Goal: Task Accomplishment & Management: Use online tool/utility

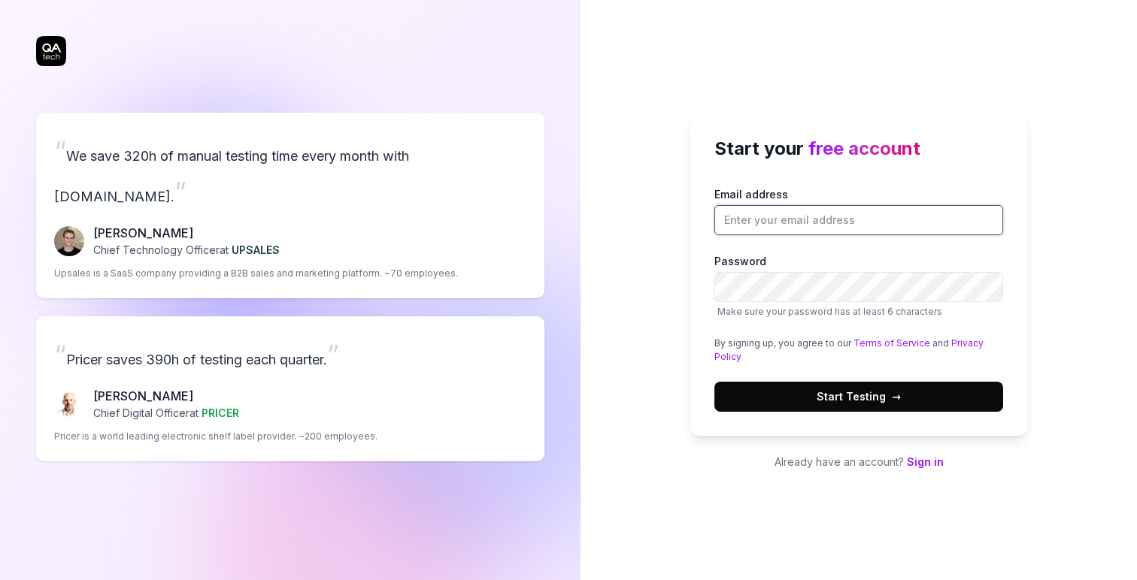
click at [732, 214] on input "Email address" at bounding box center [858, 220] width 289 height 30
type input "[EMAIL_ADDRESS]"
click at [822, 400] on span "Start Testing →" at bounding box center [858, 397] width 84 height 16
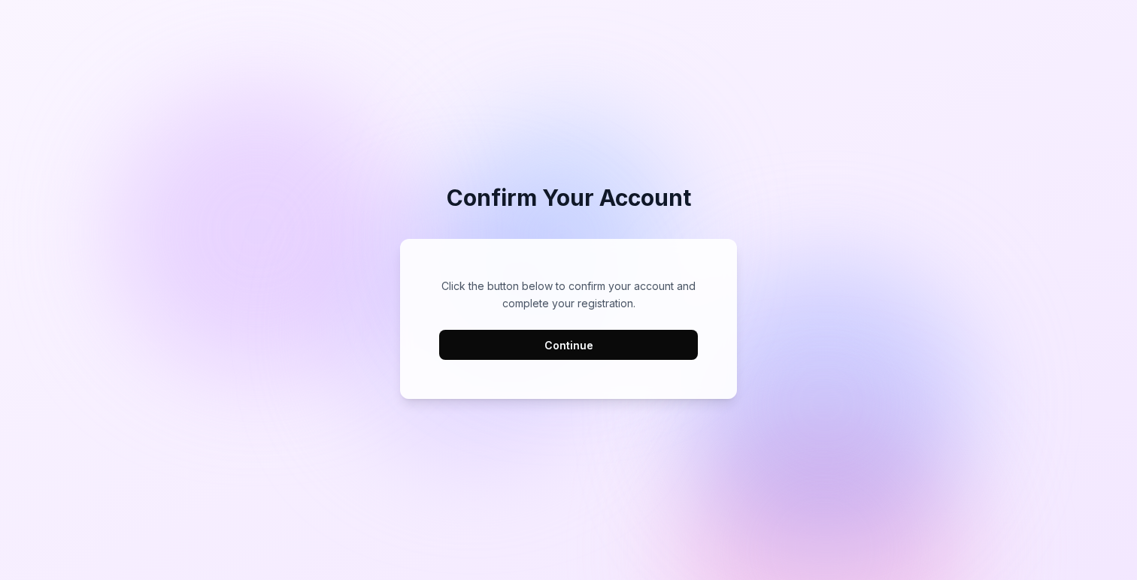
click at [541, 337] on button "Continue" at bounding box center [568, 345] width 259 height 30
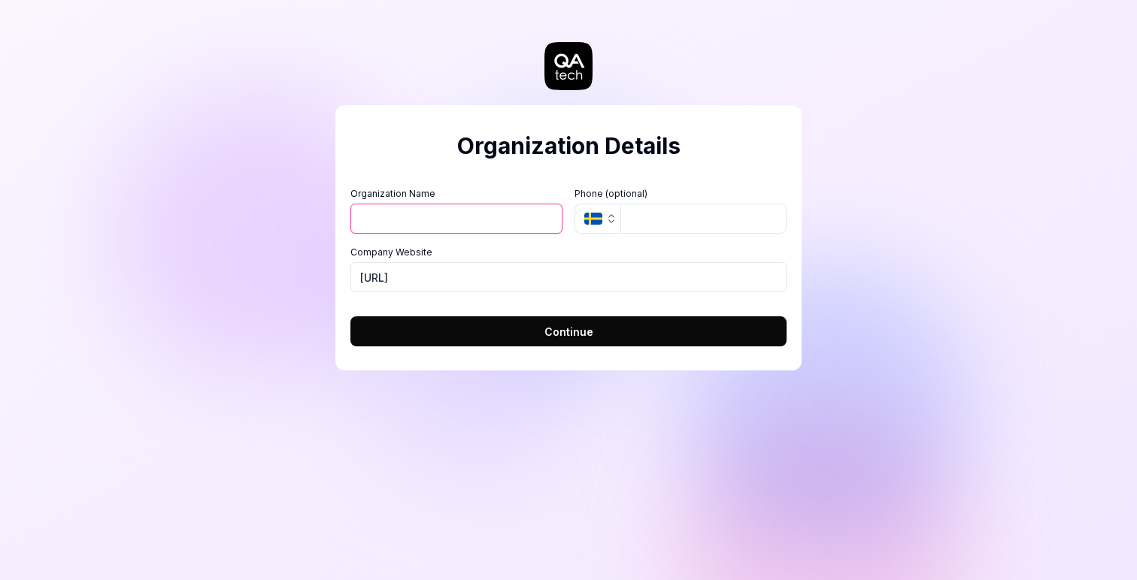
click at [452, 219] on input "Organization Name" at bounding box center [456, 219] width 212 height 30
type input "Kive AI"
type input "072-336 18 31"
click at [446, 335] on button "Continue" at bounding box center [568, 332] width 436 height 30
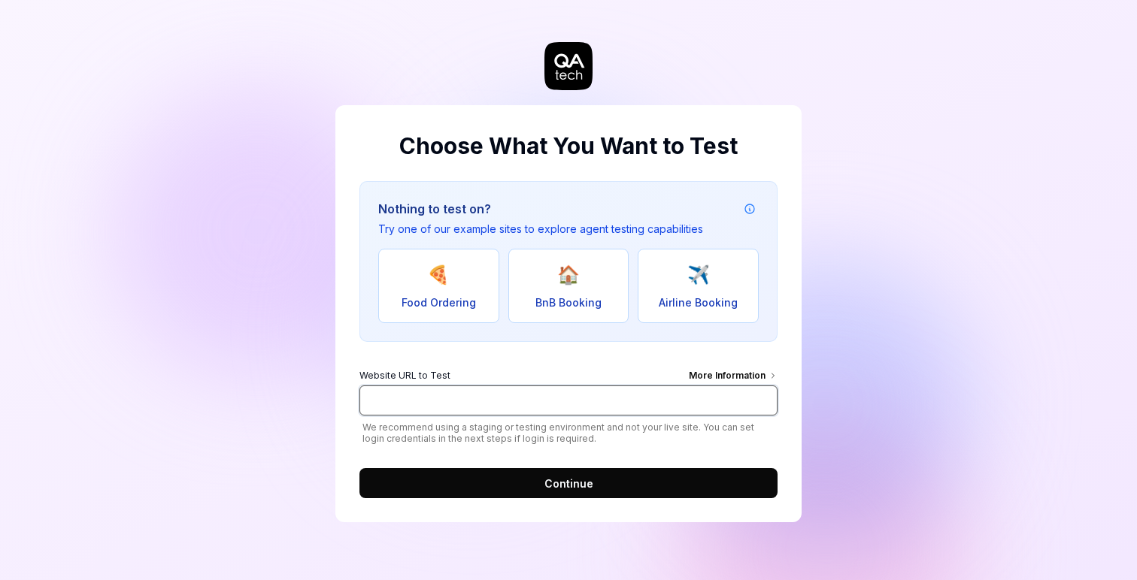
click at [501, 401] on input "Website URL to Test More Information" at bounding box center [568, 401] width 418 height 30
click at [437, 398] on input "Website URL to Test More Information" at bounding box center [568, 401] width 418 height 30
paste input "[URL][DOMAIN_NAME]"
type input "[URL][DOMAIN_NAME]"
click at [450, 480] on button "Continue" at bounding box center [568, 483] width 418 height 30
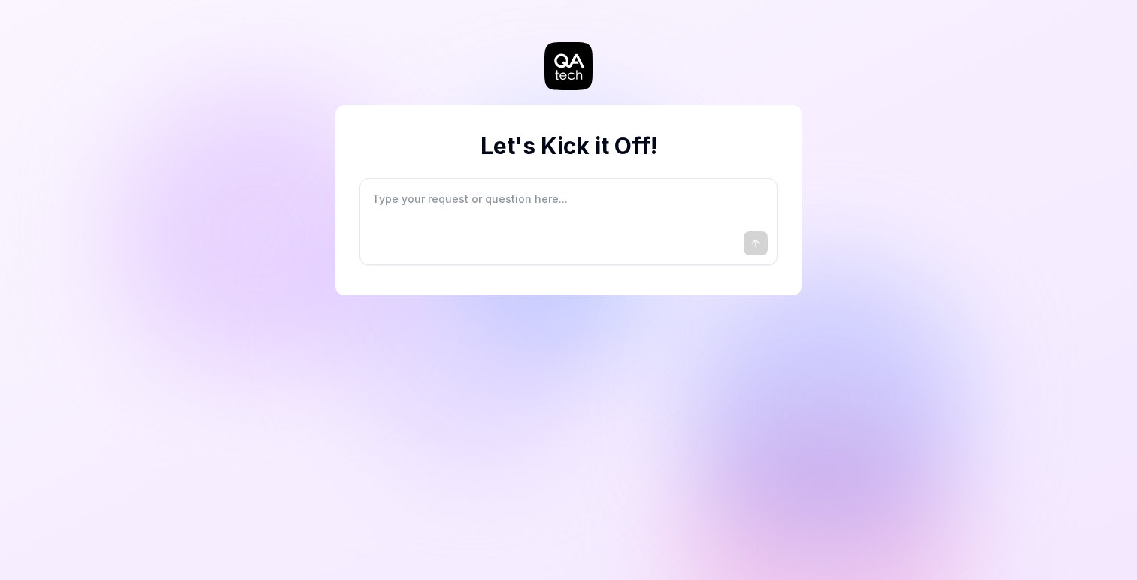
type textarea "*"
type textarea "I"
type textarea "*"
type textarea "I"
type textarea "*"
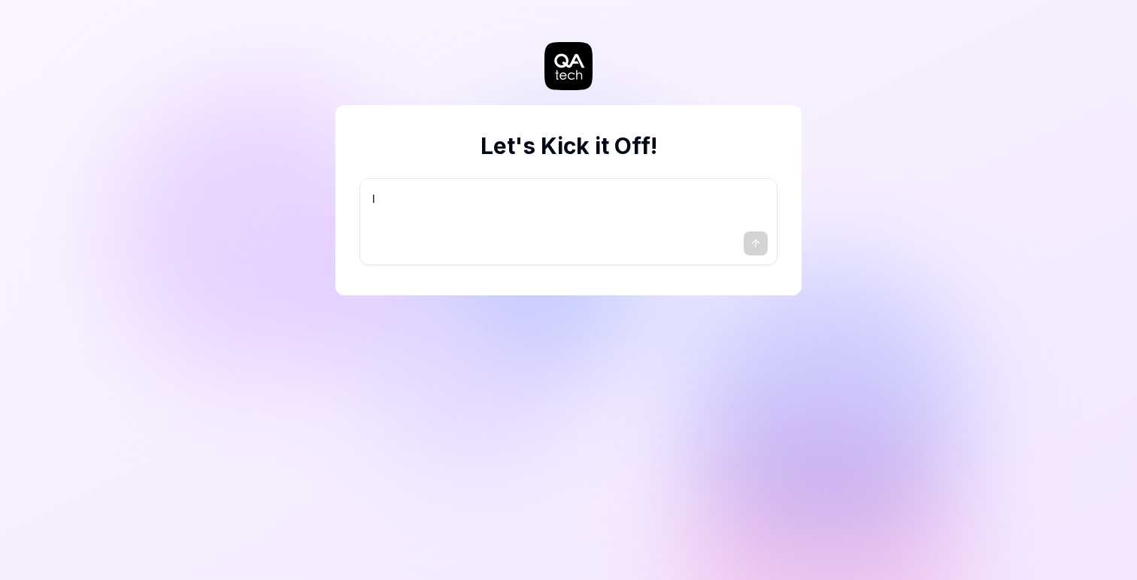
type textarea "I w"
type textarea "*"
type textarea "I wa"
type textarea "*"
type textarea "I wan"
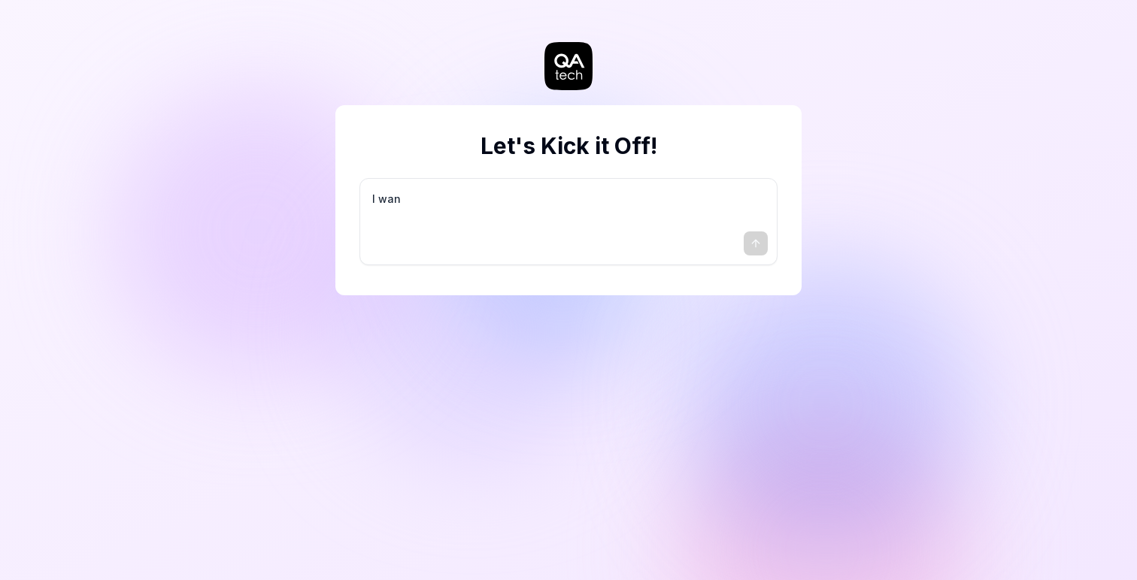
type textarea "*"
type textarea "I want"
type textarea "*"
type textarea "I want"
type textarea "*"
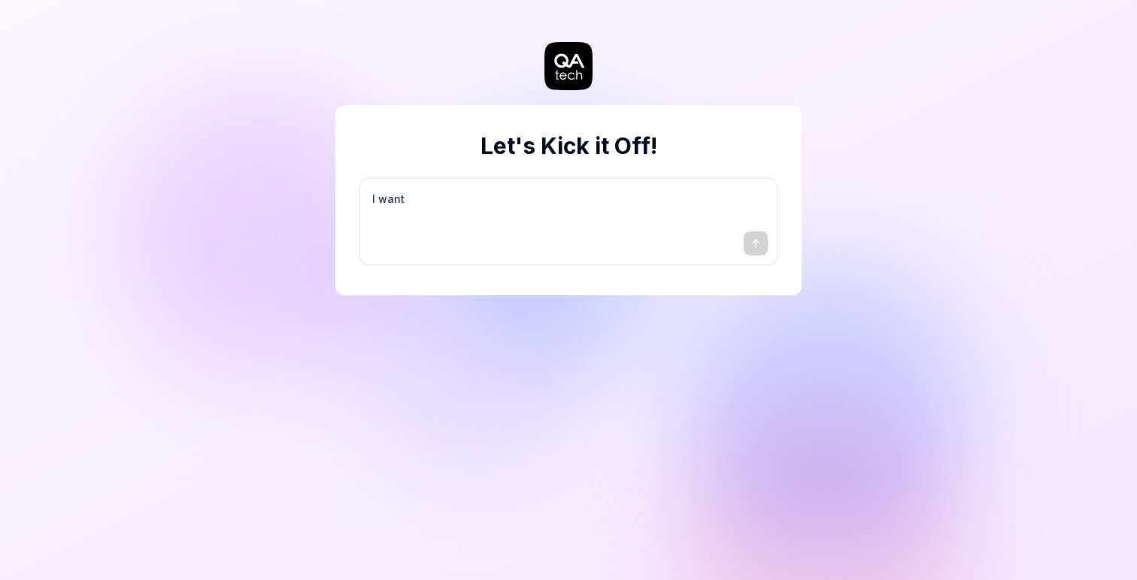
type textarea "I want a"
type textarea "*"
type textarea "I want a"
type textarea "*"
type textarea "I want a g"
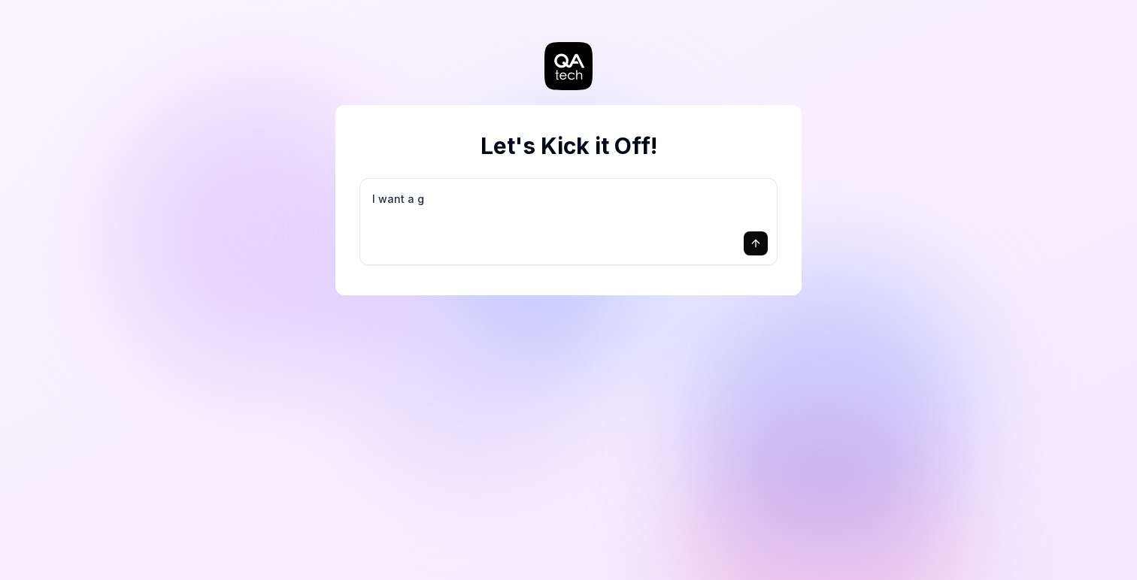
type textarea "*"
type textarea "I want a go"
type textarea "*"
type textarea "I want a goo"
type textarea "*"
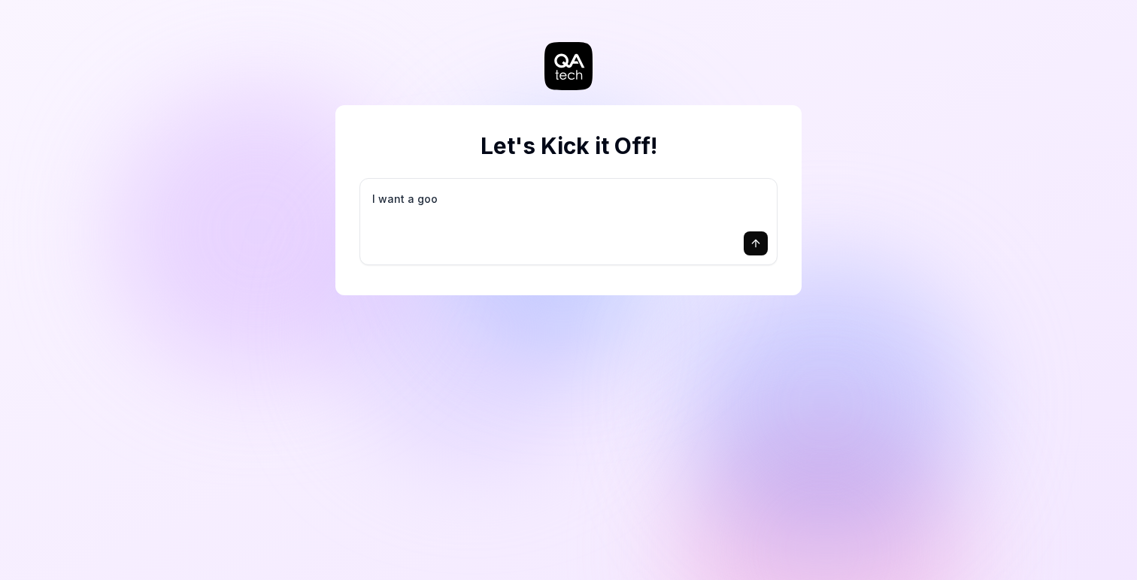
type textarea "I want a good"
type textarea "*"
type textarea "I want a good"
type textarea "*"
type textarea "I want a good t"
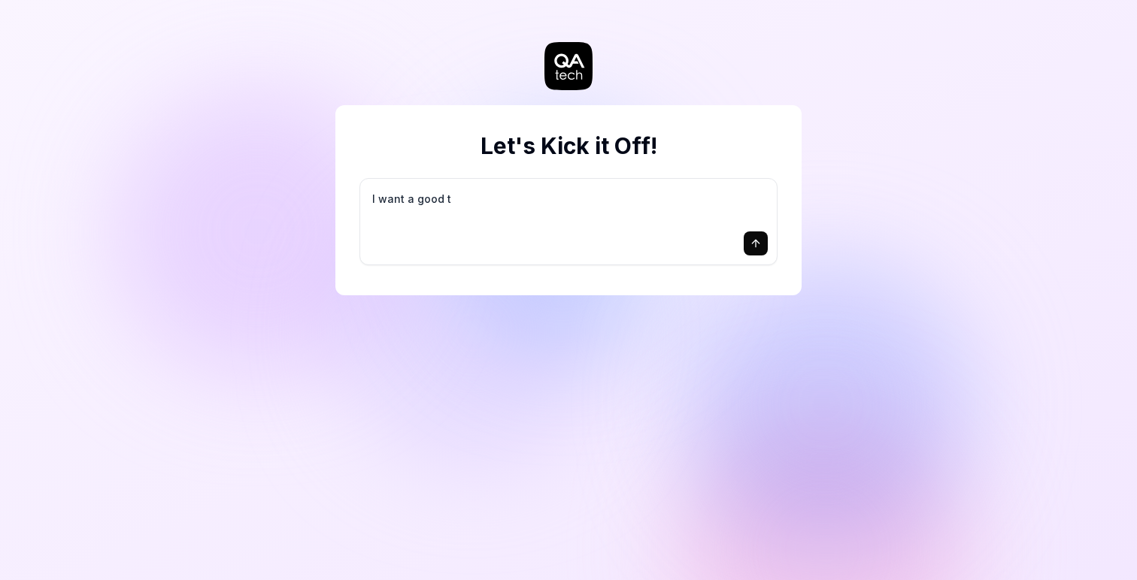
type textarea "*"
type textarea "I want a good te"
type textarea "*"
type textarea "I want a good tes"
type textarea "*"
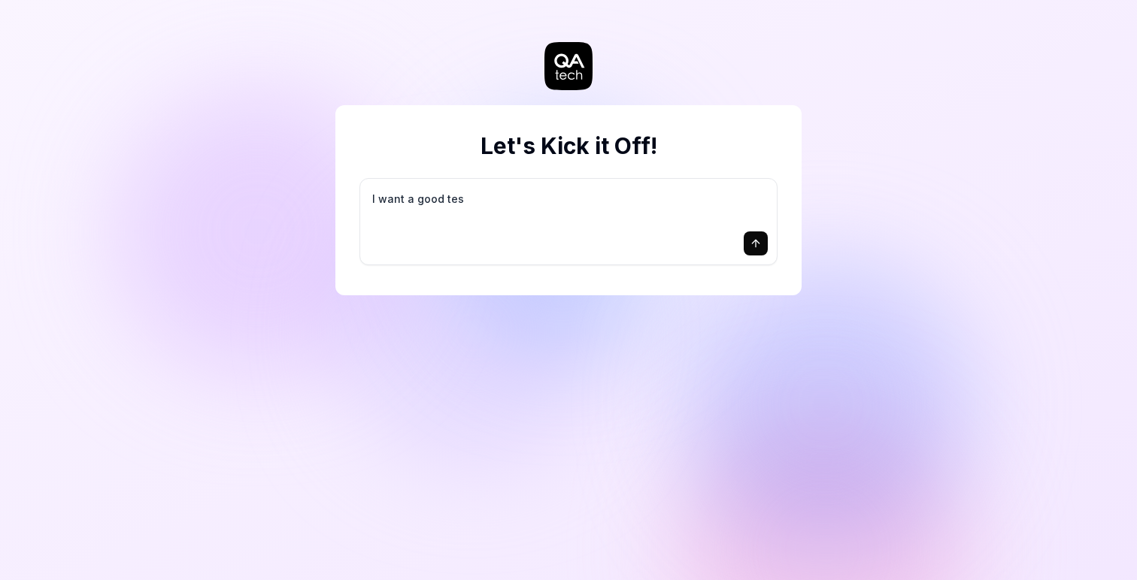
type textarea "I want a good test"
type textarea "*"
type textarea "I want a good test"
type textarea "*"
type textarea "I want a good test s"
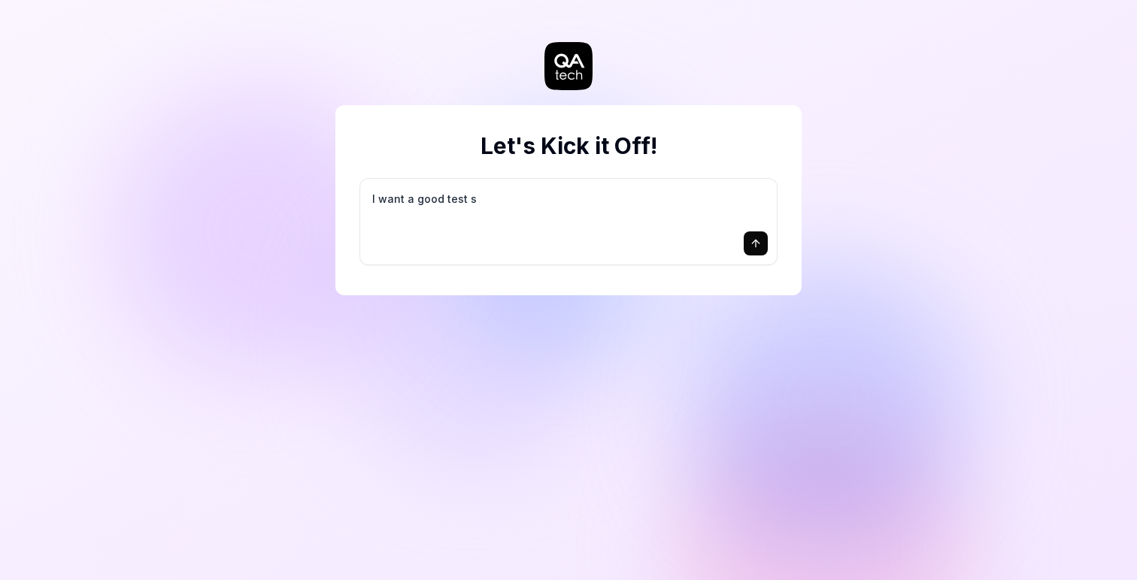
type textarea "*"
type textarea "I want a good test se"
type textarea "*"
type textarea "I want a good test set"
type textarea "*"
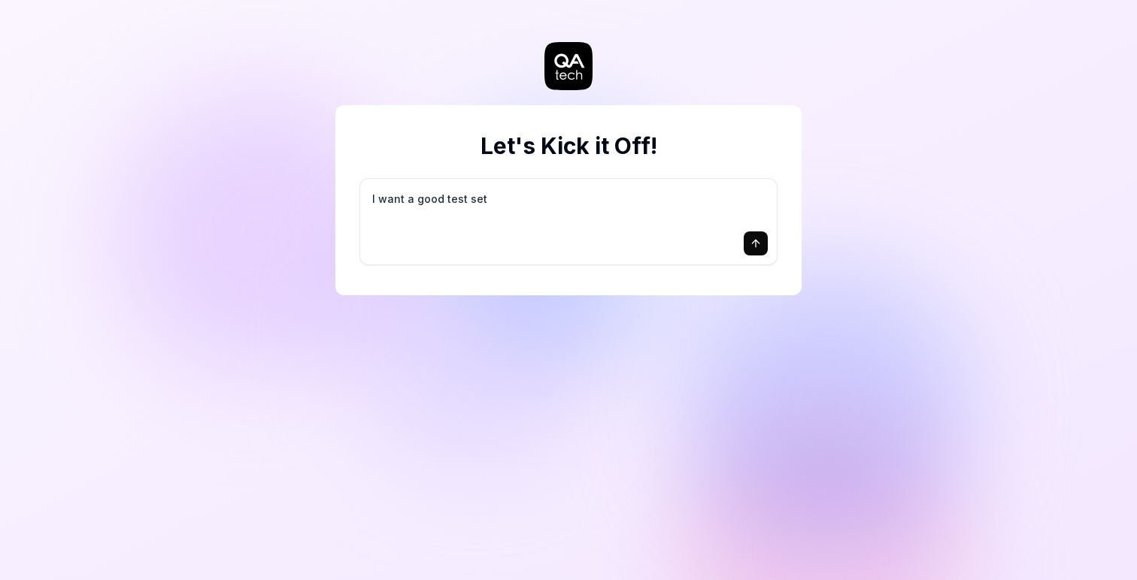
type textarea "I want a good test setu"
type textarea "*"
type textarea "I want a good test setup"
type textarea "*"
type textarea "I want a good test setup"
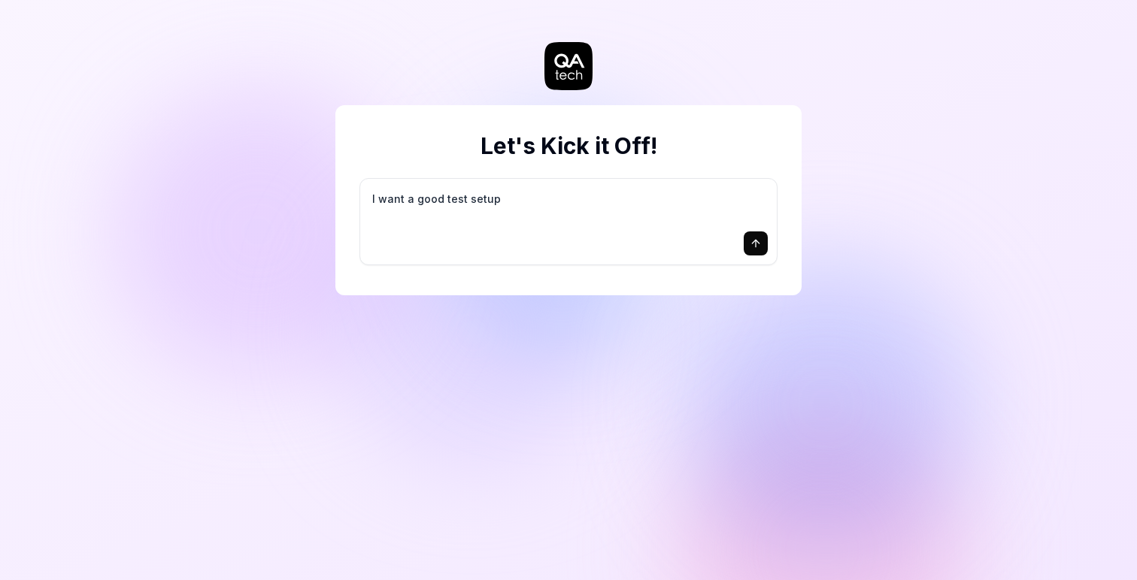
type textarea "*"
type textarea "I want a good test setup f"
type textarea "*"
type textarea "I want a good test setup fo"
type textarea "*"
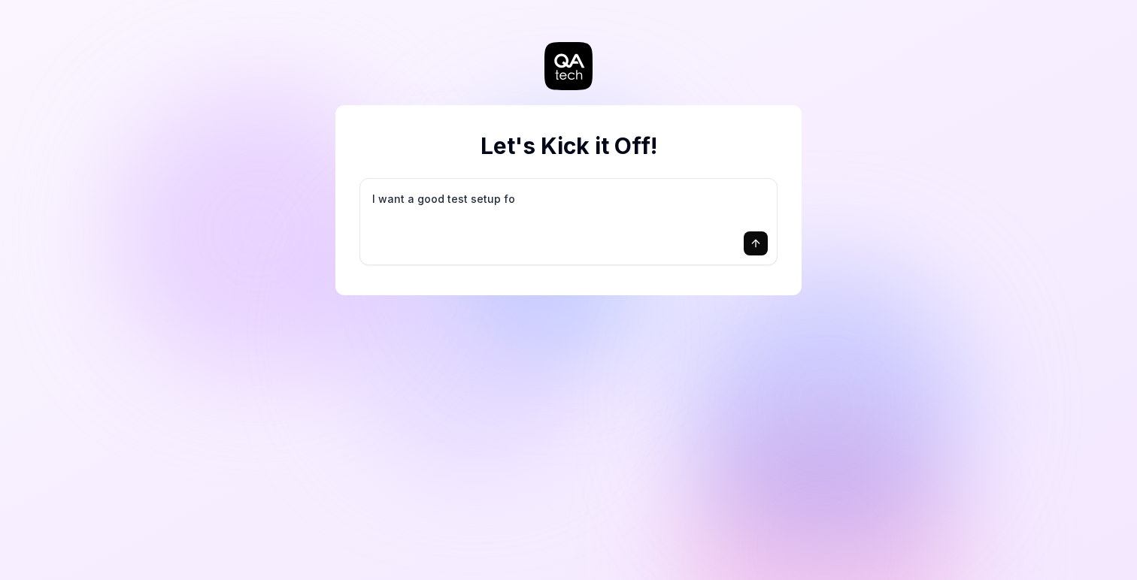
type textarea "I want a good test setup for"
type textarea "*"
type textarea "I want a good test setup for"
type textarea "*"
type textarea "I want a good test setup for m"
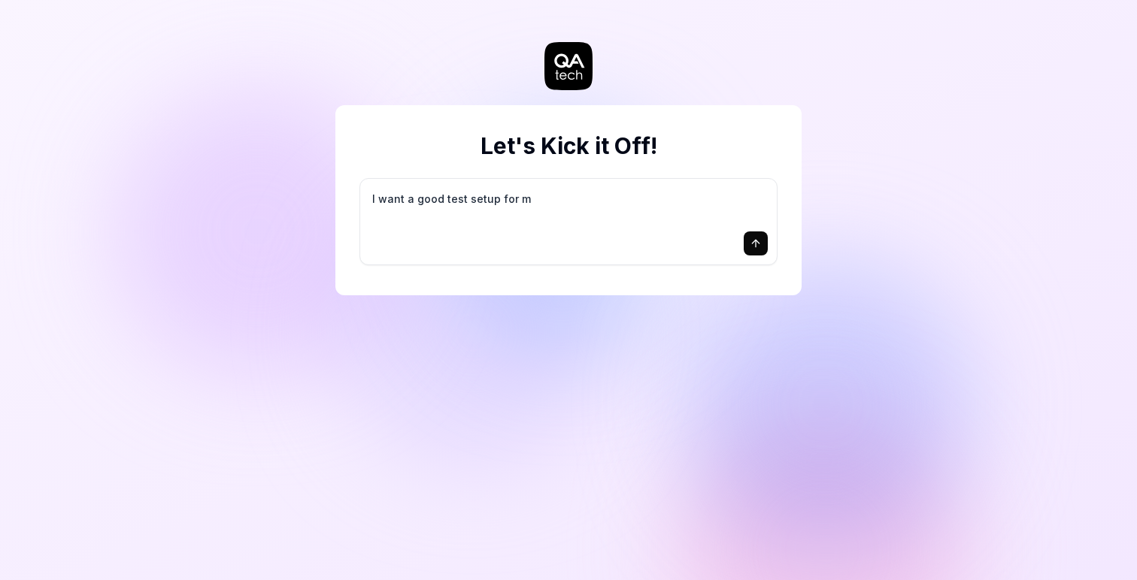
type textarea "*"
type textarea "I want a good test setup for my"
type textarea "*"
type textarea "I want a good test setup for my"
type textarea "*"
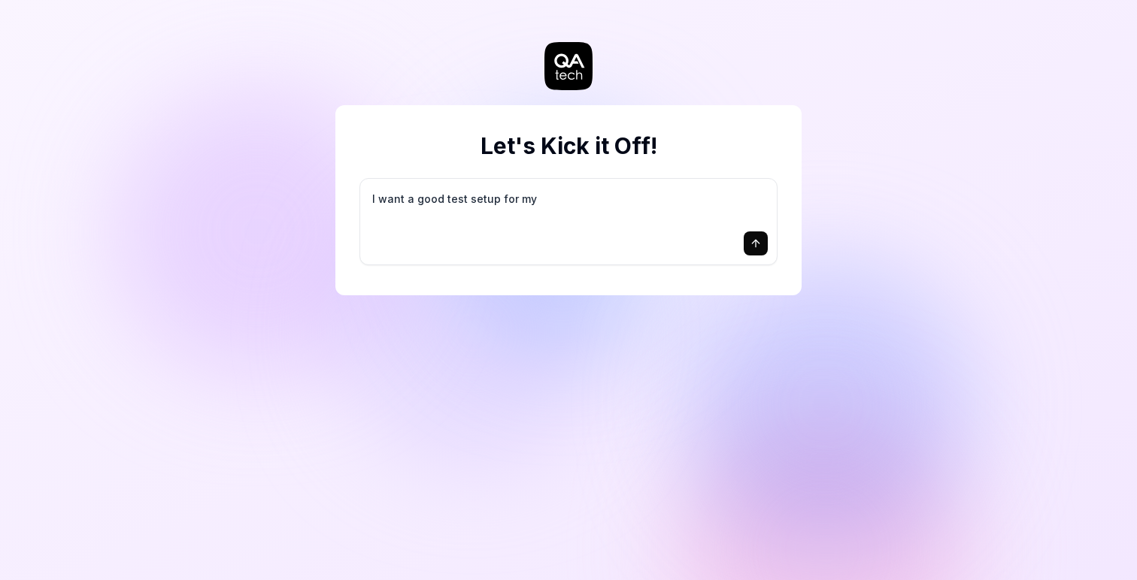
type textarea "I want a good test setup for my s"
type textarea "*"
type textarea "I want a good test setup for my si"
type textarea "*"
type textarea "I want a good test setup for my sit"
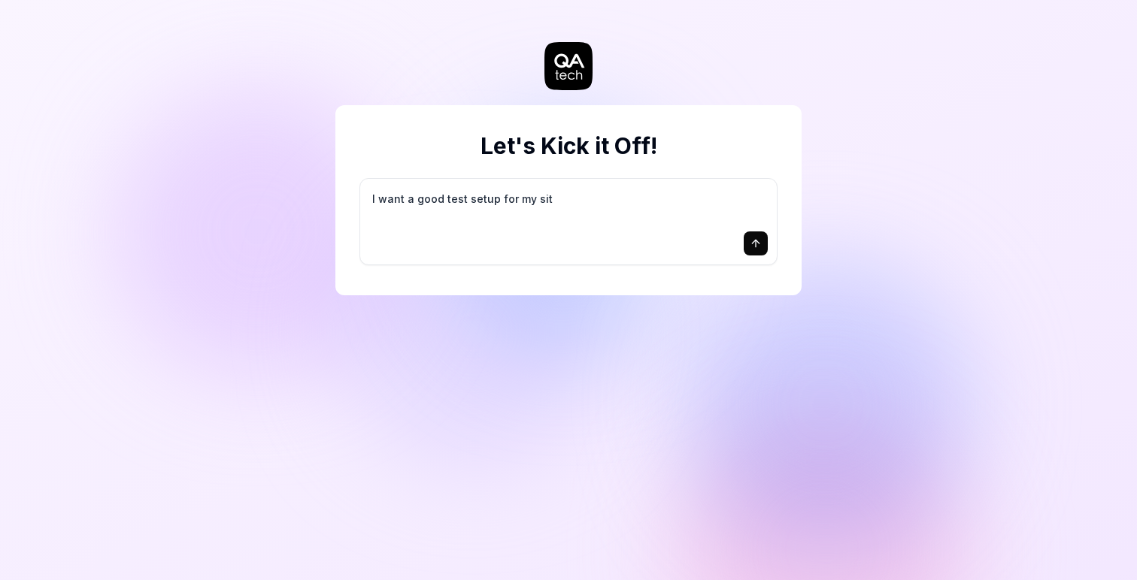
type textarea "*"
type textarea "I want a good test setup for my site"
type textarea "*"
type textarea "I want a good test setup for my site"
type textarea "*"
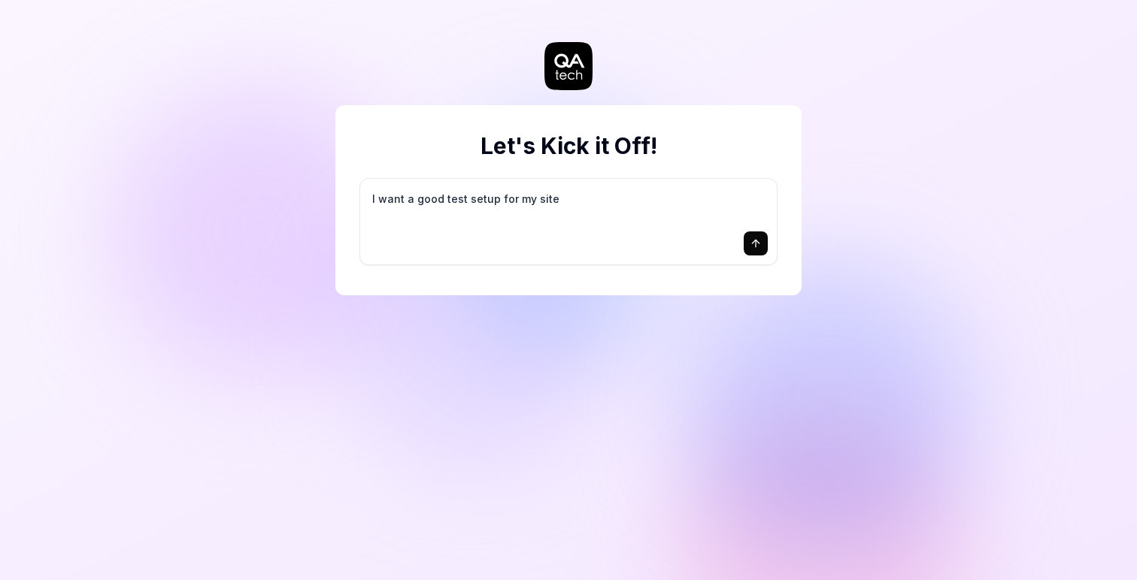
type textarea "I want a good test setup for my site -"
type textarea "*"
type textarea "I want a good test setup for my site -"
type textarea "*"
type textarea "I want a good test setup for my site - h"
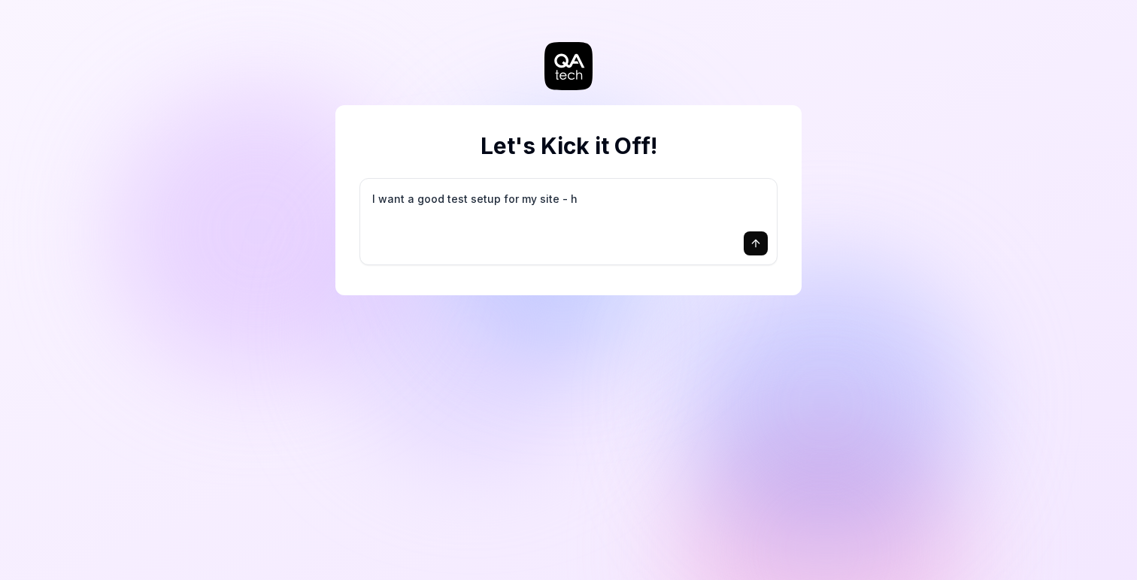
type textarea "*"
type textarea "I want a good test setup for my site - he"
type textarea "*"
type textarea "I want a good test setup for my site - hel"
type textarea "*"
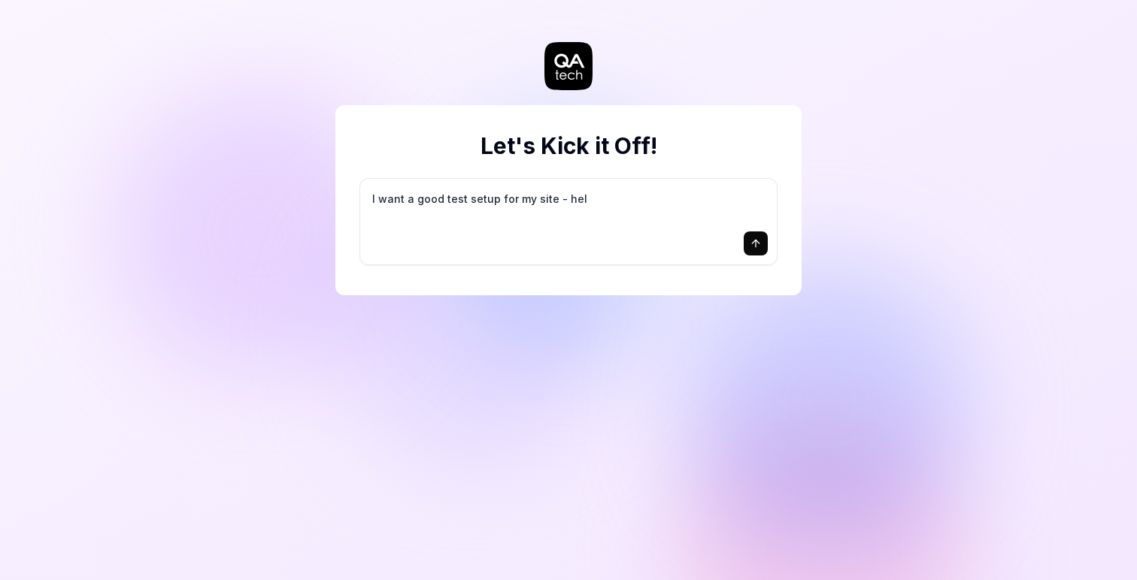
type textarea "I want a good test setup for my site - help"
type textarea "*"
type textarea "I want a good test setup for my site - help"
type textarea "*"
type textarea "I want a good test setup for my site - help m"
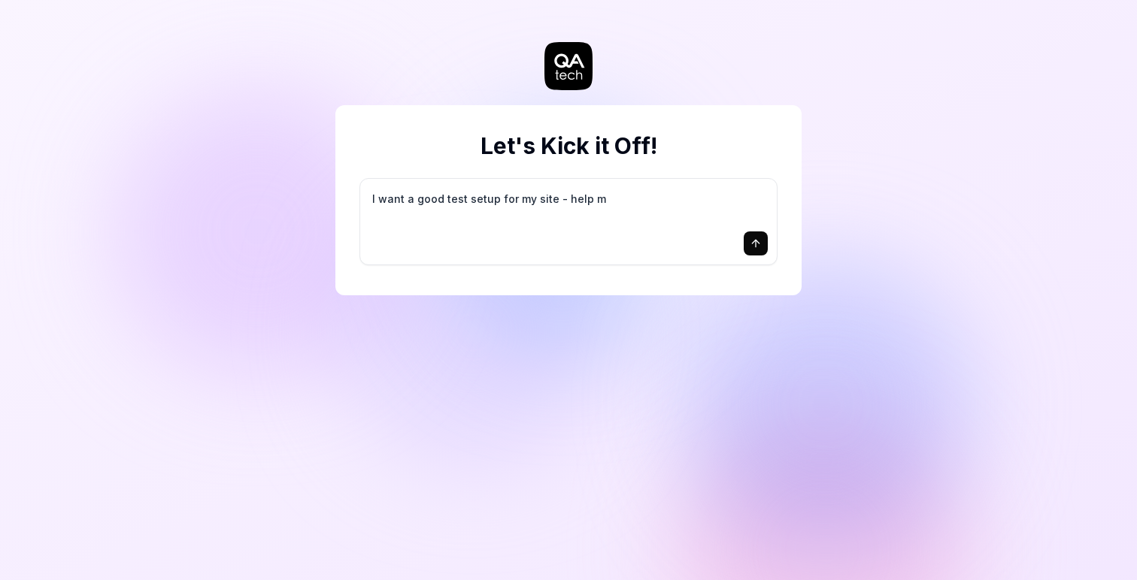
type textarea "*"
type textarea "I want a good test setup for my site - help me"
type textarea "*"
type textarea "I want a good test setup for my site - help me"
type textarea "*"
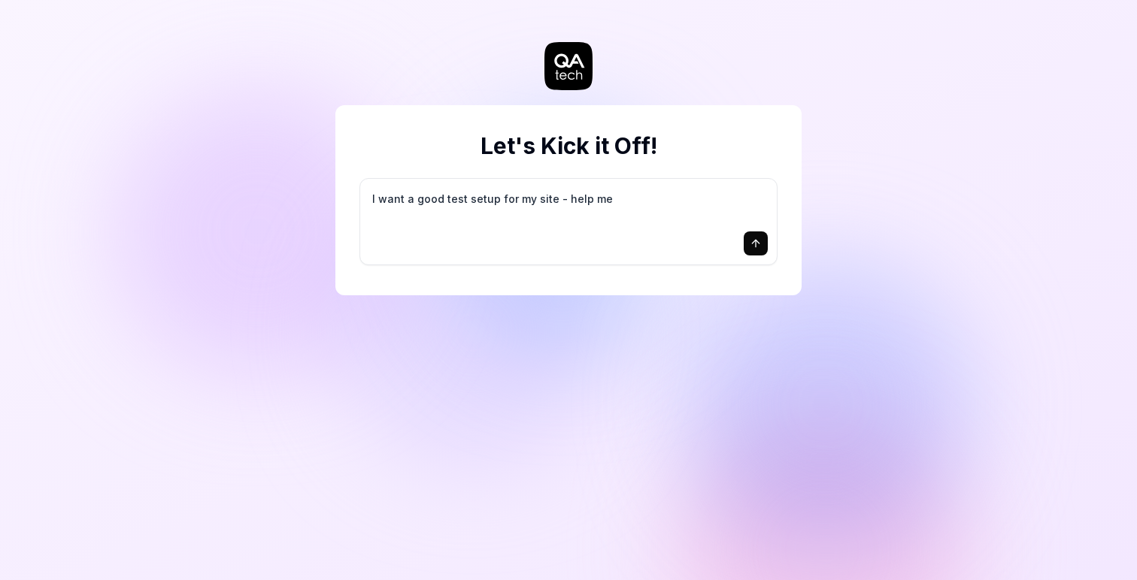
type textarea "I want a good test setup for my site - help me c"
type textarea "*"
type textarea "I want a good test setup for my site - help me cr"
type textarea "*"
type textarea "I want a good test setup for my site - help me cre"
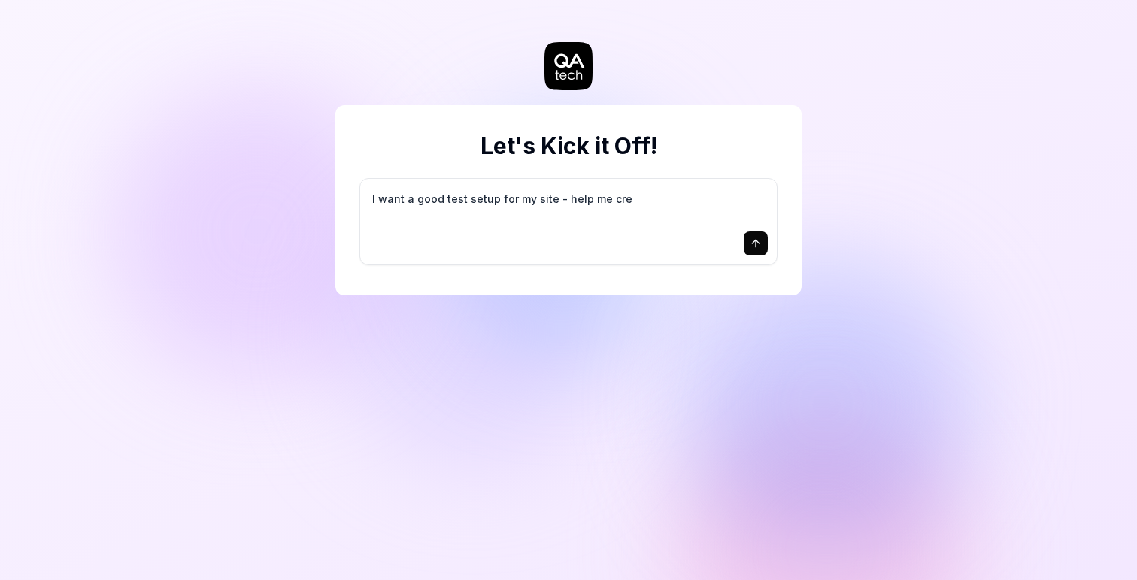
type textarea "*"
type textarea "I want a good test setup for my site - help me crea"
type textarea "*"
type textarea "I want a good test setup for my site - help me creat"
type textarea "*"
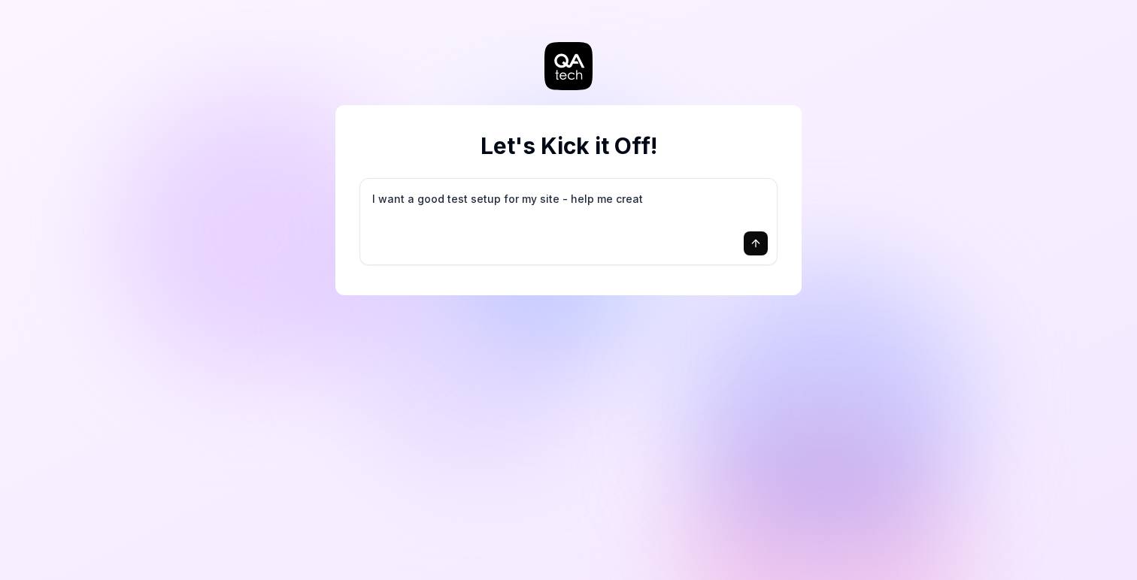
type textarea "I want a good test setup for my site - help me create"
type textarea "*"
type textarea "I want a good test setup for my site - help me create"
type textarea "*"
type textarea "I want a good test setup for my site - help me create t"
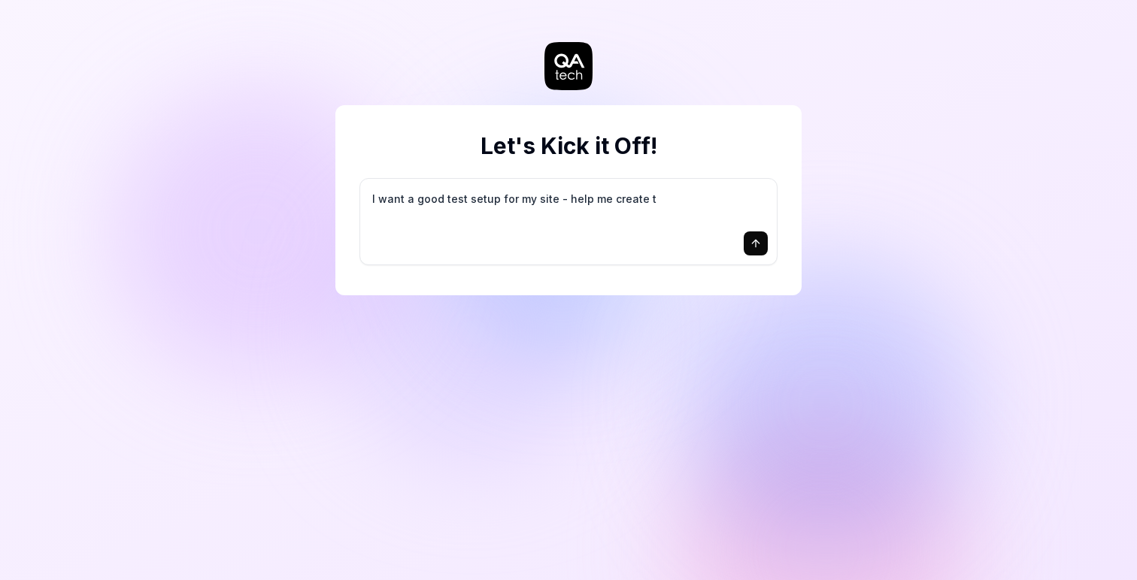
type textarea "*"
type textarea "I want a good test setup for my site - help me create th"
type textarea "*"
type textarea "I want a good test setup for my site - help me create the"
type textarea "*"
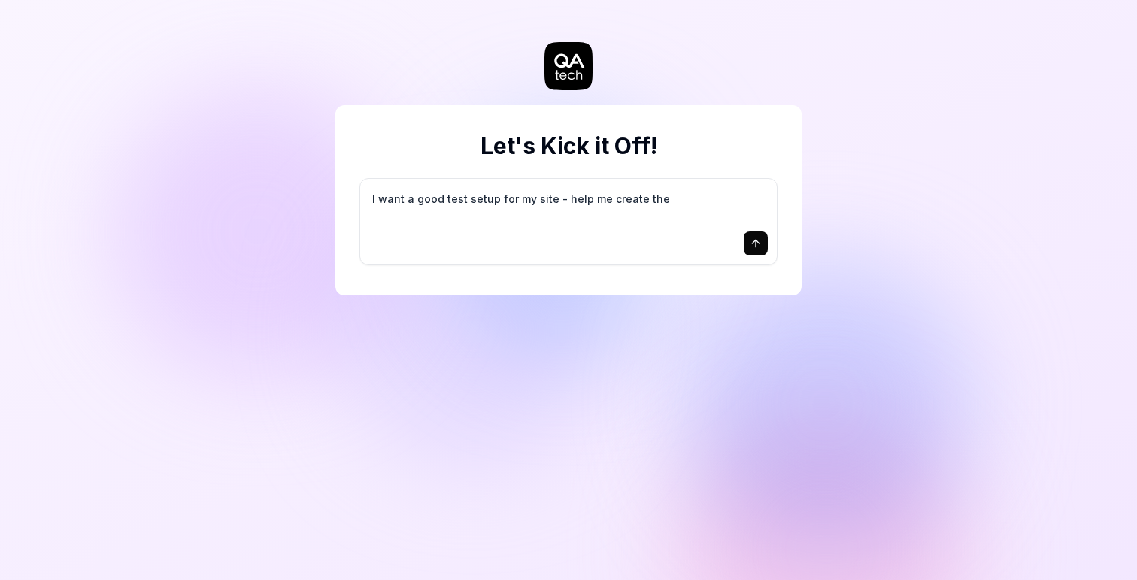
type textarea "I want a good test setup for my site - help me create the"
type textarea "*"
type textarea "I want a good test setup for my site - help me create the f"
type textarea "*"
type textarea "I want a good test setup for my site - help me create the fi"
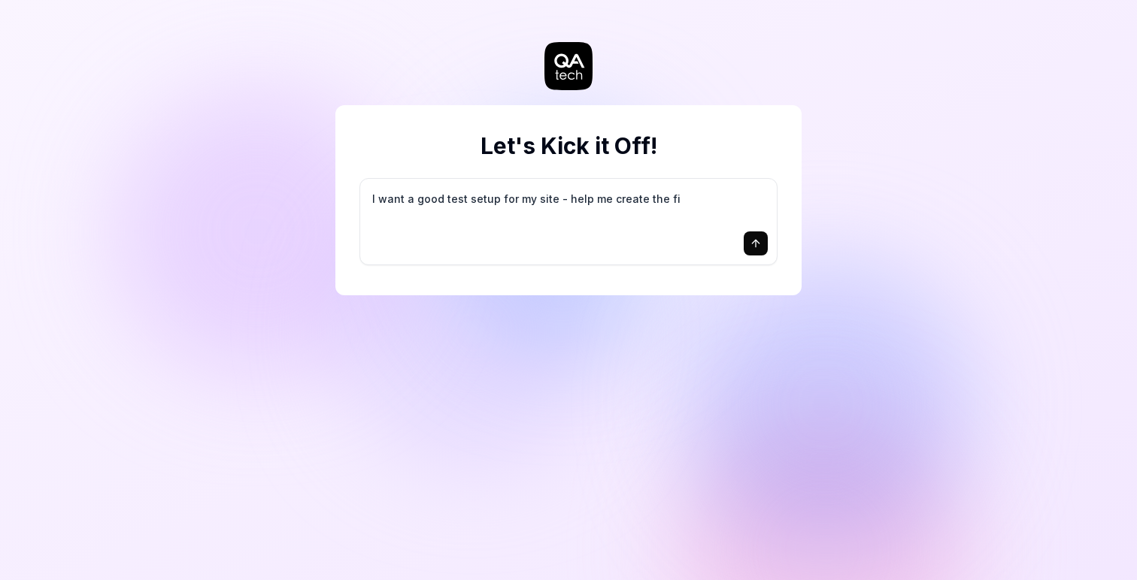
type textarea "*"
type textarea "I want a good test setup for my site - help me create the fir"
type textarea "*"
type textarea "I want a good test setup for my site - help me create the firs"
type textarea "*"
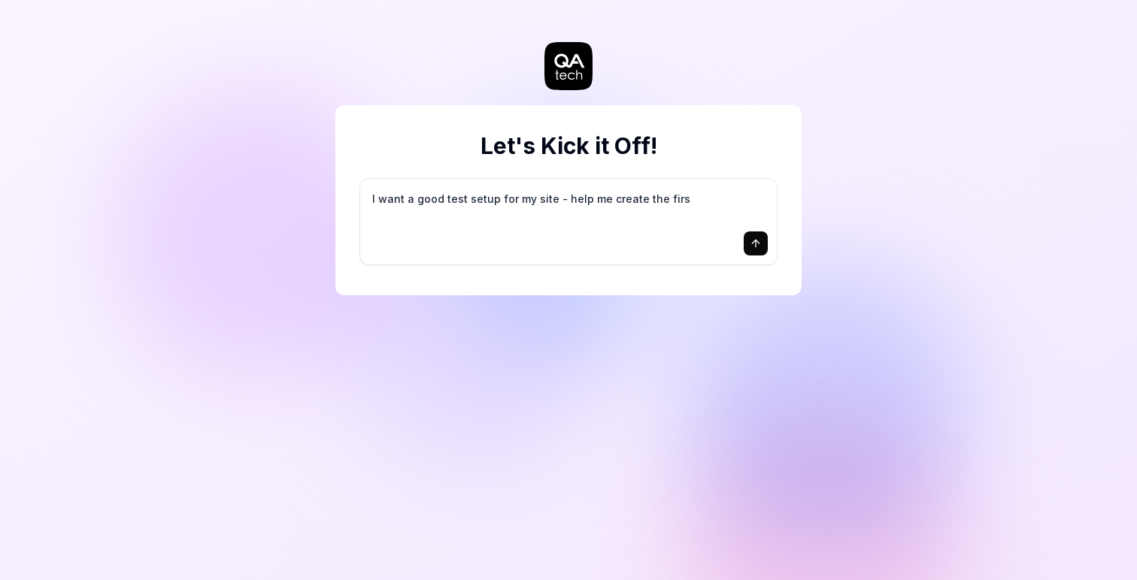
type textarea "I want a good test setup for my site - help me create the first"
type textarea "*"
type textarea "I want a good test setup for my site - help me create the first"
type textarea "*"
type textarea "I want a good test setup for my site - help me create the first 3"
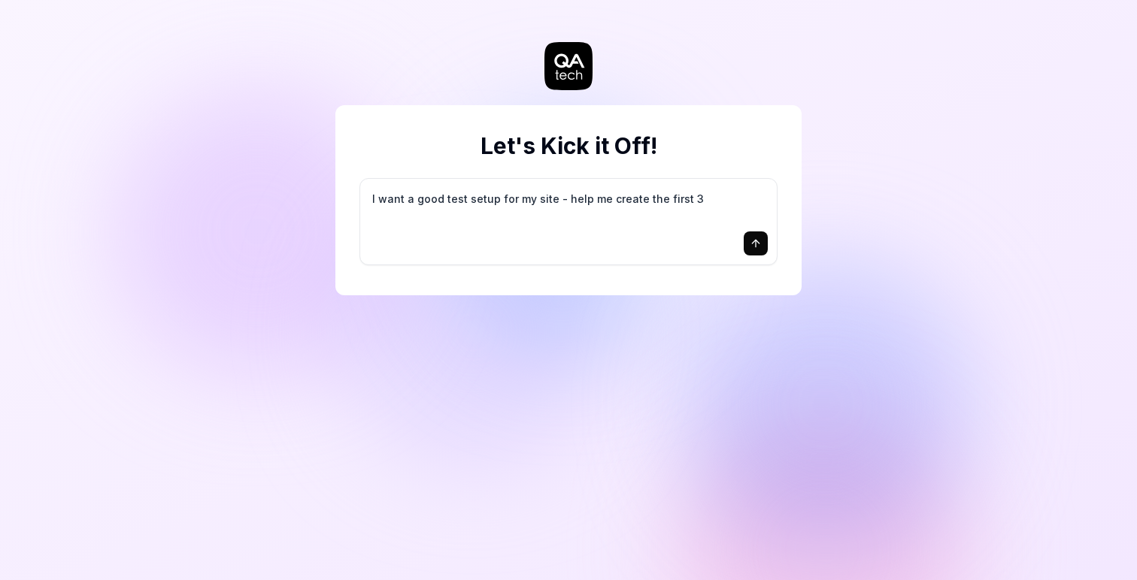
type textarea "*"
type textarea "I want a good test setup for my site - help me create the first 3-"
type textarea "*"
type textarea "I want a good test setup for my site - help me create the first 3-5"
type textarea "*"
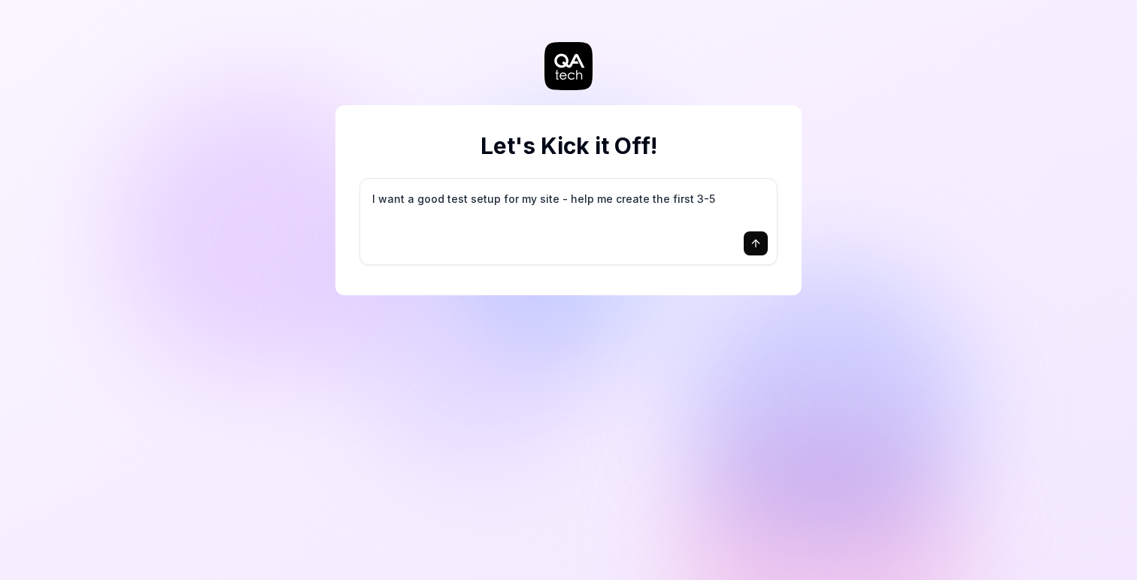
type textarea "I want a good test setup for my site - help me create the first 3-5"
type textarea "*"
type textarea "I want a good test setup for my site - help me create the first 3-5 t"
type textarea "*"
type textarea "I want a good test setup for my site - help me create the first 3-5 te"
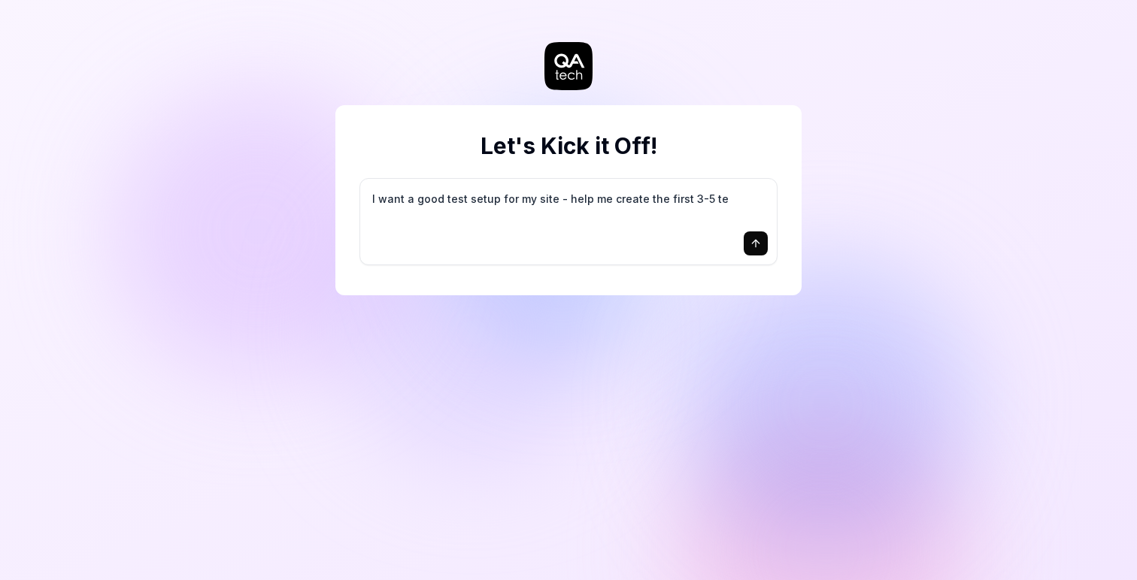
type textarea "*"
type textarea "I want a good test setup for my site - help me create the first 3-5 tes"
type textarea "*"
type textarea "I want a good test setup for my site - help me create the first 3-5 test"
type textarea "*"
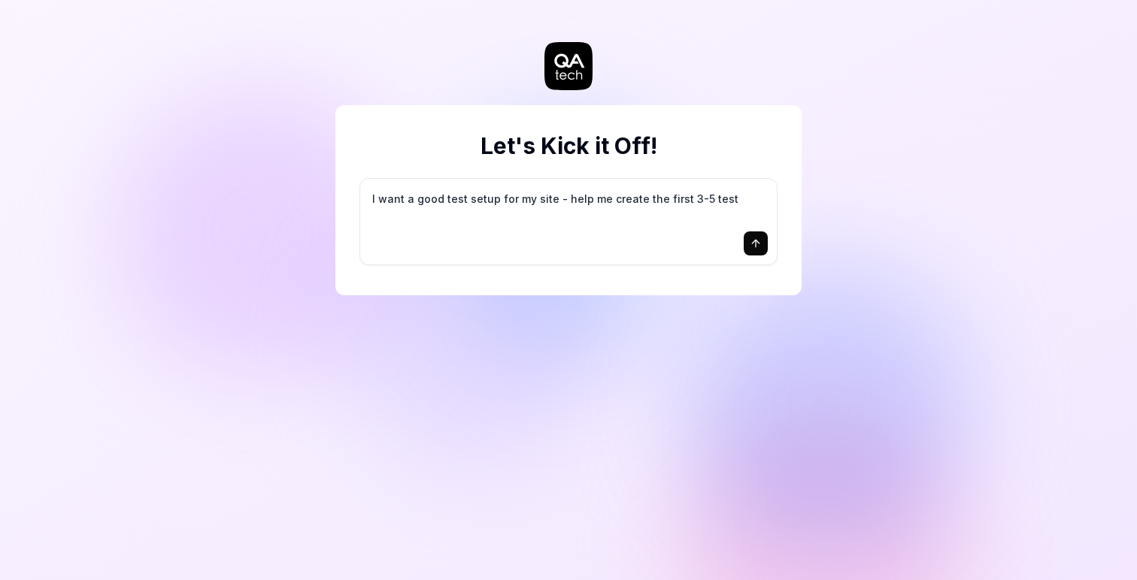
type textarea "I want a good test setup for my site - help me create the first 3-5 test"
type textarea "*"
type textarea "I want a good test setup for my site - help me create the first 3-5 test c"
type textarea "*"
type textarea "I want a good test setup for my site - help me create the first 3-5 test ca"
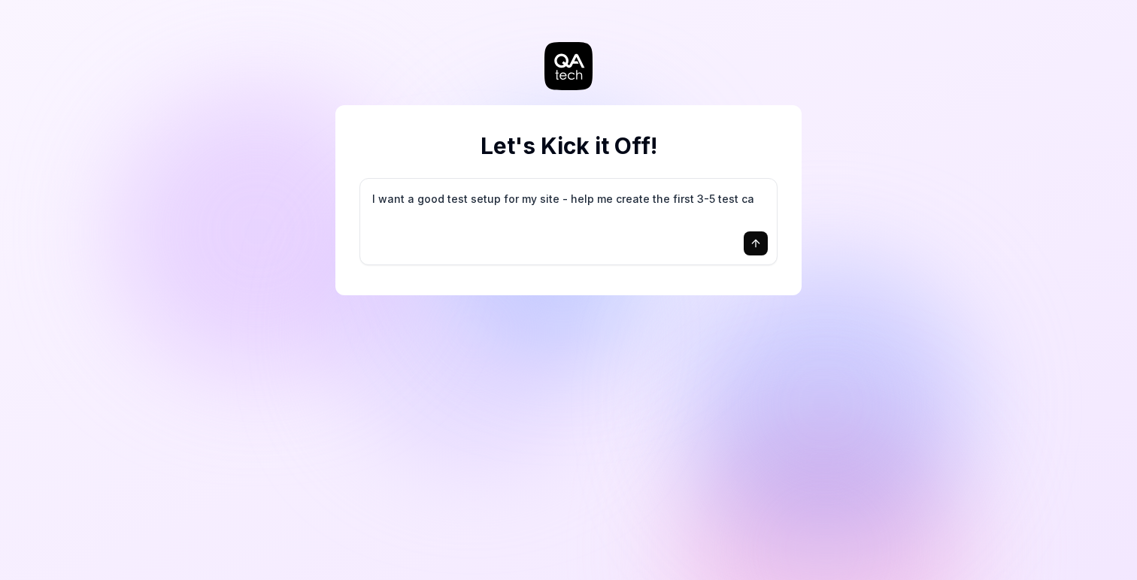
type textarea "*"
type textarea "I want a good test setup for my site - help me create the first 3-5 test cas"
type textarea "*"
type textarea "I want a good test setup for my site - help me create the first 3-5 test case"
type textarea "*"
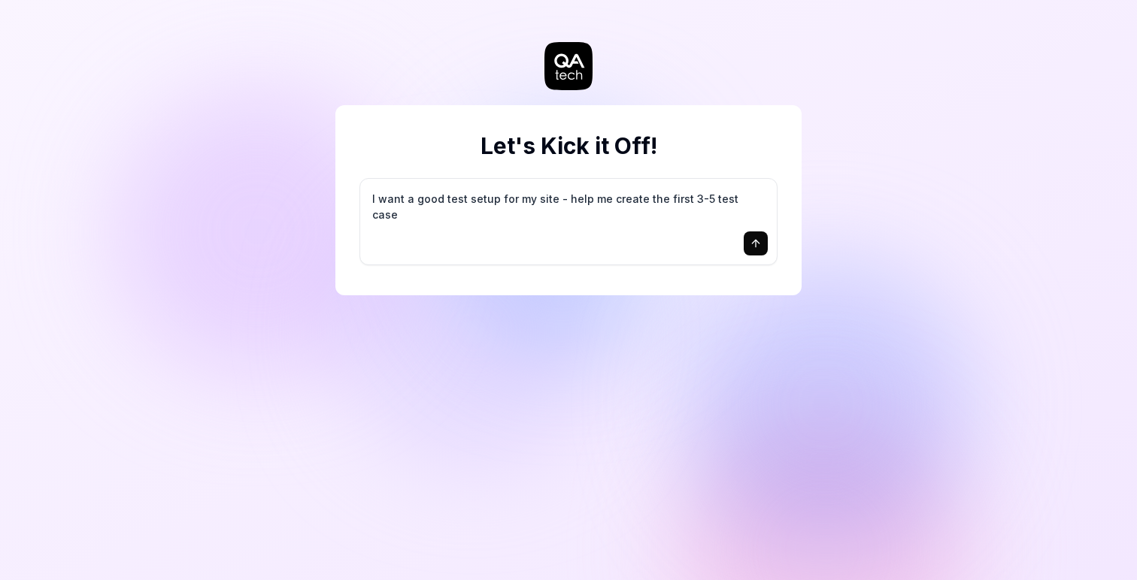
type textarea "I want a good test setup for my site - help me create the first 3-5 test cases"
click at [747, 251] on button "submit" at bounding box center [756, 244] width 24 height 24
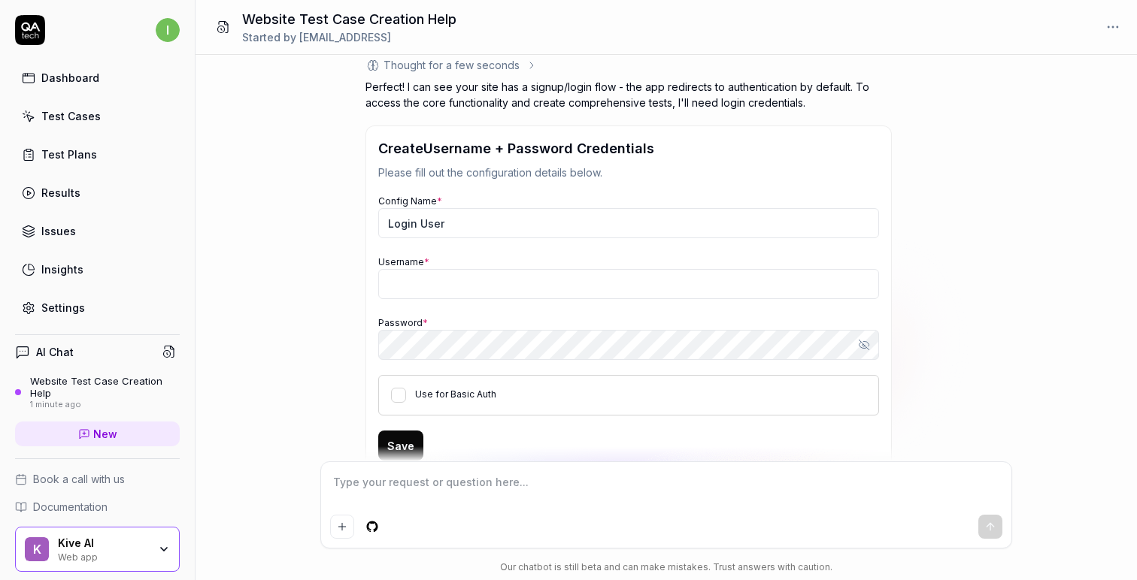
scroll to position [180, 0]
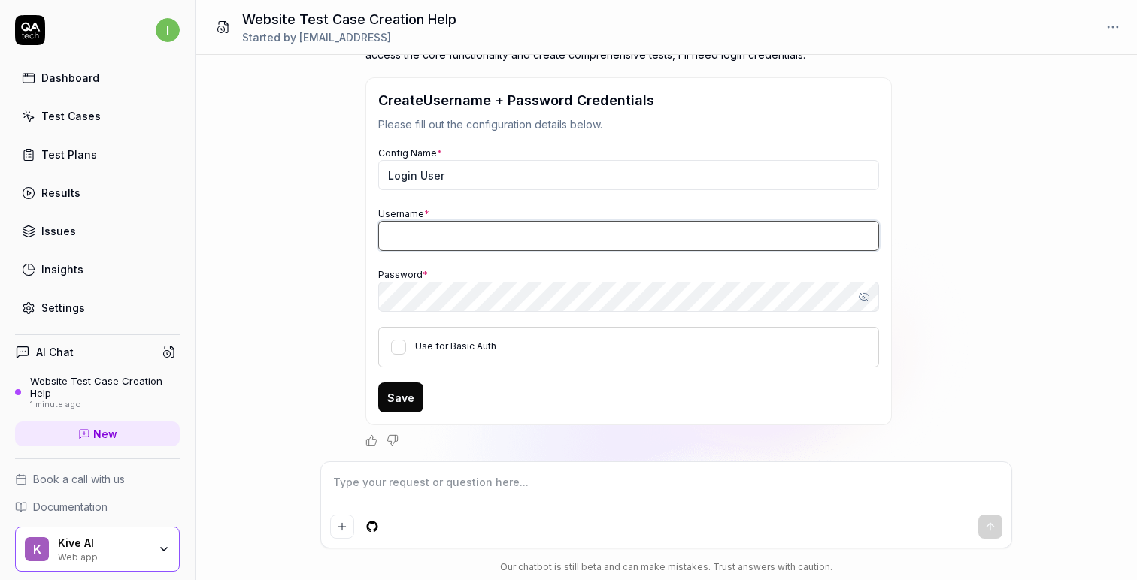
type textarea "*"
click at [435, 244] on input "Username *" at bounding box center [628, 236] width 501 height 30
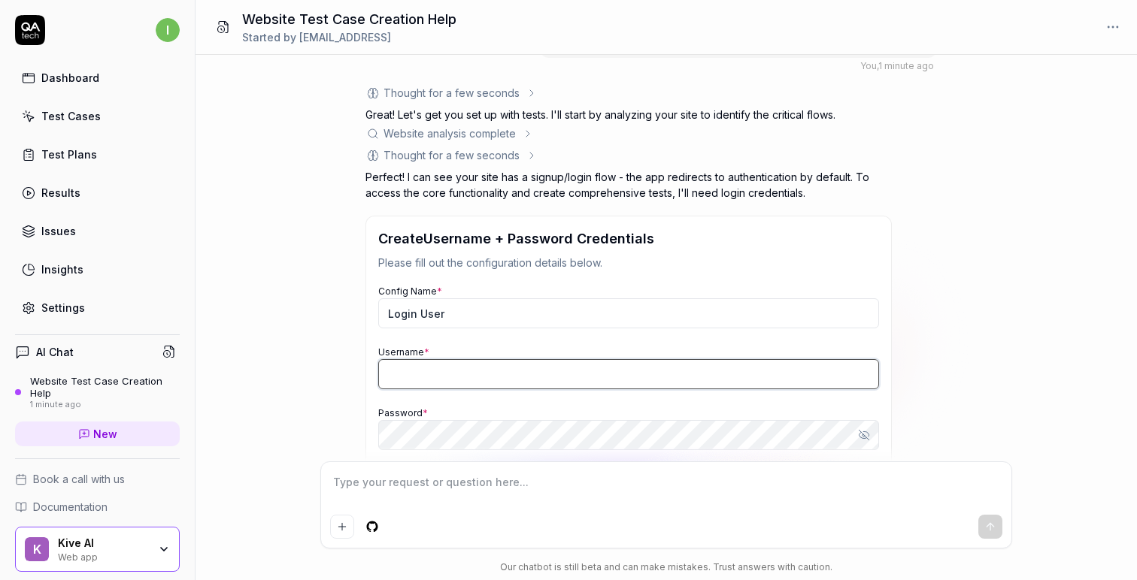
scroll to position [48, 0]
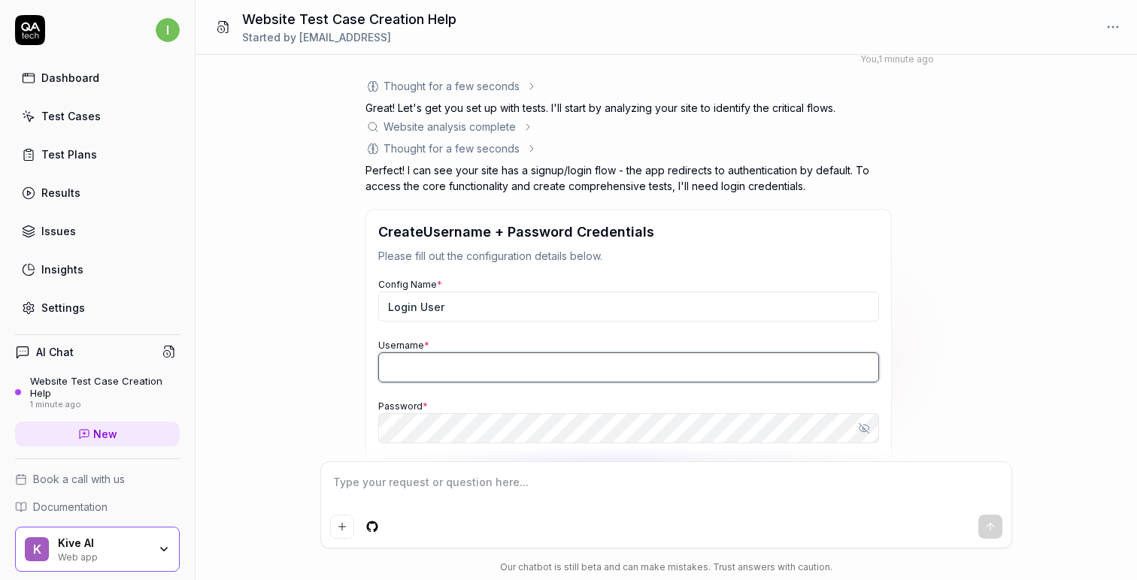
type input "q"
type input "e2e+test+qa-tech@kive.ai"
click at [535, 370] on input "e2e+test+qa-tech@kive.ai" at bounding box center [628, 368] width 501 height 30
click at [1026, 228] on div "I want a good test setup for my site - help me create the first 3-5 test cases …" at bounding box center [665, 258] width 941 height 407
click at [633, 54] on div "Website Test Case Creation Help Started by islahul@kive.ai" at bounding box center [665, 27] width 941 height 55
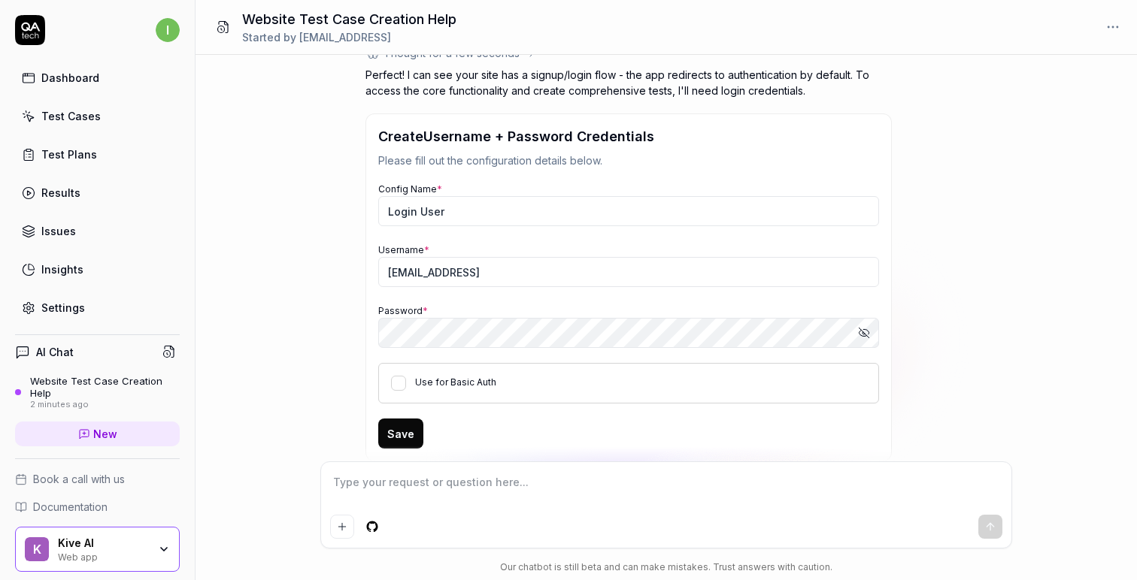
scroll to position [180, 0]
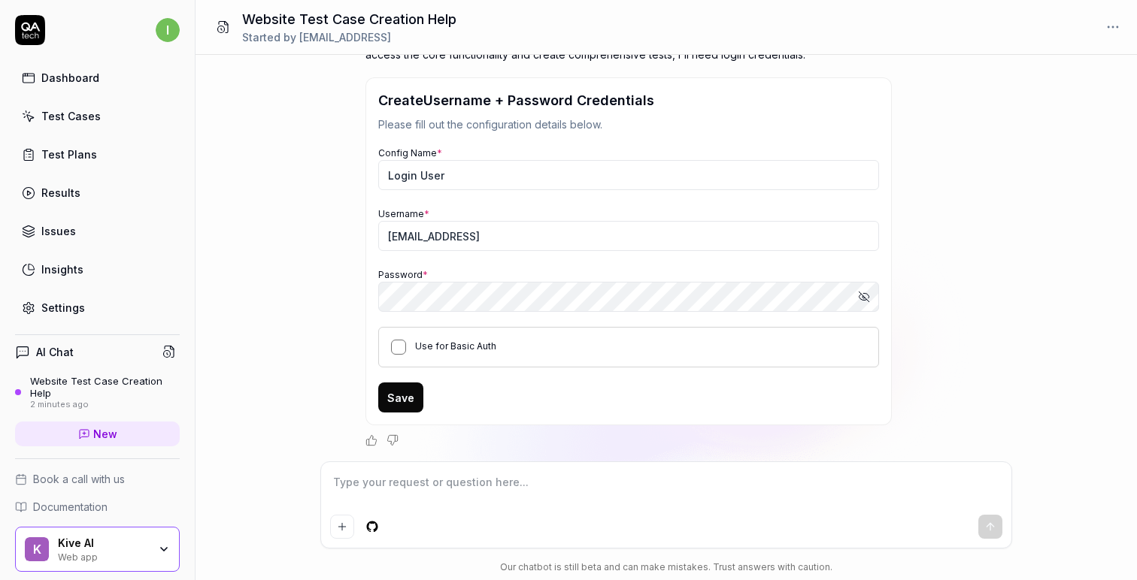
click at [399, 347] on button "Use for Basic Auth" at bounding box center [398, 347] width 15 height 15
click at [401, 404] on button "Save" at bounding box center [400, 398] width 45 height 30
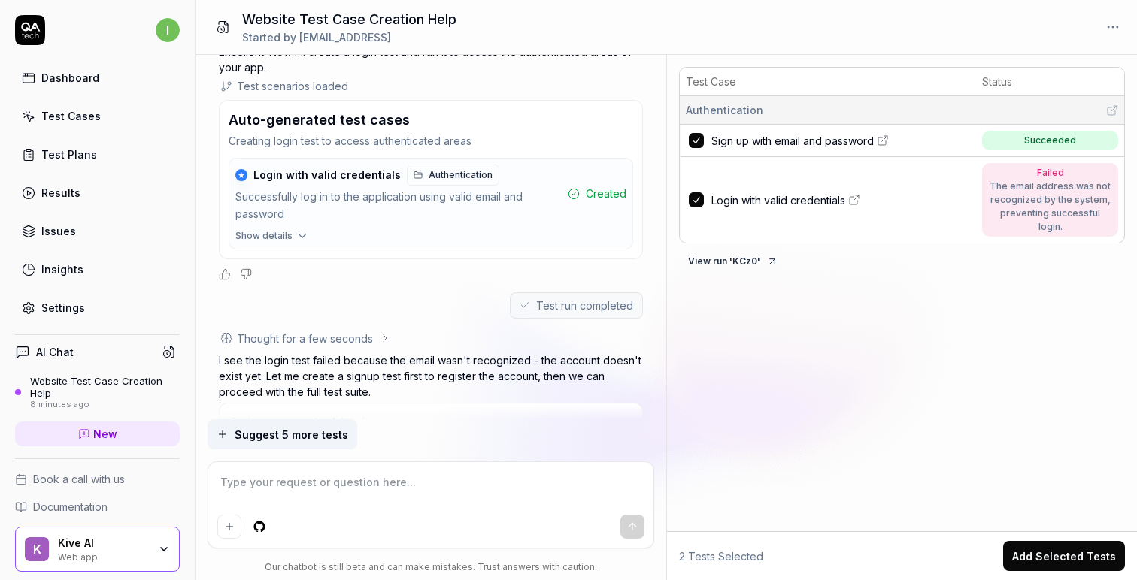
scroll to position [639, 0]
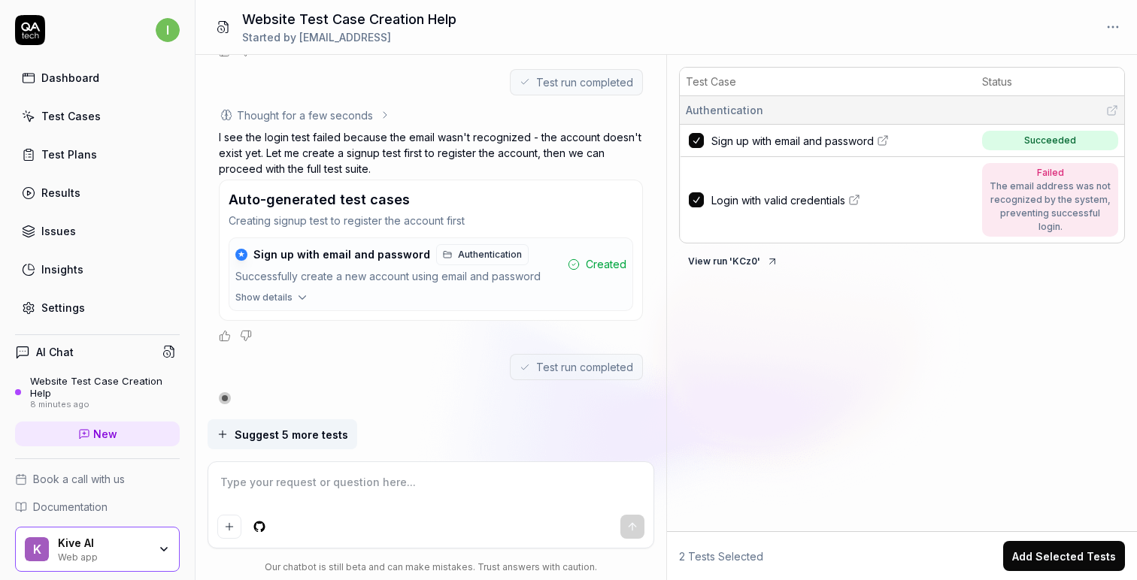
click at [282, 296] on span "Show details" at bounding box center [263, 298] width 57 height 14
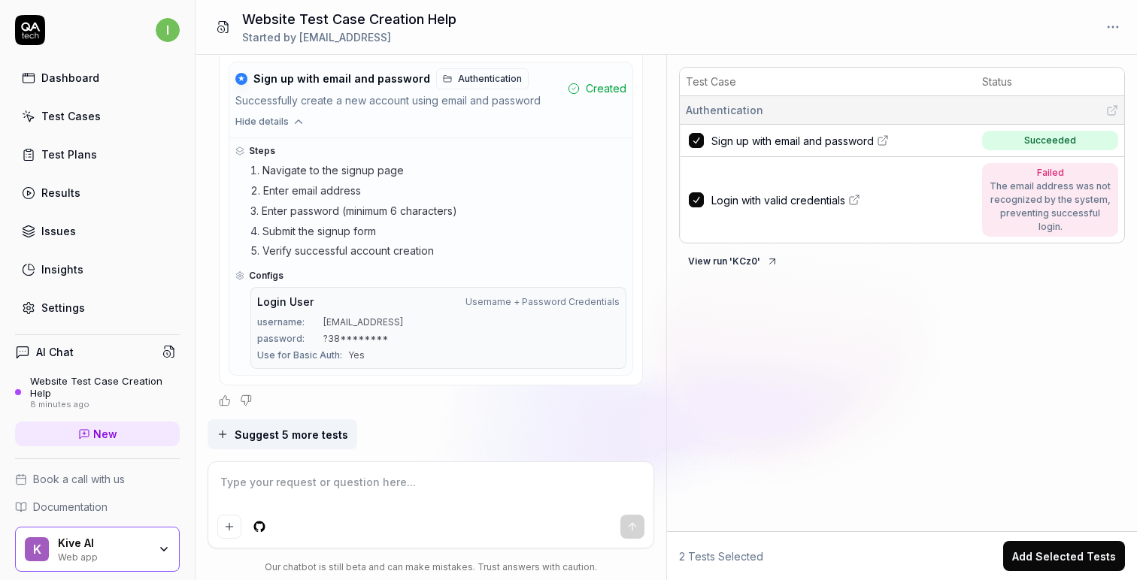
scroll to position [880, 0]
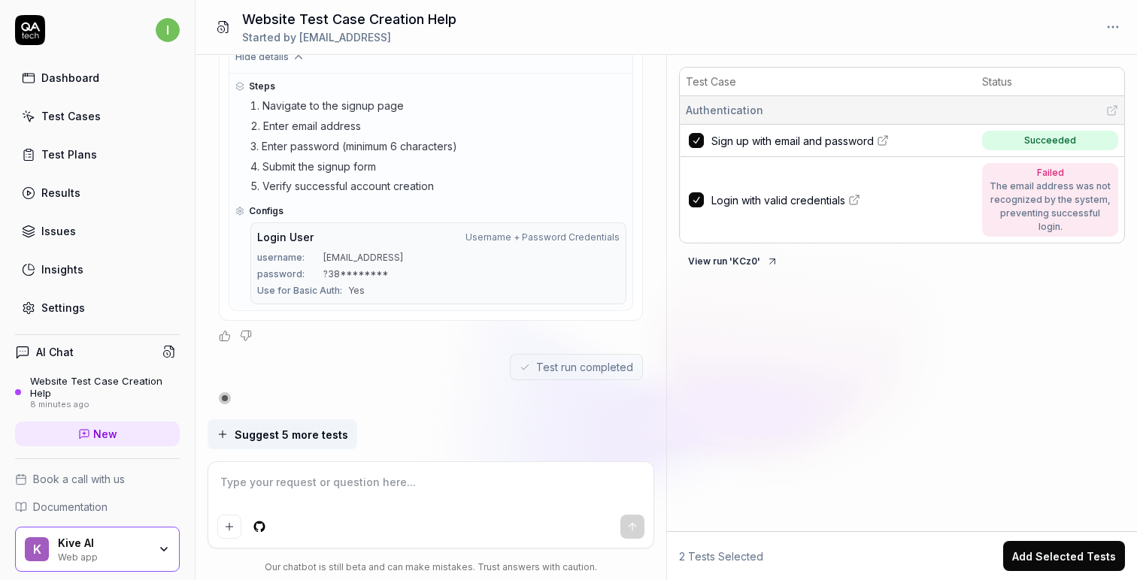
click at [465, 174] on li "Submit the signup form" at bounding box center [438, 167] width 376 height 17
click at [735, 255] on button "View run ' KCz0 '" at bounding box center [733, 262] width 108 height 24
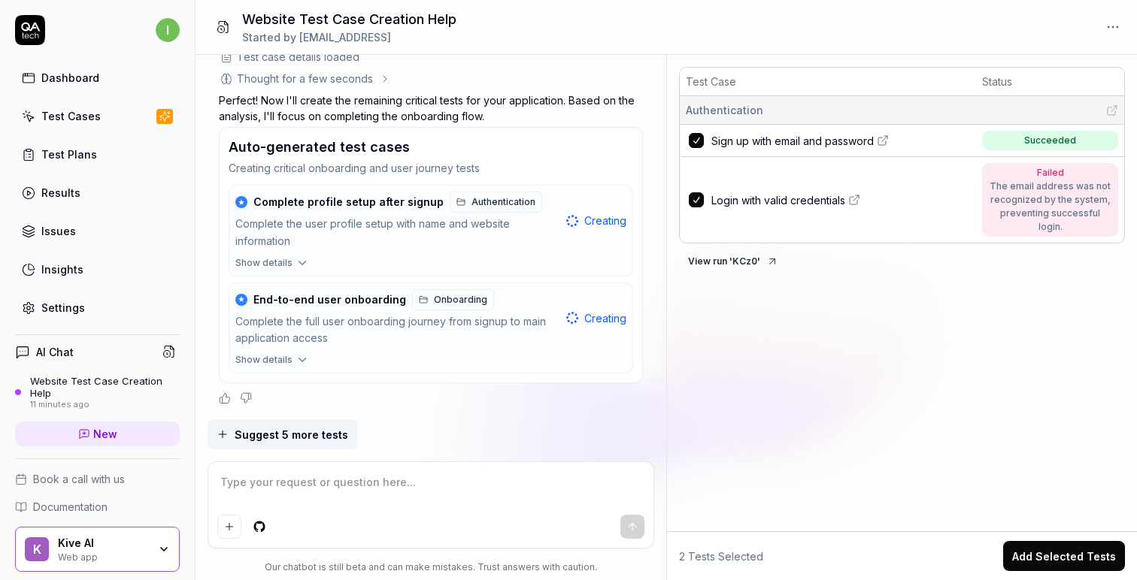
click at [312, 478] on textarea at bounding box center [431, 490] width 428 height 38
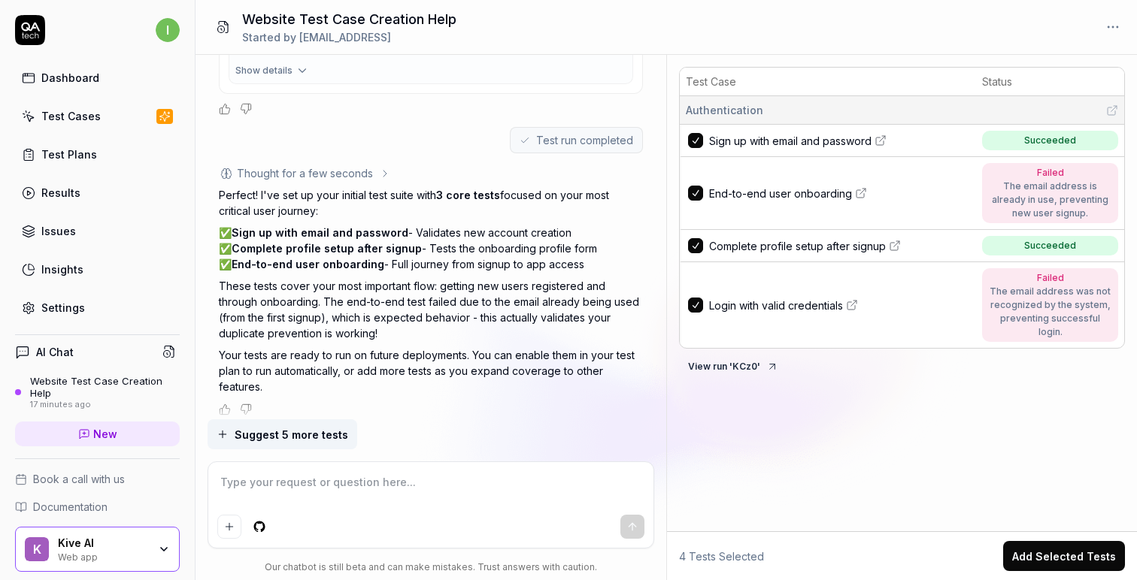
scroll to position [1802, 0]
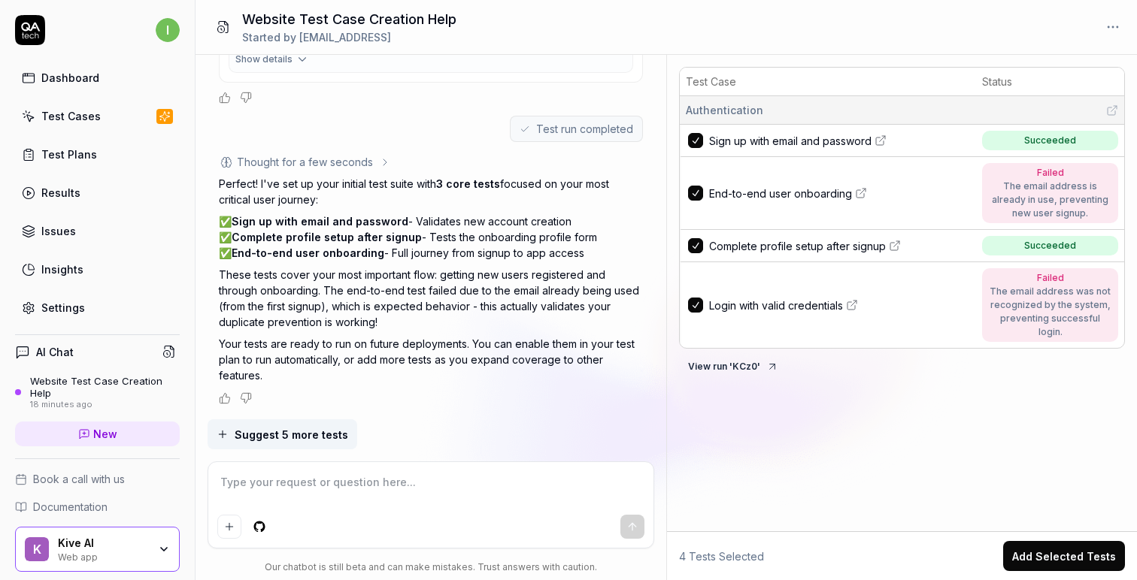
click at [414, 490] on textarea at bounding box center [431, 490] width 428 height 38
type textarea "*"
type textarea "r"
type textarea "*"
type textarea "re"
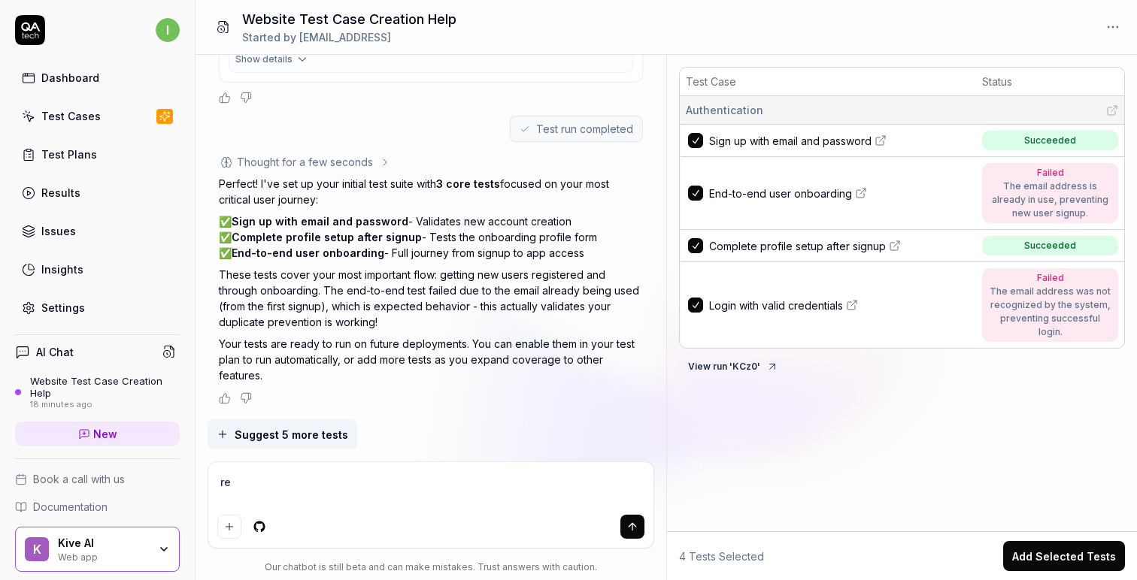
type textarea "*"
type textarea "rer"
type textarea "*"
type textarea "reru"
type textarea "*"
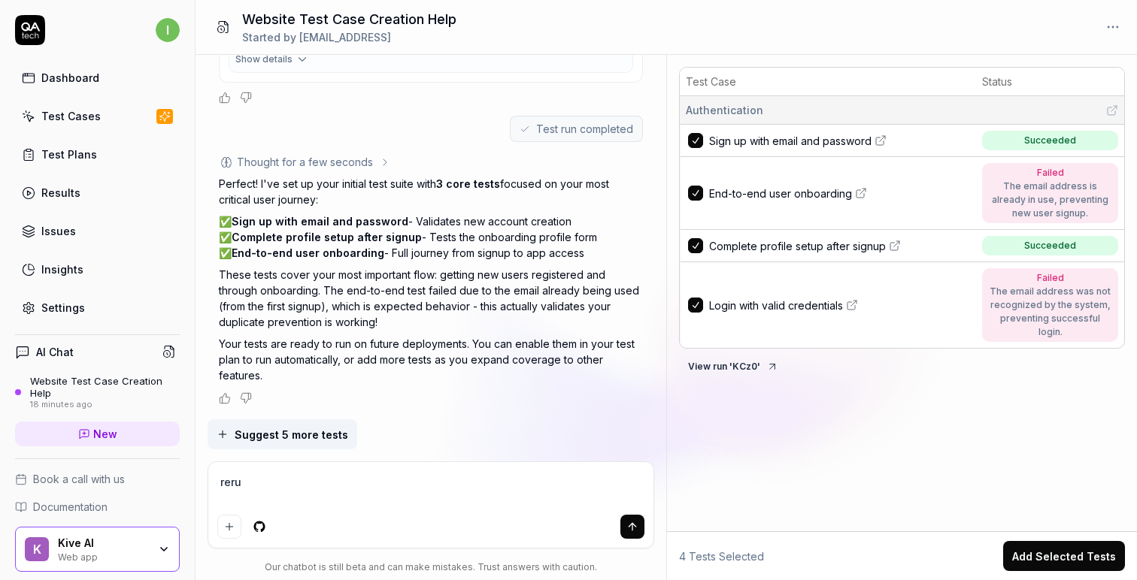
type textarea "rerun"
type textarea "*"
type textarea "rerun"
type textarea "*"
type textarea "rerun t"
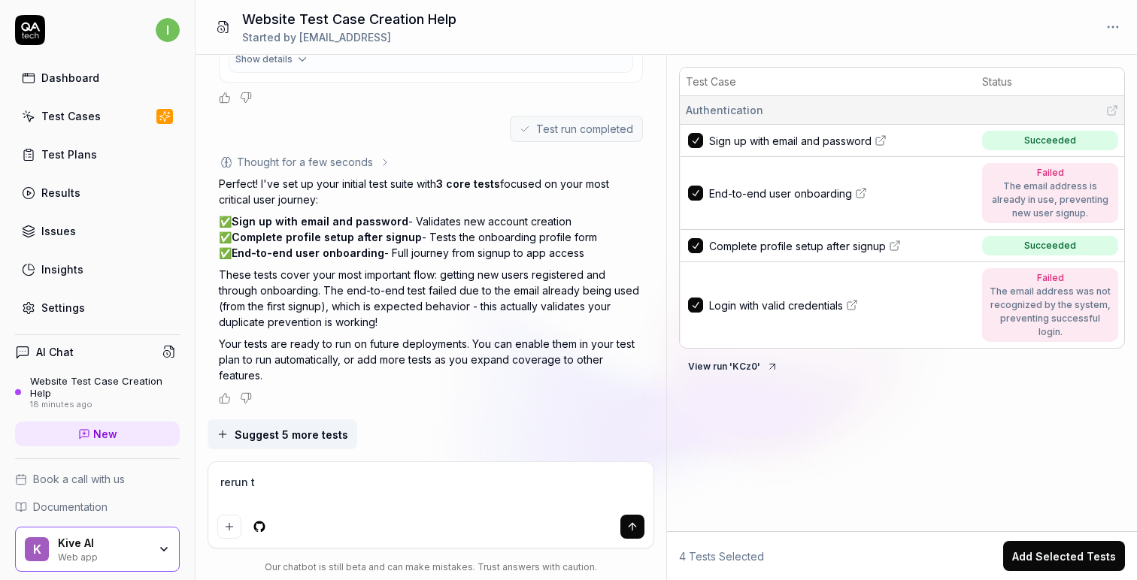
type textarea "*"
type textarea "rerun th"
type textarea "*"
type textarea "rerun the"
type textarea "*"
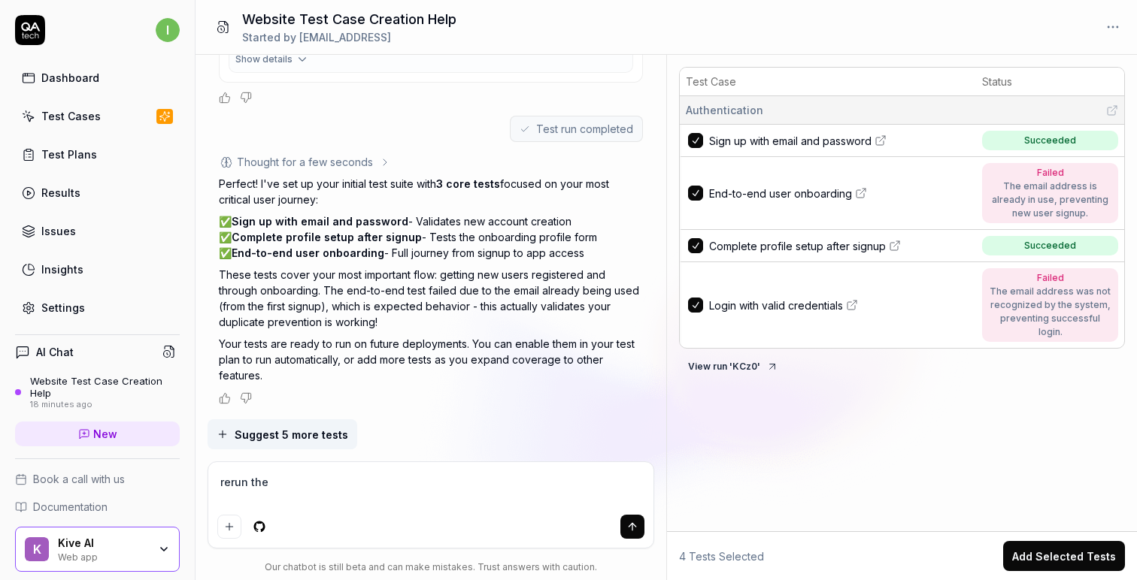
type textarea "rerun the"
type textarea "*"
type textarea "rerun the l"
type textarea "*"
type textarea "rerun the lo"
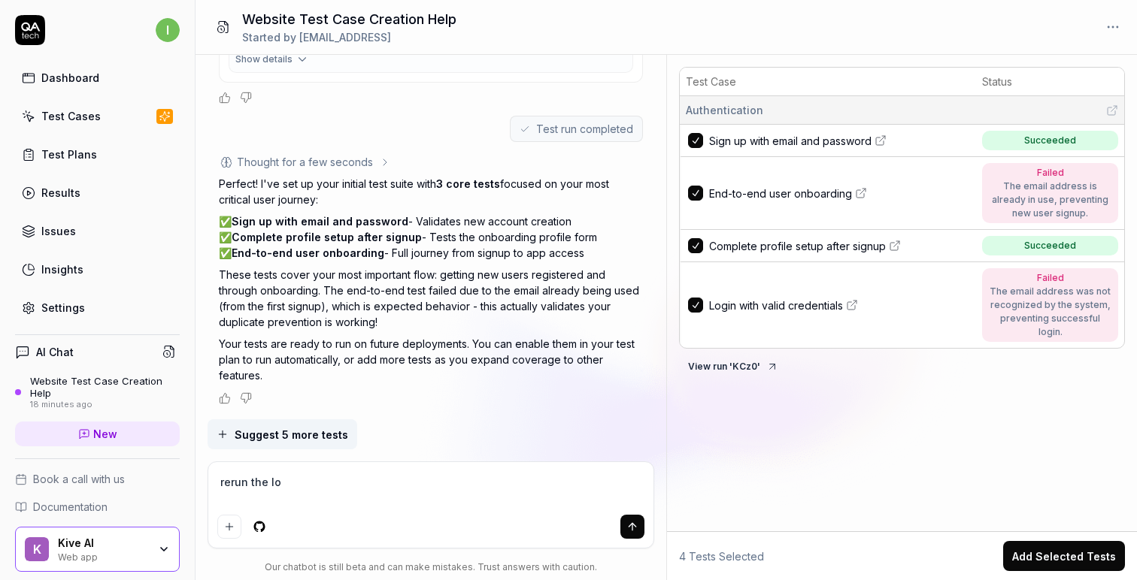
type textarea "*"
type textarea "rerun the log"
type textarea "*"
type textarea "rerun the logi"
type textarea "*"
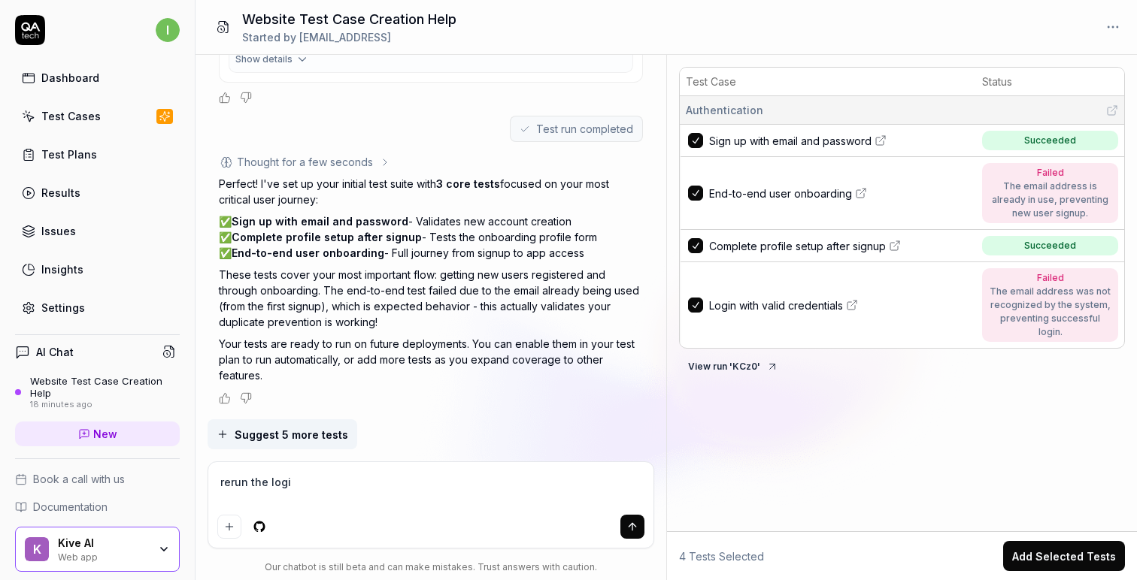
type textarea "rerun the login"
type textarea "*"
type textarea "rerun the login"
type textarea "*"
type textarea "rerun the login w"
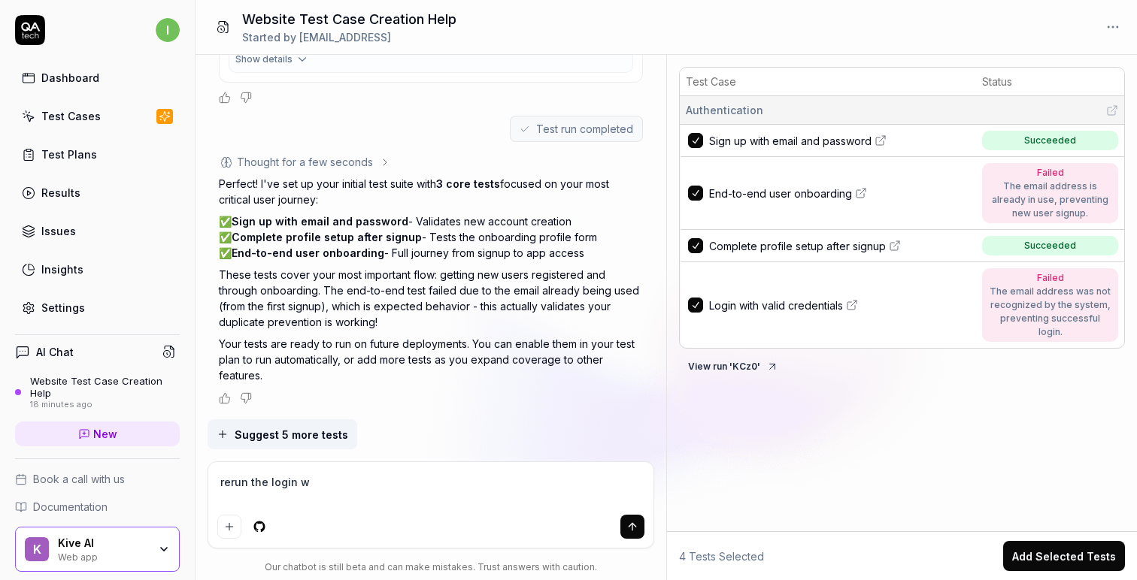
type textarea "*"
type textarea "rerun the login wi"
type textarea "*"
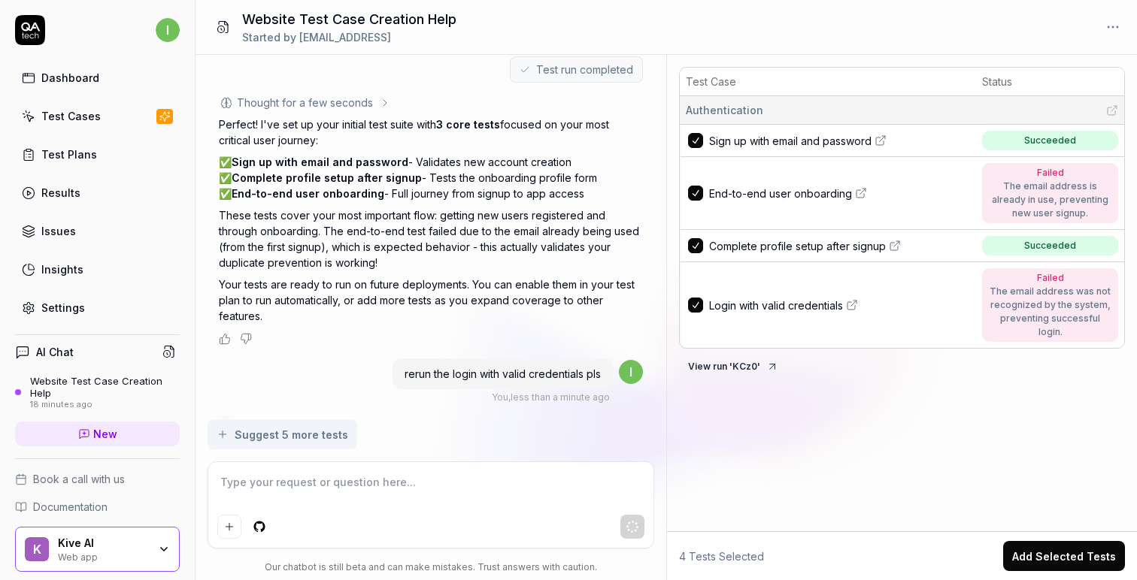
scroll to position [1886, 0]
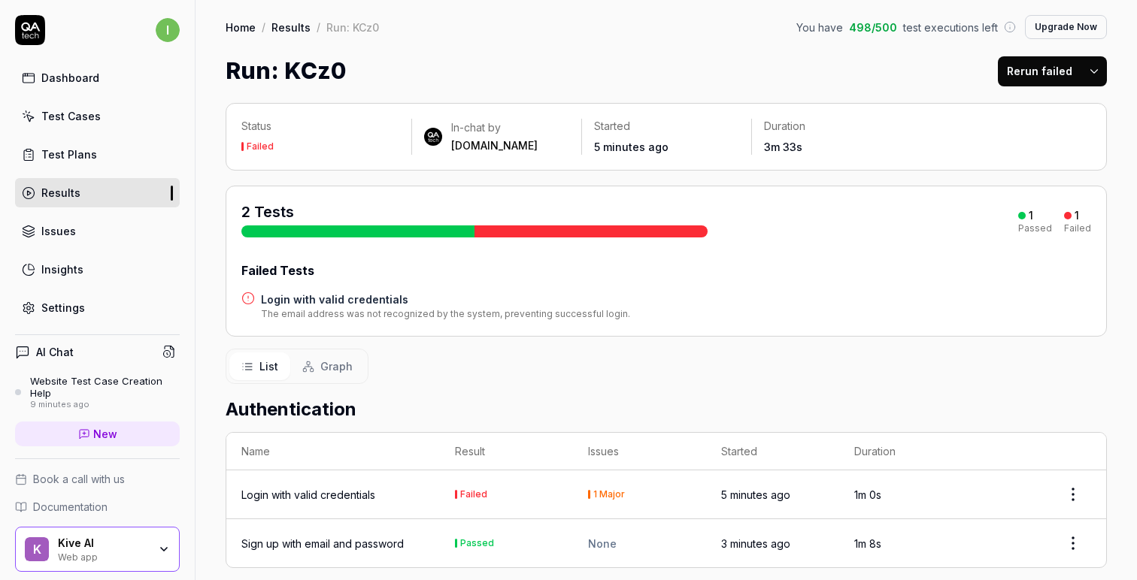
scroll to position [57, 0]
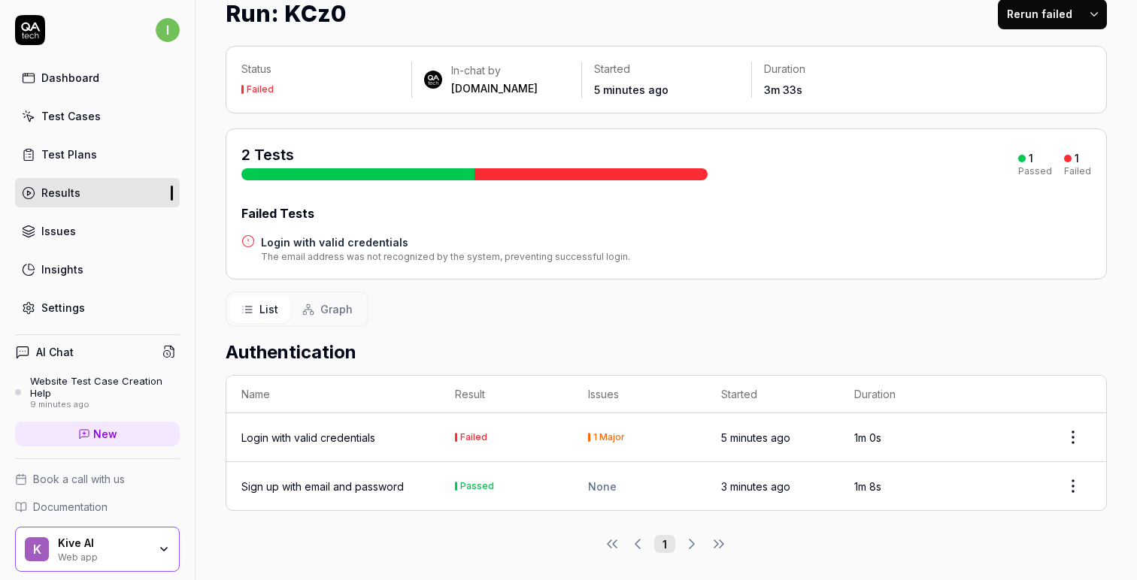
click at [438, 427] on td "Login with valid credentials" at bounding box center [333, 438] width 214 height 49
click at [547, 435] on td "Failed" at bounding box center [506, 438] width 133 height 49
click at [1074, 437] on html "i Dashboard Test Cases Test Plans Results Issues Insights Settings AI Chat Webs…" at bounding box center [568, 290] width 1137 height 580
click at [746, 374] on html "i Dashboard Test Cases Test Plans Results Issues Insights Settings AI Chat Webs…" at bounding box center [568, 290] width 1137 height 580
click at [335, 304] on span "Graph" at bounding box center [336, 309] width 32 height 16
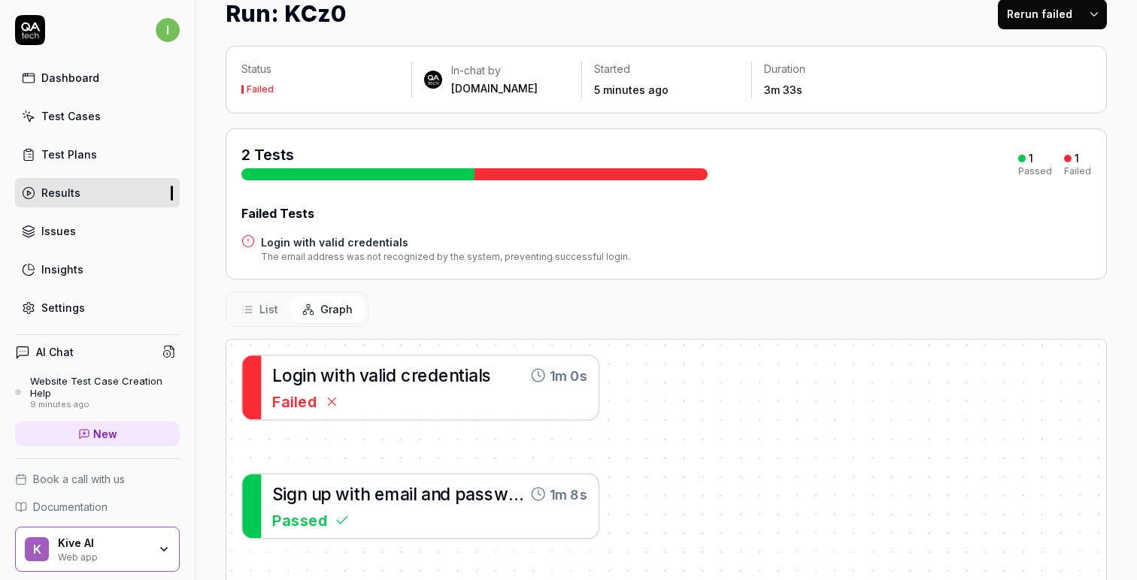
click at [268, 303] on span "List" at bounding box center [268, 309] width 19 height 16
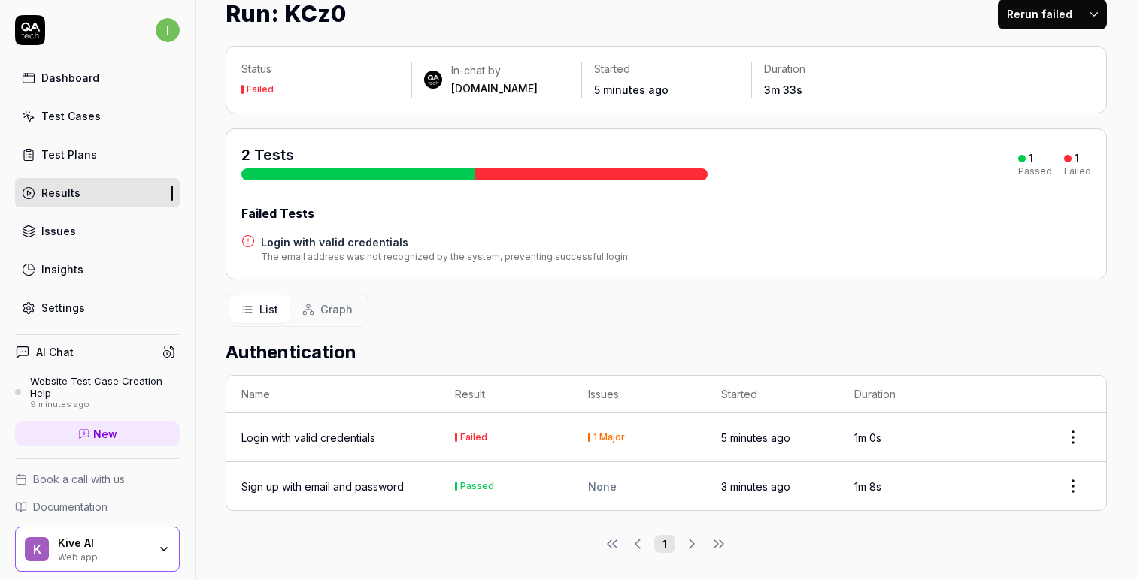
click at [294, 438] on div "Login with valid credentials" at bounding box center [308, 438] width 134 height 16
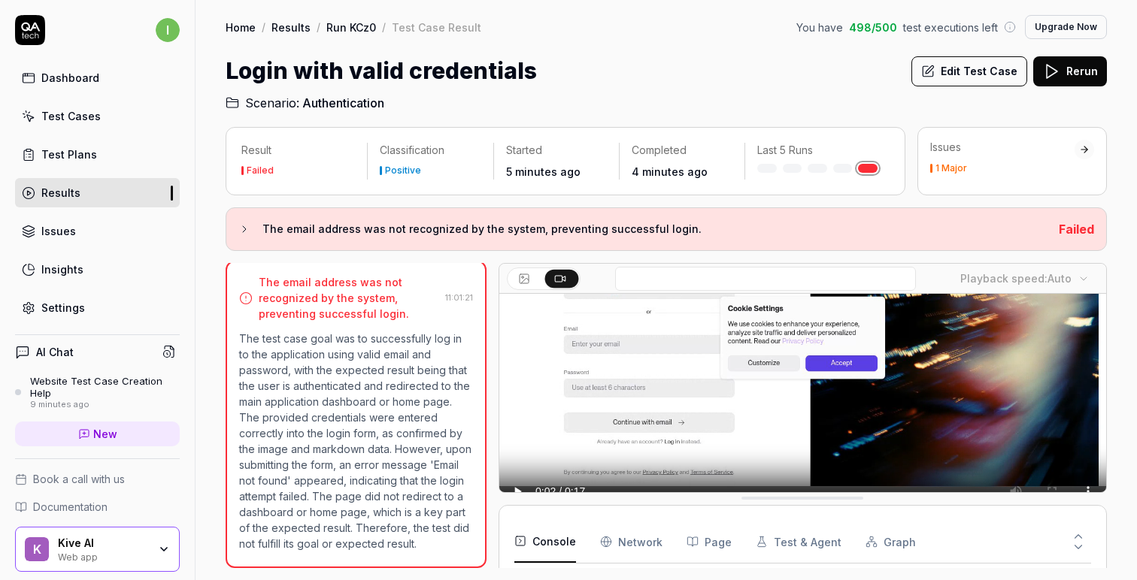
scroll to position [179, 0]
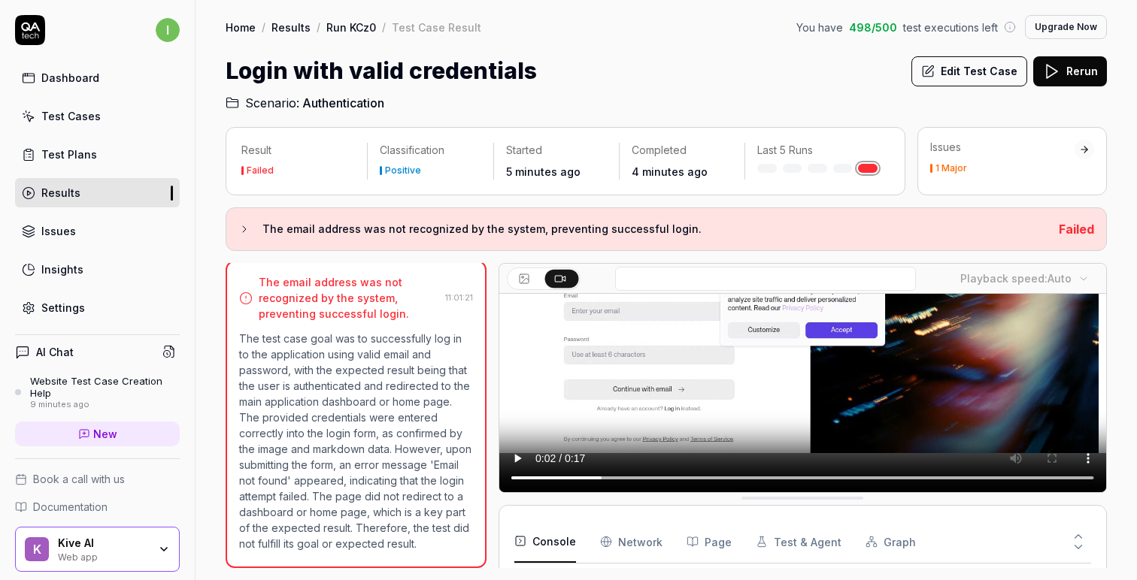
click at [927, 78] on button "Edit Test Case" at bounding box center [969, 71] width 116 height 30
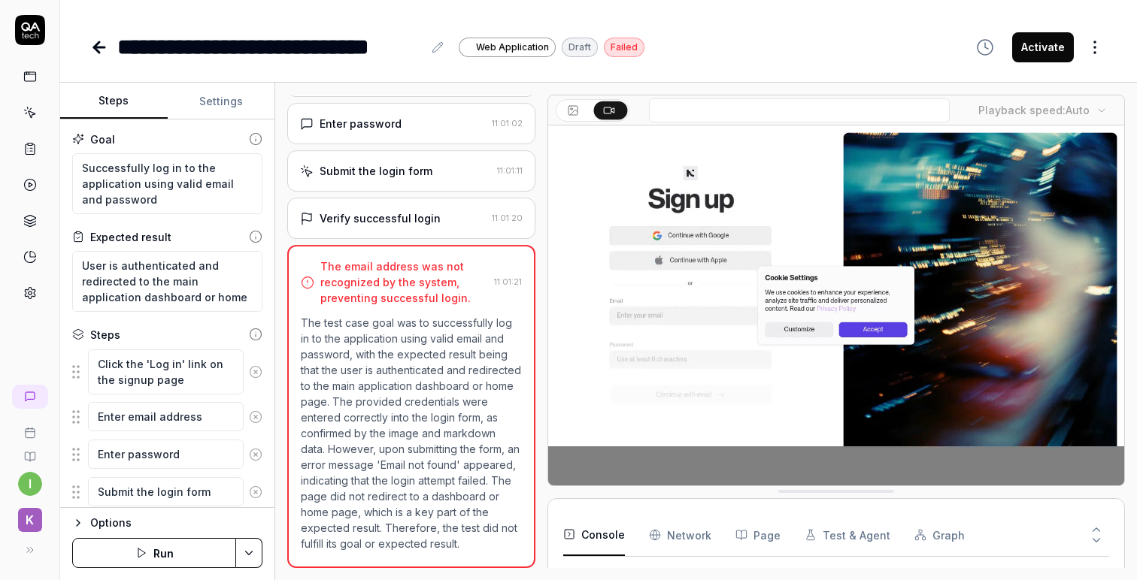
scroll to position [170, 0]
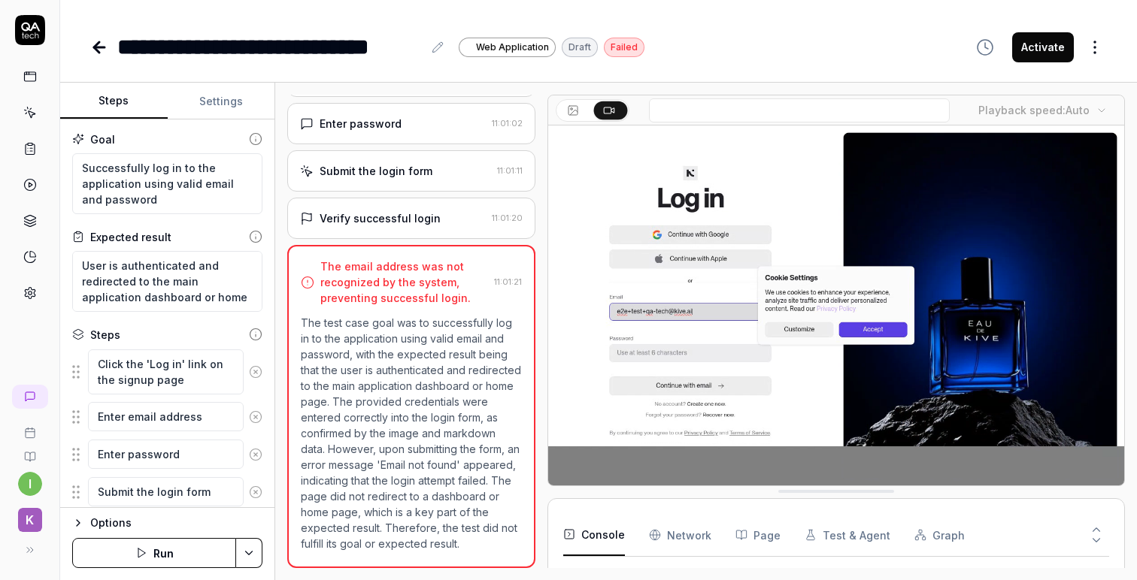
click at [102, 47] on icon at bounding box center [99, 47] width 11 height 0
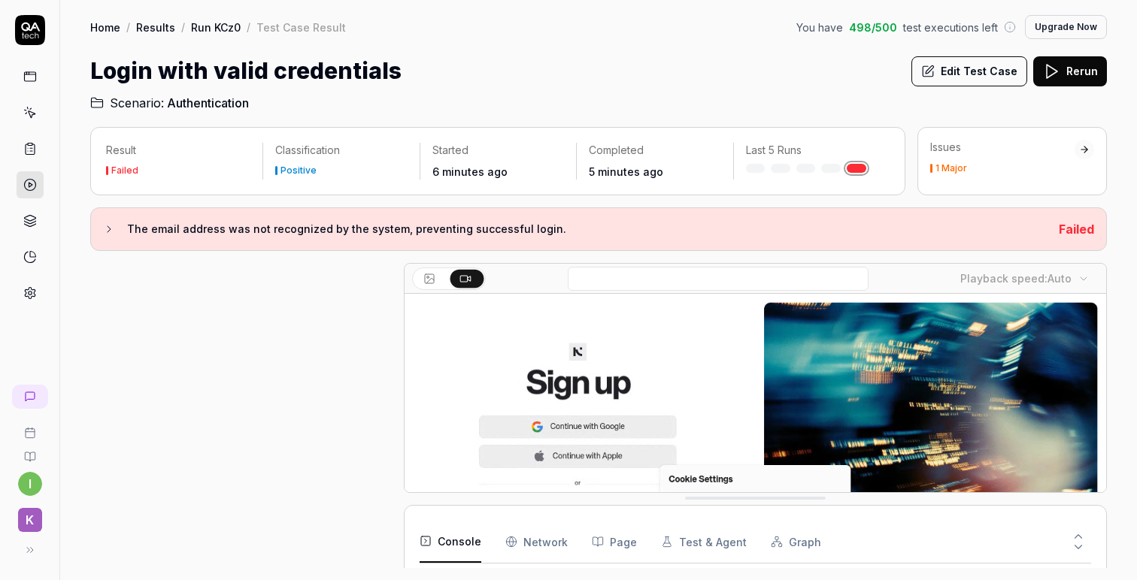
scroll to position [274, 0]
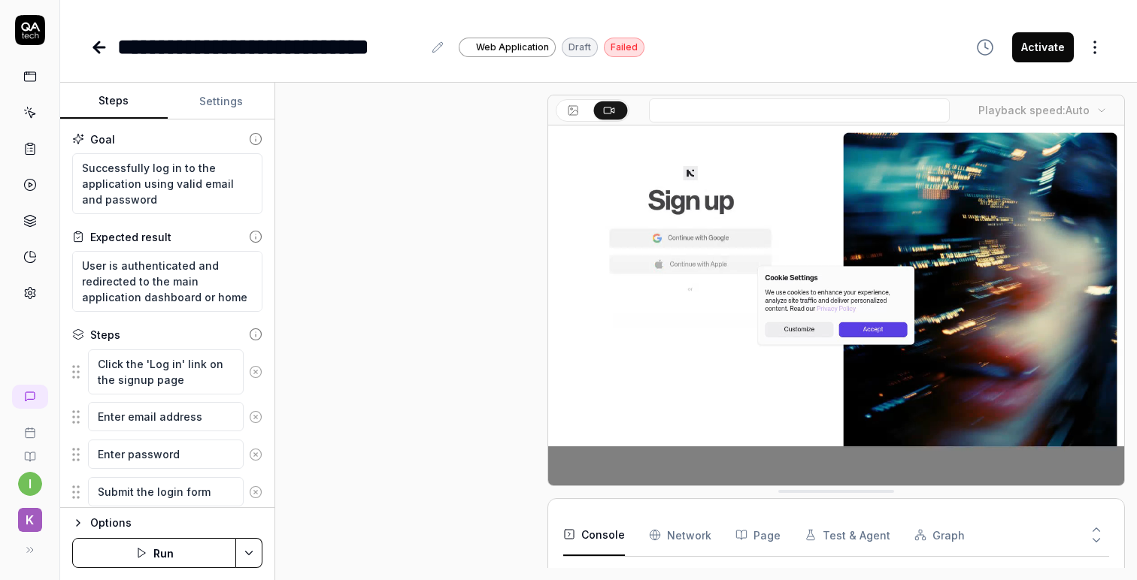
scroll to position [170, 0]
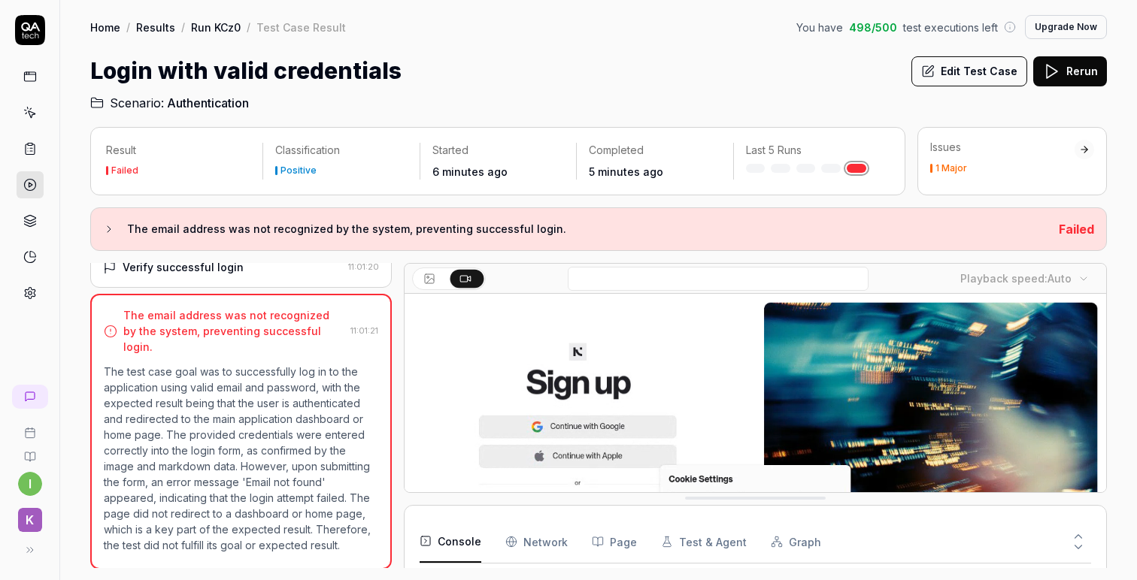
scroll to position [274, 0]
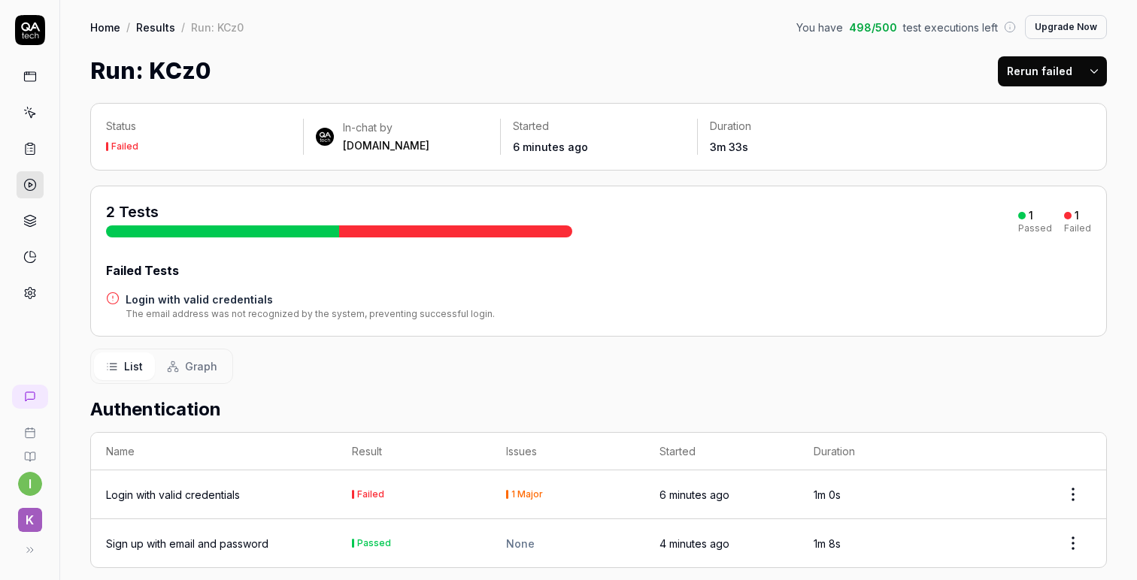
scroll to position [57, 0]
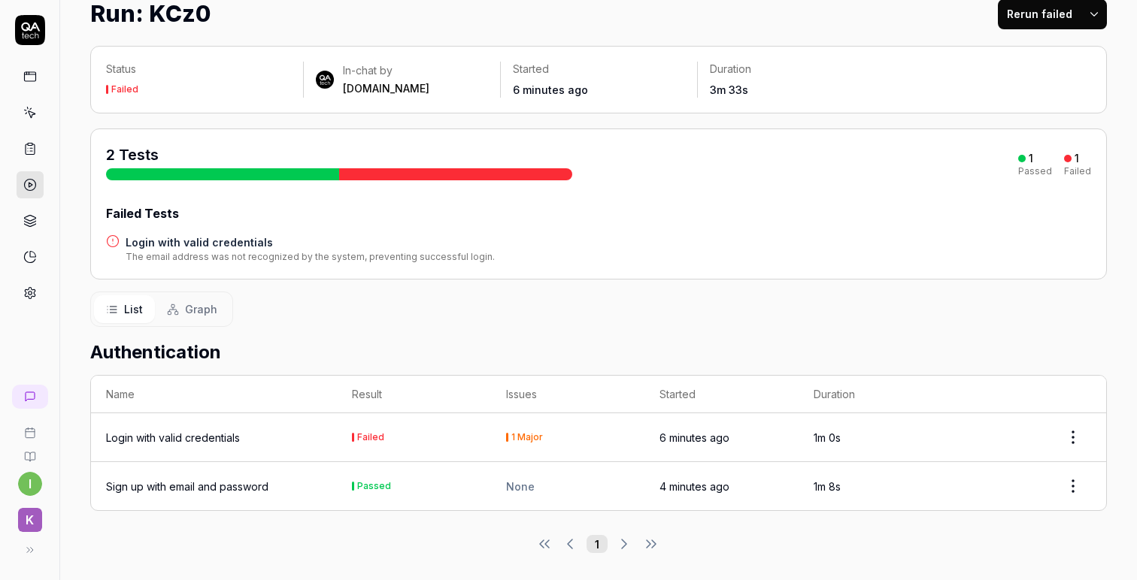
click at [223, 430] on div "Login with valid credentials" at bounding box center [173, 438] width 134 height 16
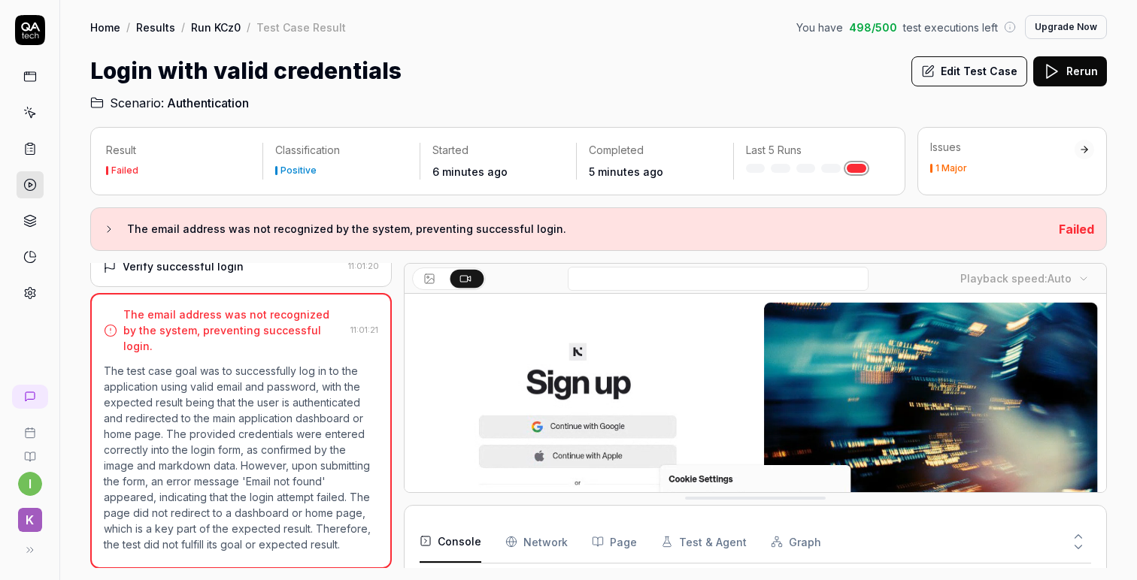
scroll to position [274, 0]
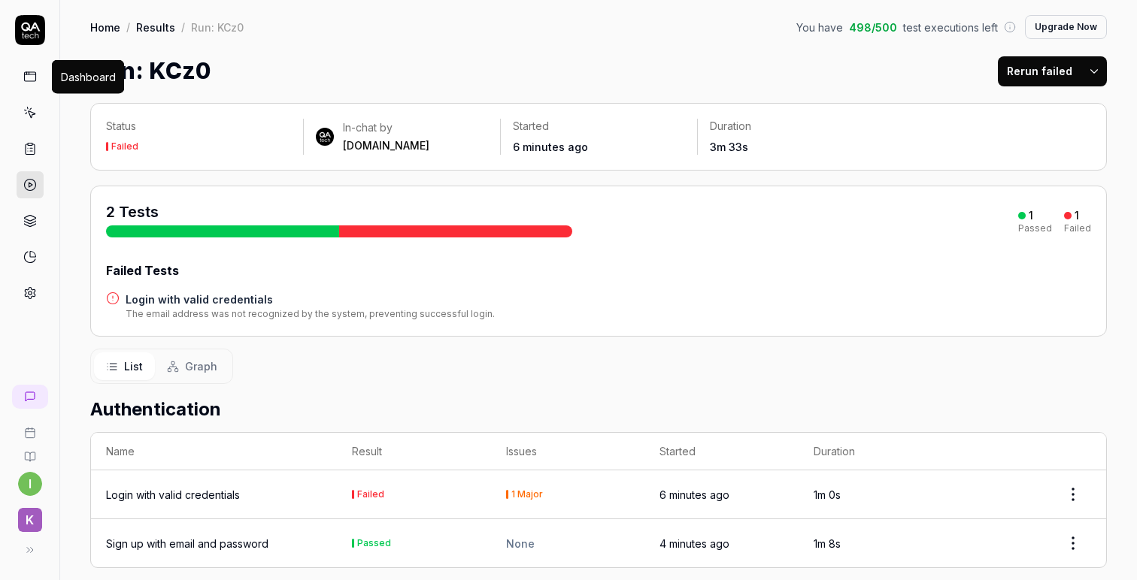
click at [26, 71] on icon at bounding box center [30, 77] width 14 height 14
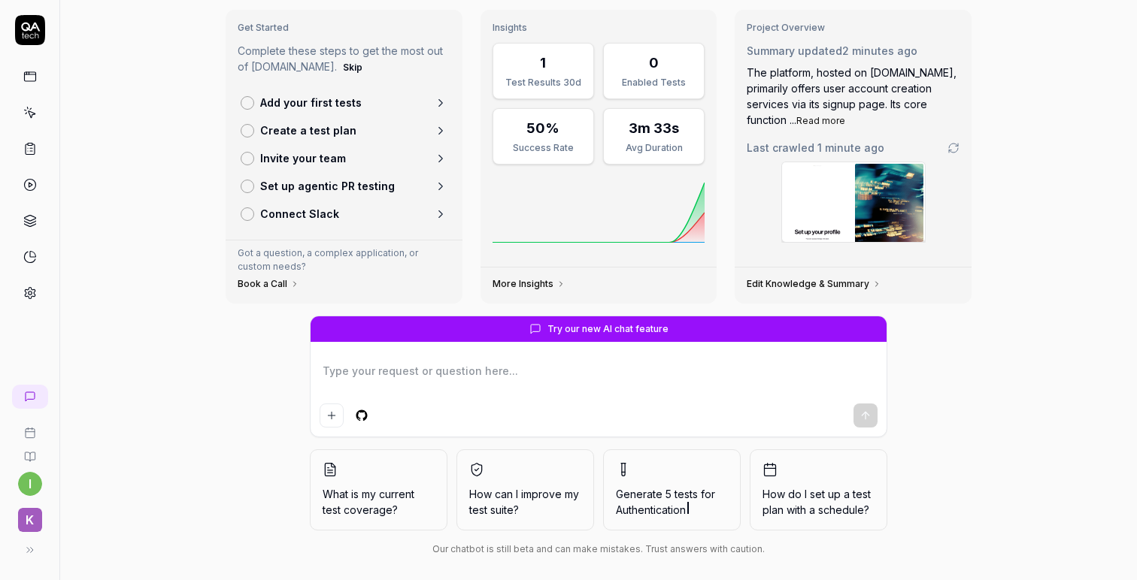
scroll to position [83, 0]
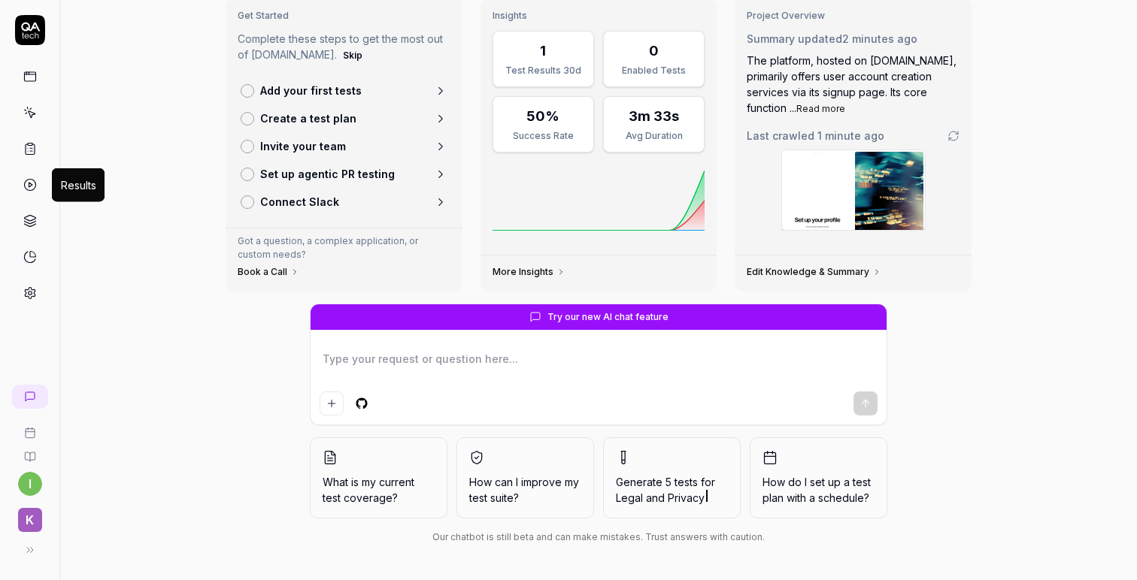
click at [26, 184] on icon at bounding box center [30, 185] width 14 height 14
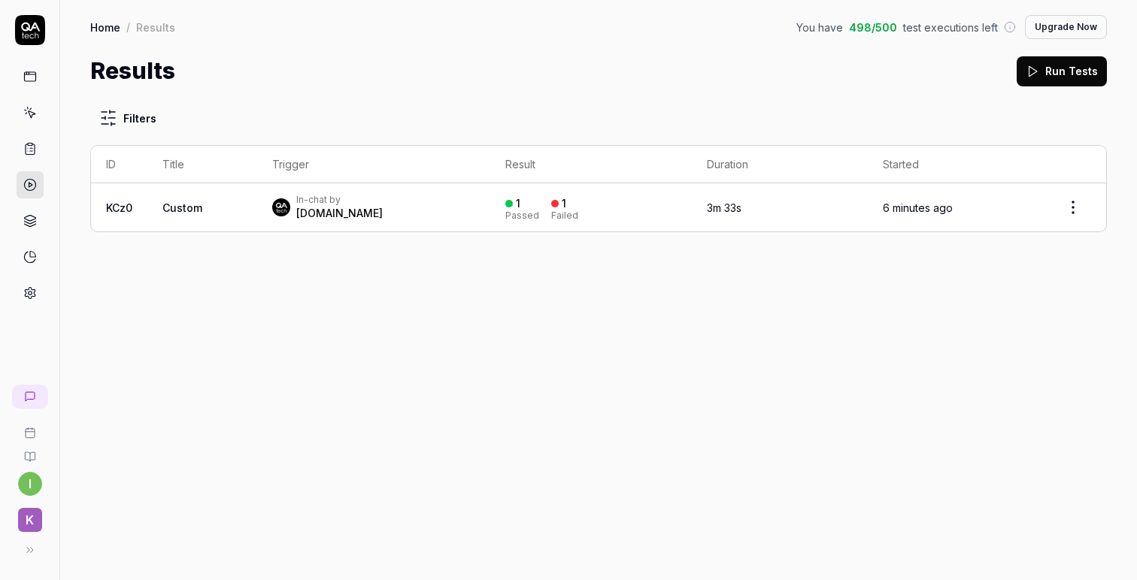
click at [136, 209] on td "KCz0" at bounding box center [119, 207] width 56 height 48
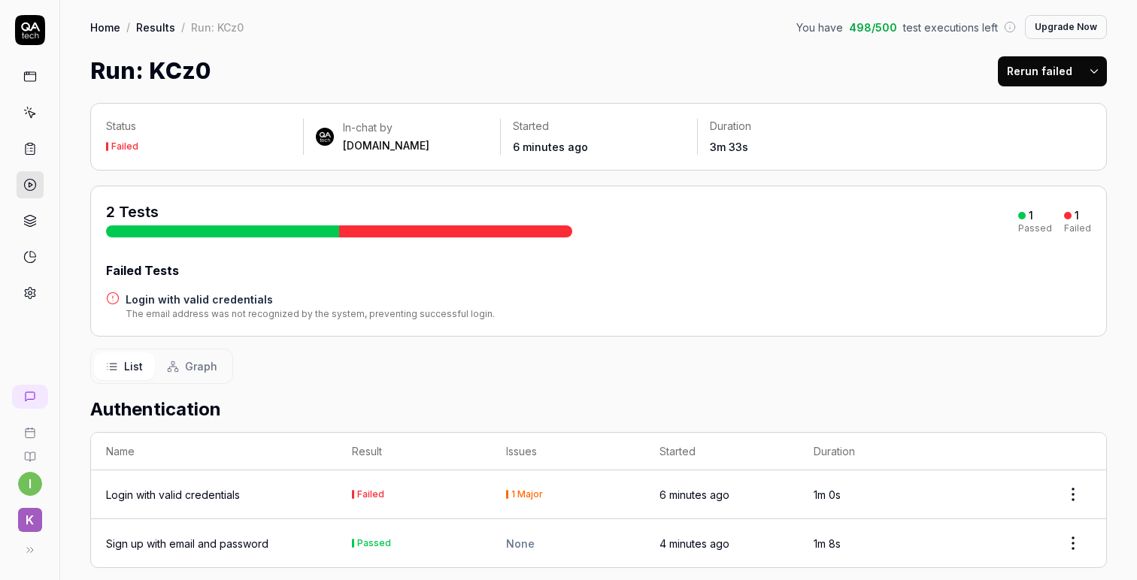
scroll to position [57, 0]
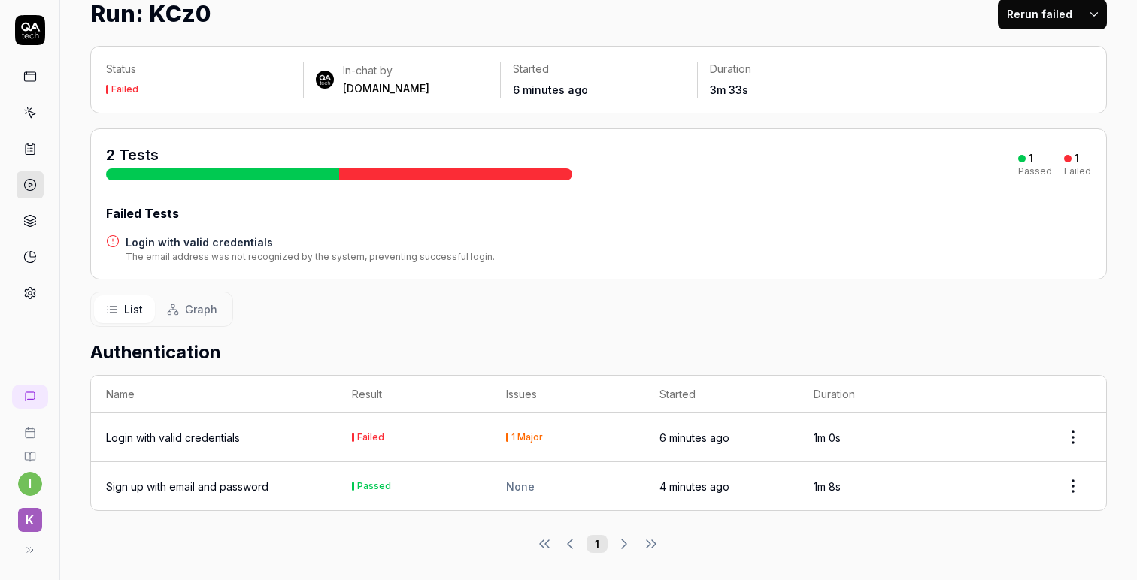
click at [259, 430] on div "Login with valid credentials" at bounding box center [214, 438] width 216 height 16
click at [204, 430] on div "Login with valid credentials" at bounding box center [173, 438] width 134 height 16
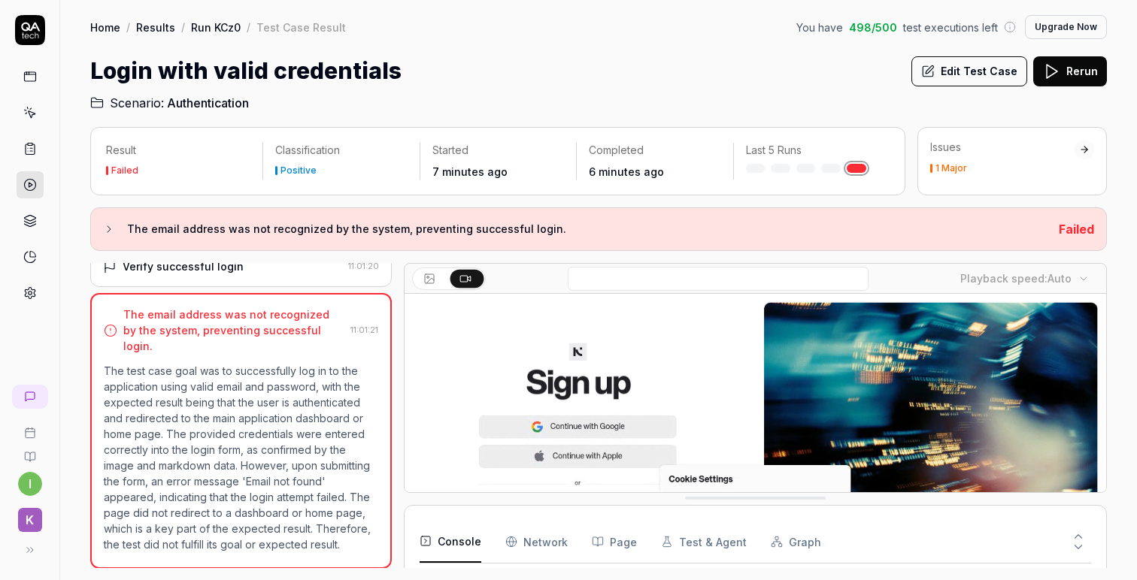
scroll to position [274, 0]
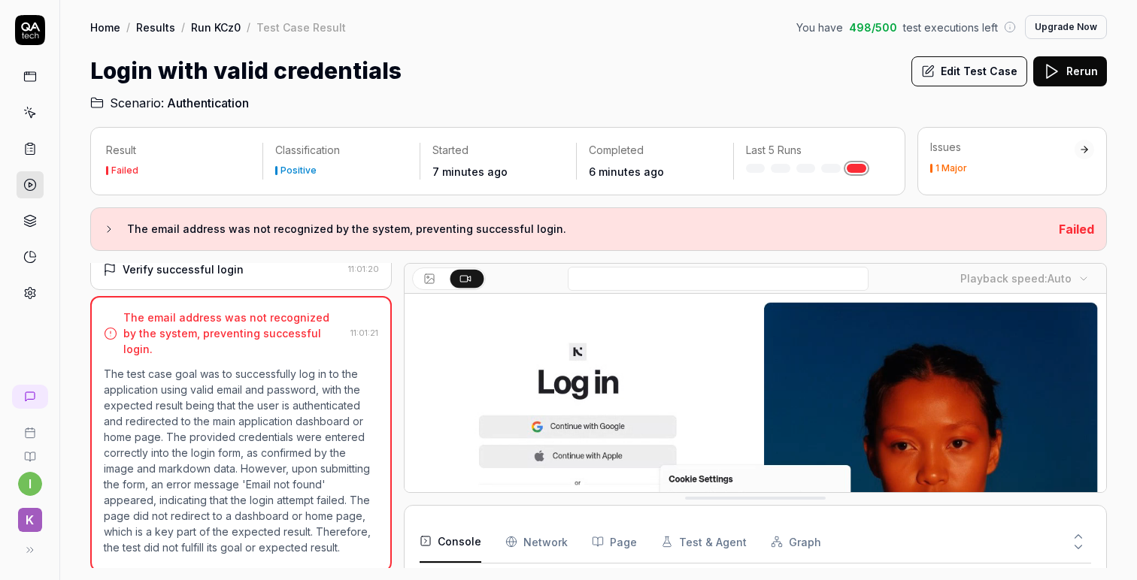
click at [294, 277] on div "Verify successful login" at bounding box center [222, 270] width 239 height 16
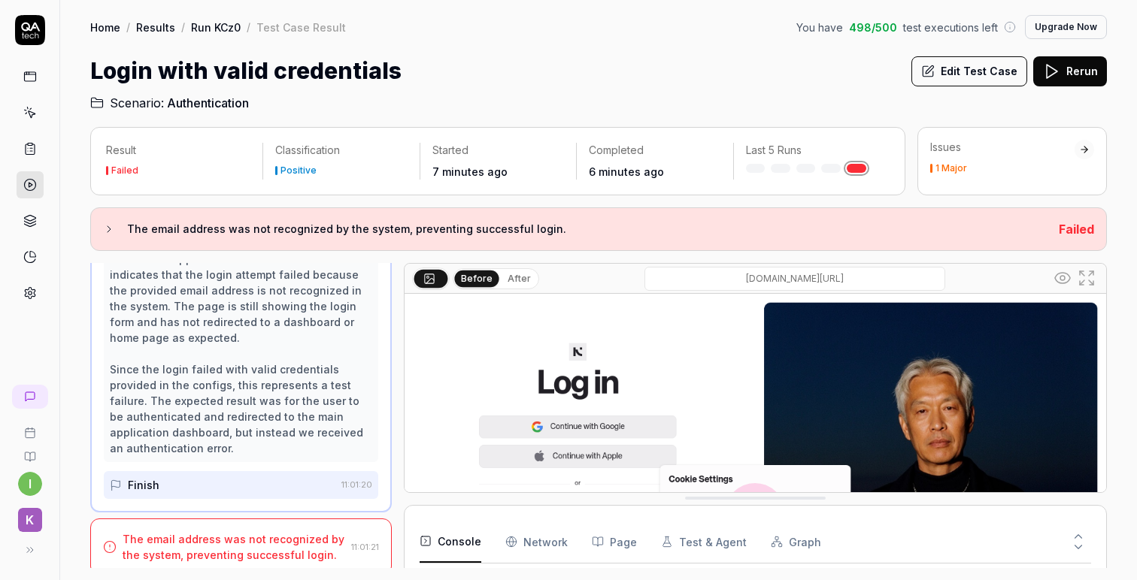
scroll to position [0, 0]
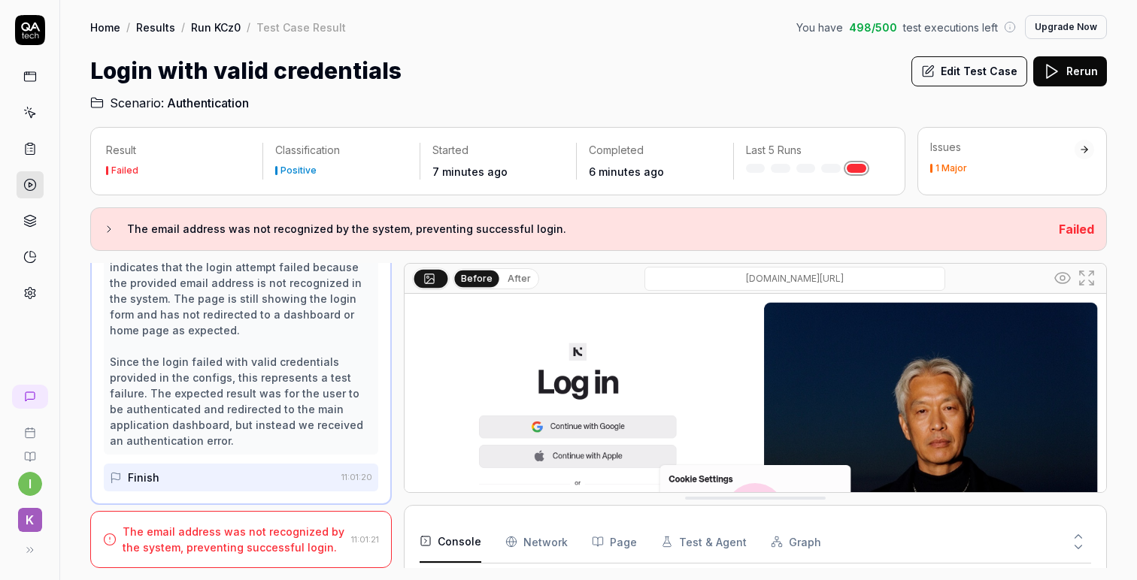
click at [957, 80] on button "Edit Test Case" at bounding box center [969, 71] width 116 height 30
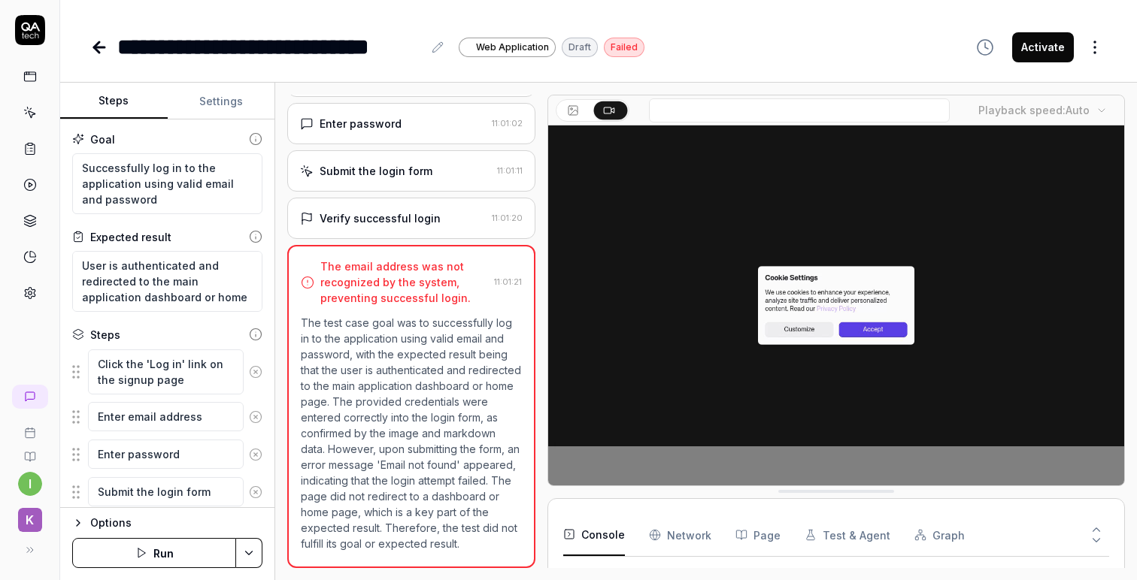
type textarea "*"
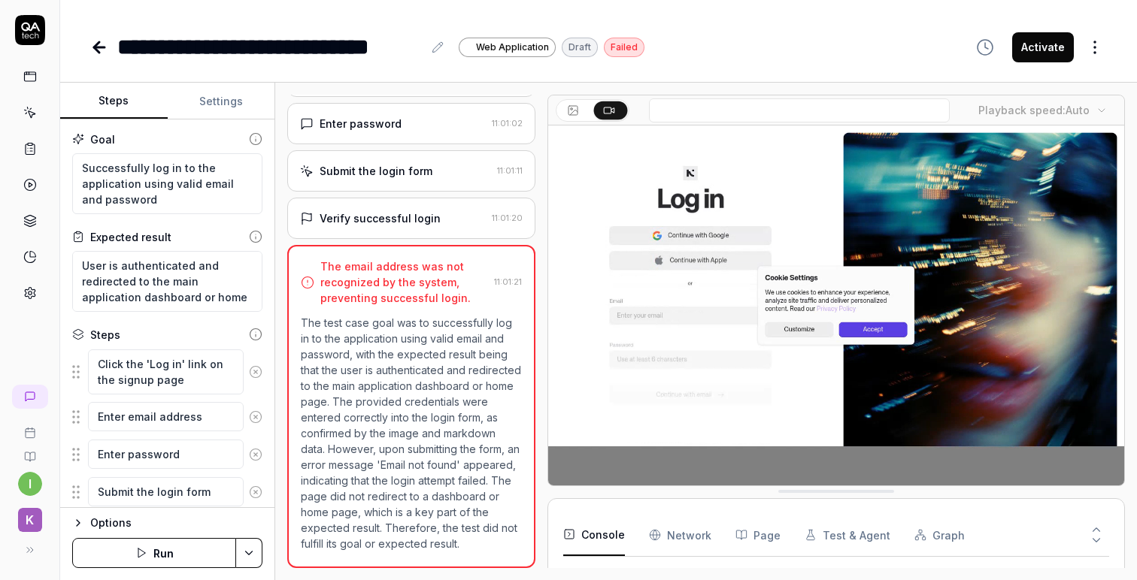
click at [107, 59] on link at bounding box center [100, 47] width 21 height 30
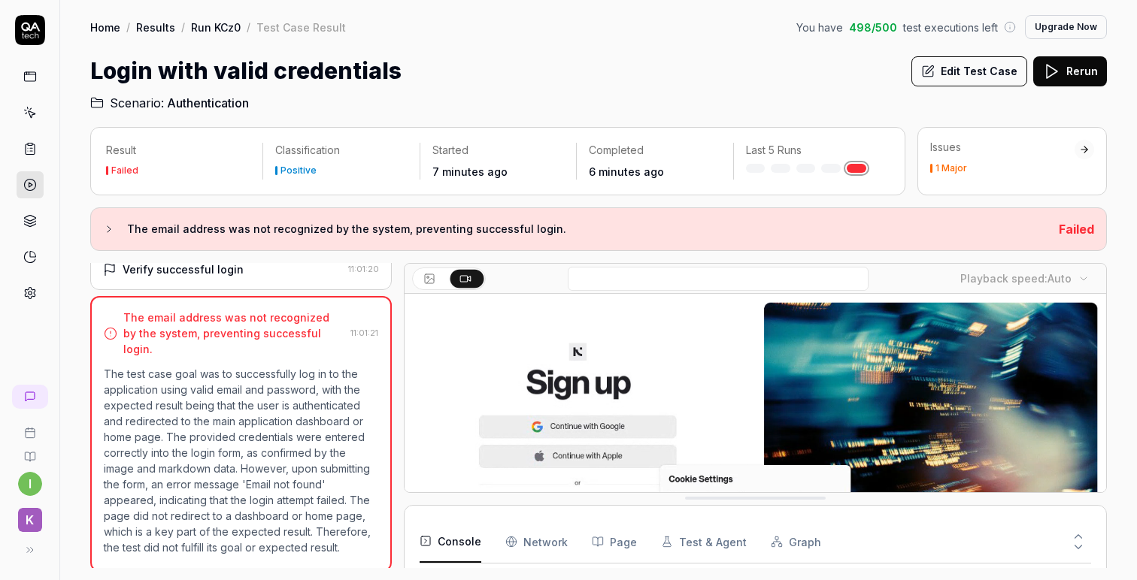
click at [1059, 69] on icon at bounding box center [1051, 71] width 18 height 18
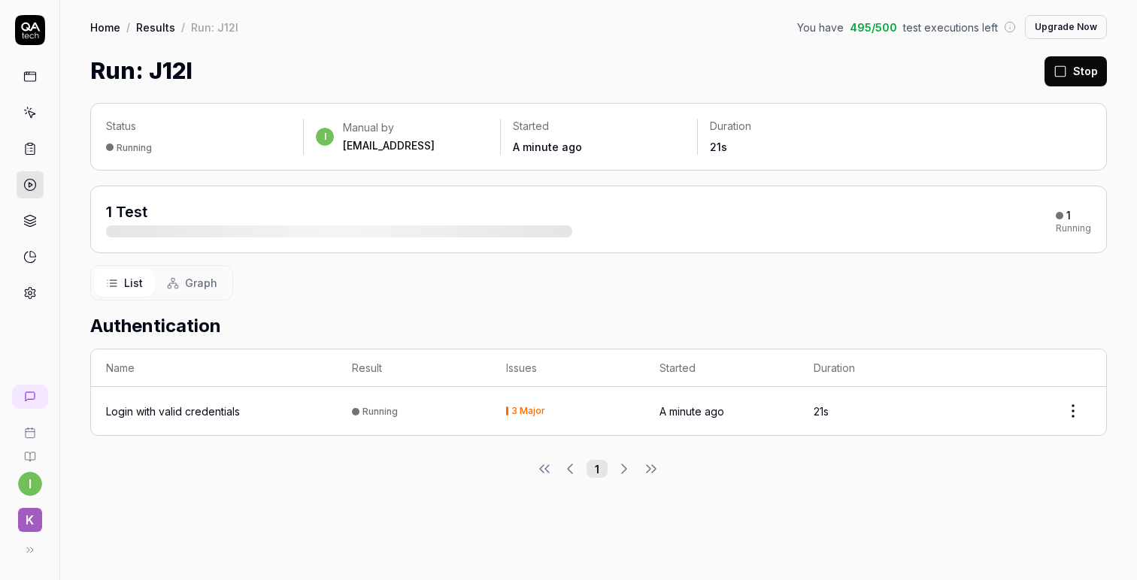
click at [1014, 25] on icon at bounding box center [1010, 27] width 12 height 12
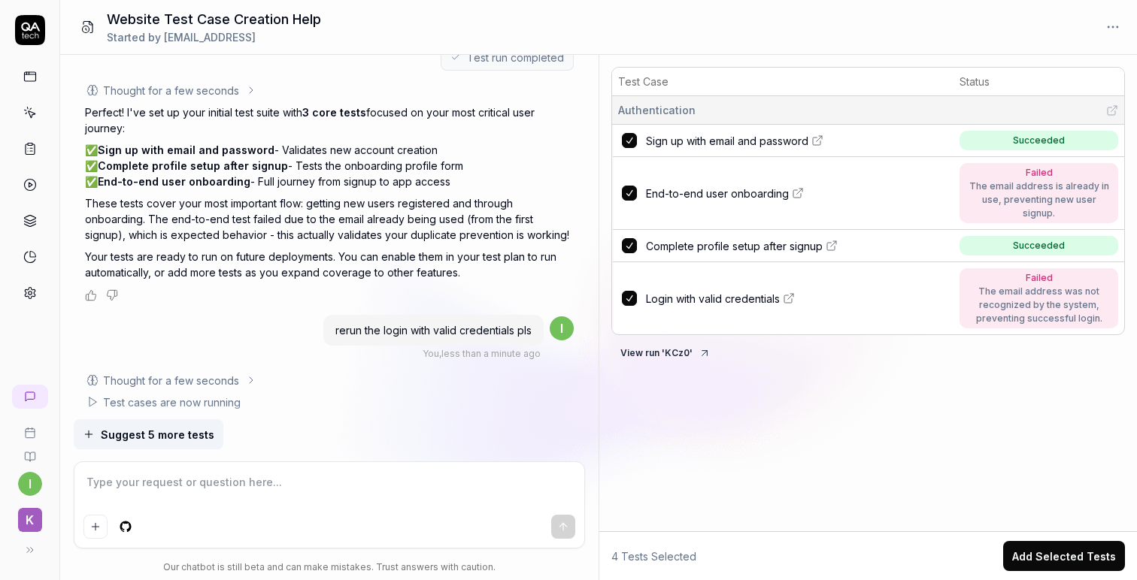
scroll to position [1550, 0]
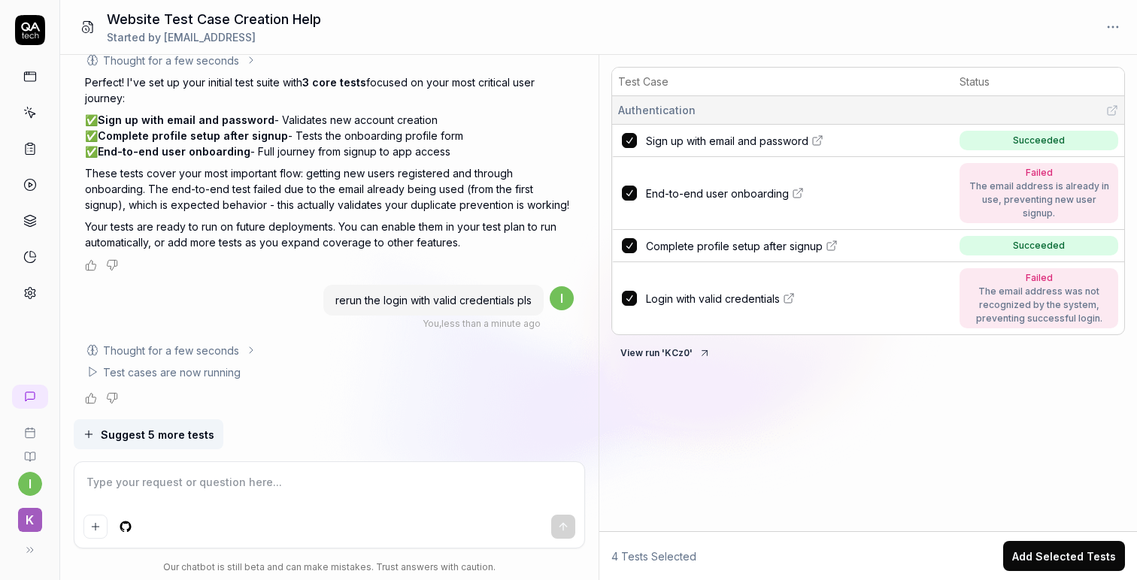
click at [173, 477] on textarea at bounding box center [329, 490] width 492 height 38
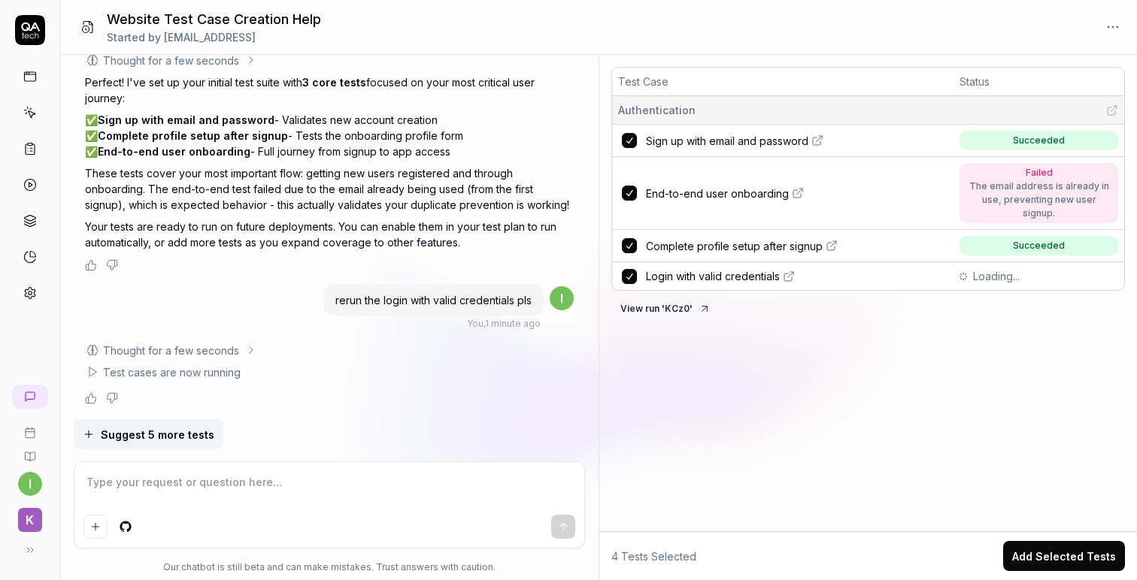
type textarea "*"
click at [271, 472] on textarea at bounding box center [329, 490] width 492 height 38
type textarea "p"
type textarea "*"
type textarea "pa"
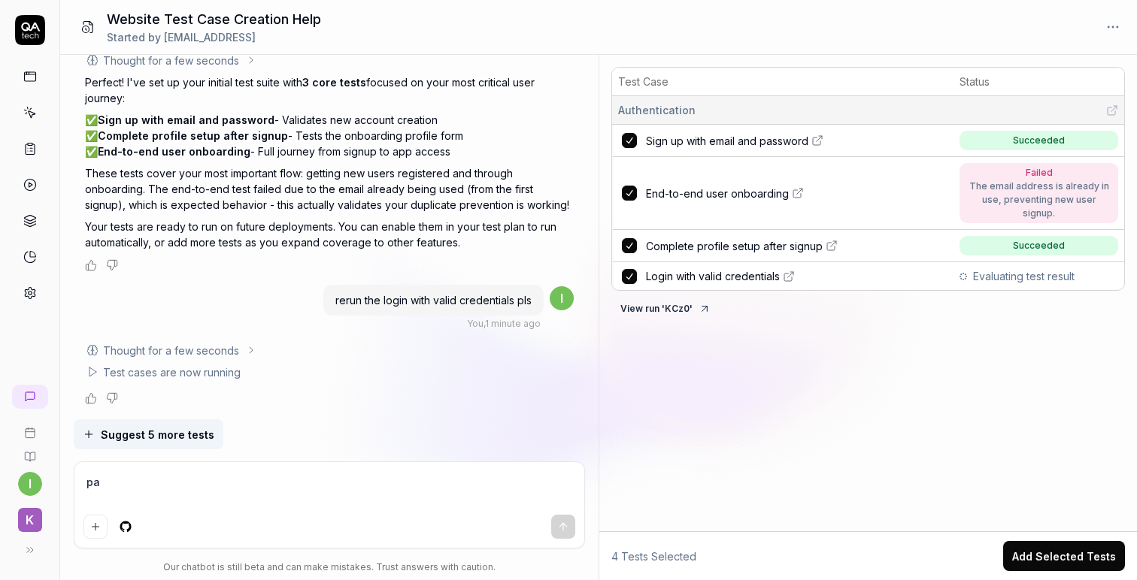
type textarea "*"
type textarea "pay"
type textarea "*"
type textarea "pay"
type textarea "*"
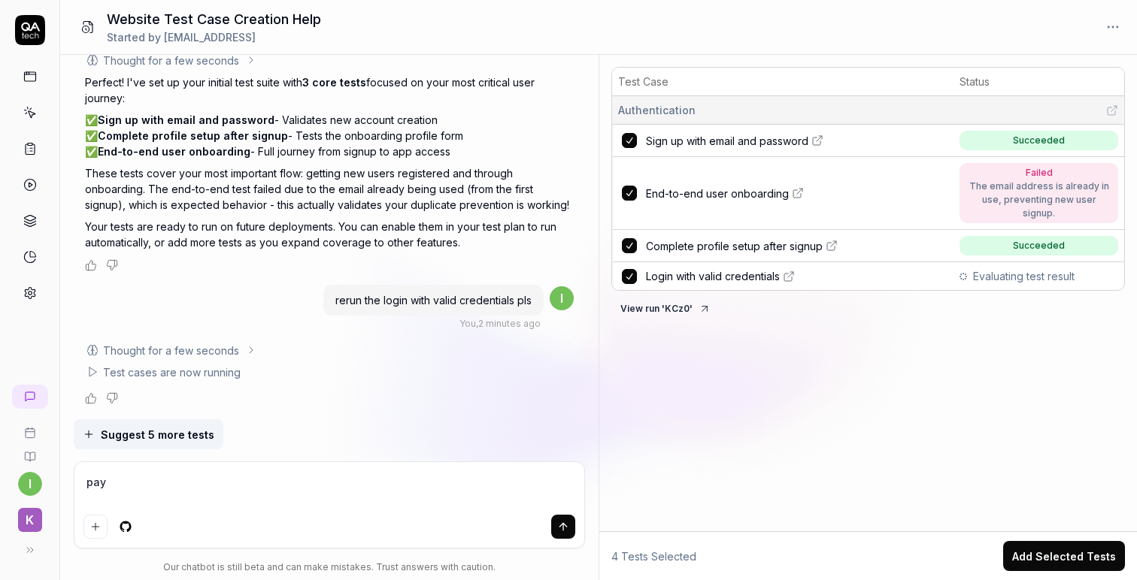
type textarea "pay g"
type textarea "*"
type textarea "pay go"
type textarea "*"
type textarea "pay gor"
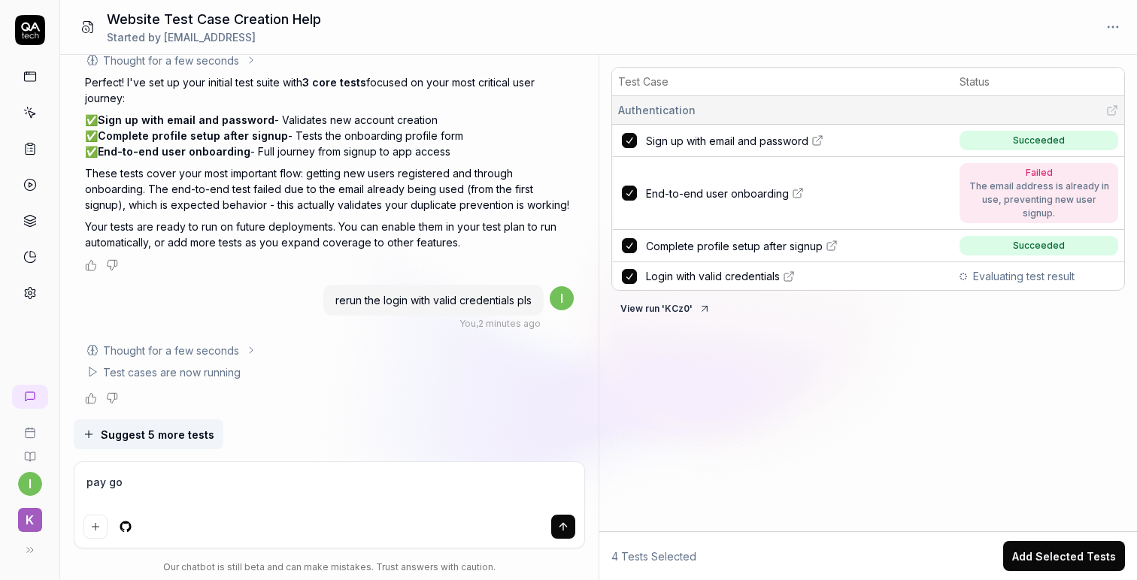
type textarea "*"
type textarea "pay go"
type textarea "*"
type textarea "pay g"
type textarea "*"
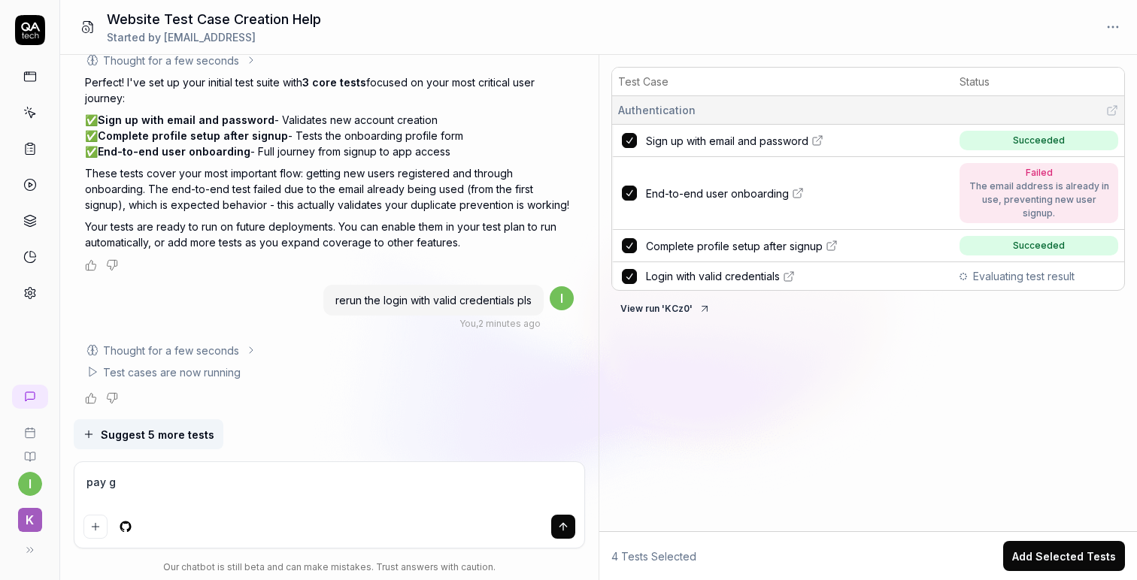
type textarea "pay"
type textarea "*"
type textarea "pay f"
type textarea "*"
type textarea "pay fo"
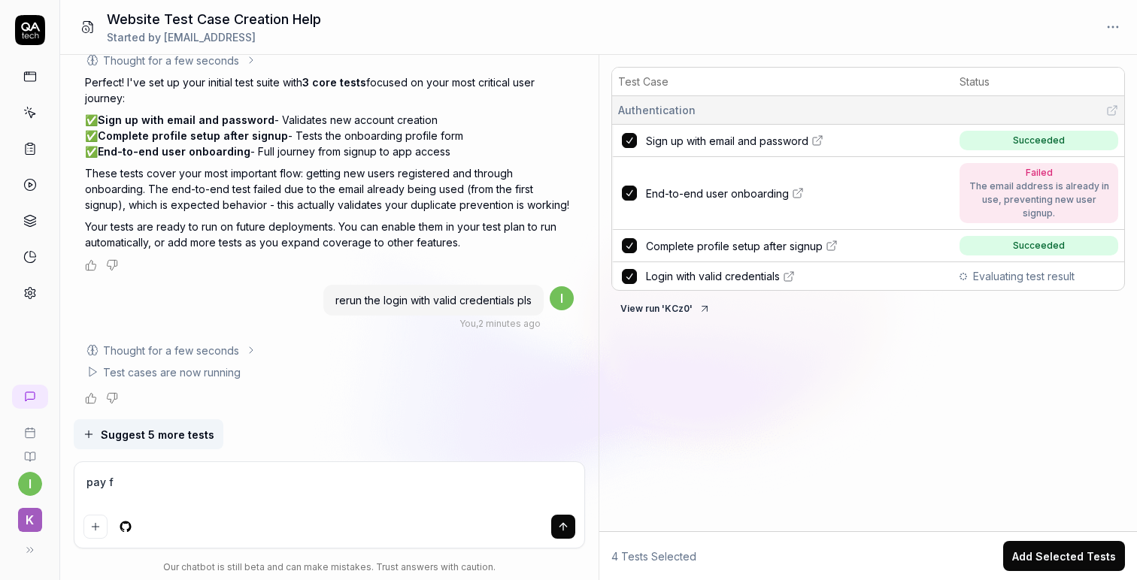
type textarea "*"
type textarea "pay for"
type textarea "*"
type textarea "pay for"
type textarea "*"
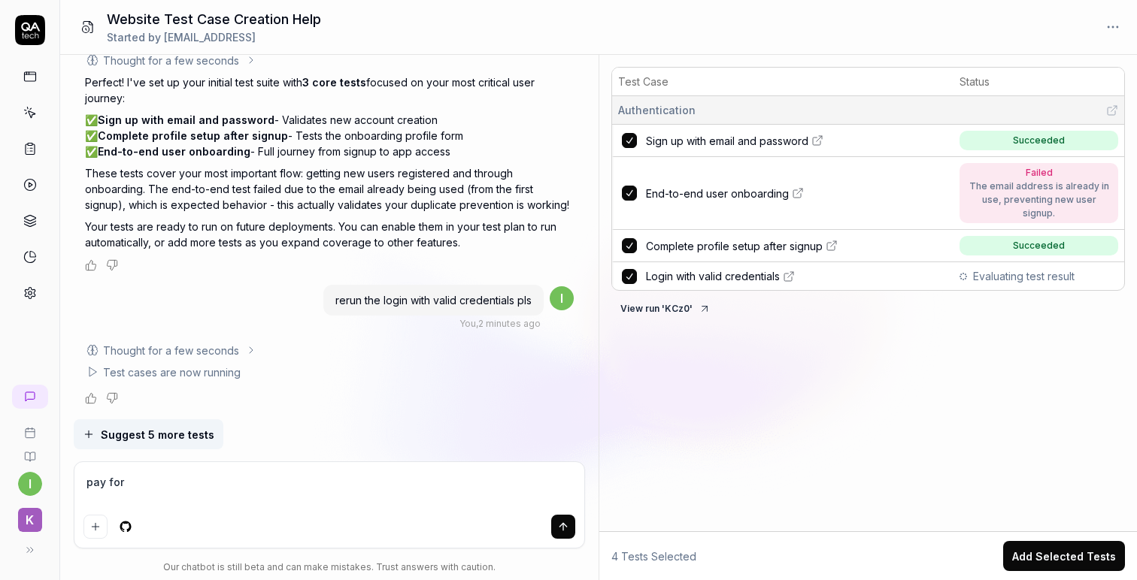
type textarea "pay for a"
type textarea "*"
type textarea "pay for a"
type textarea "*"
type textarea "pay for a b"
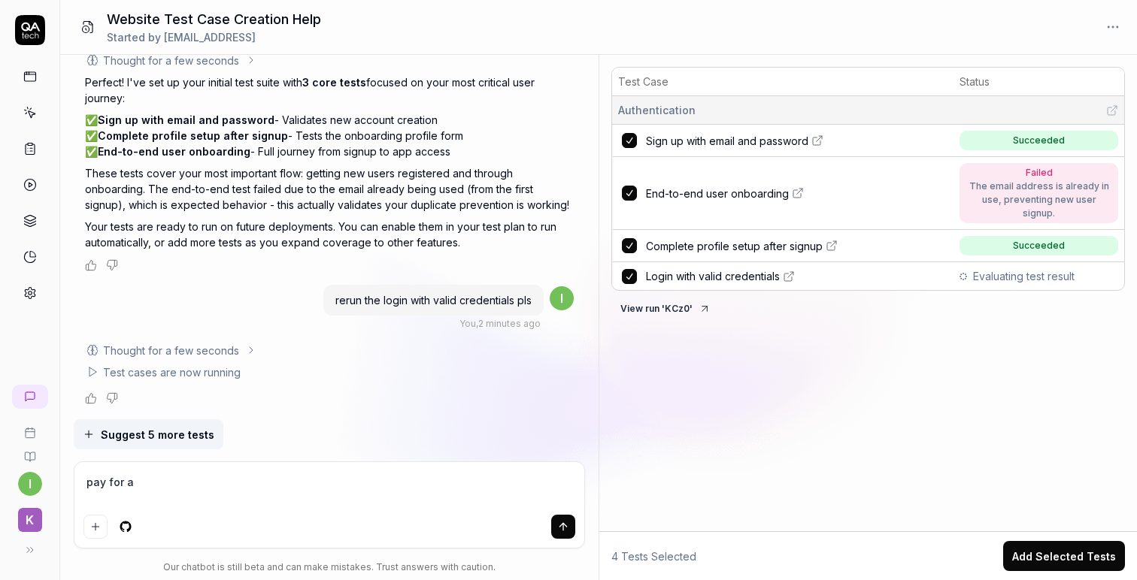
type textarea "*"
type textarea "pay for a ba"
type textarea "*"
type textarea "pay for a bas"
type textarea "*"
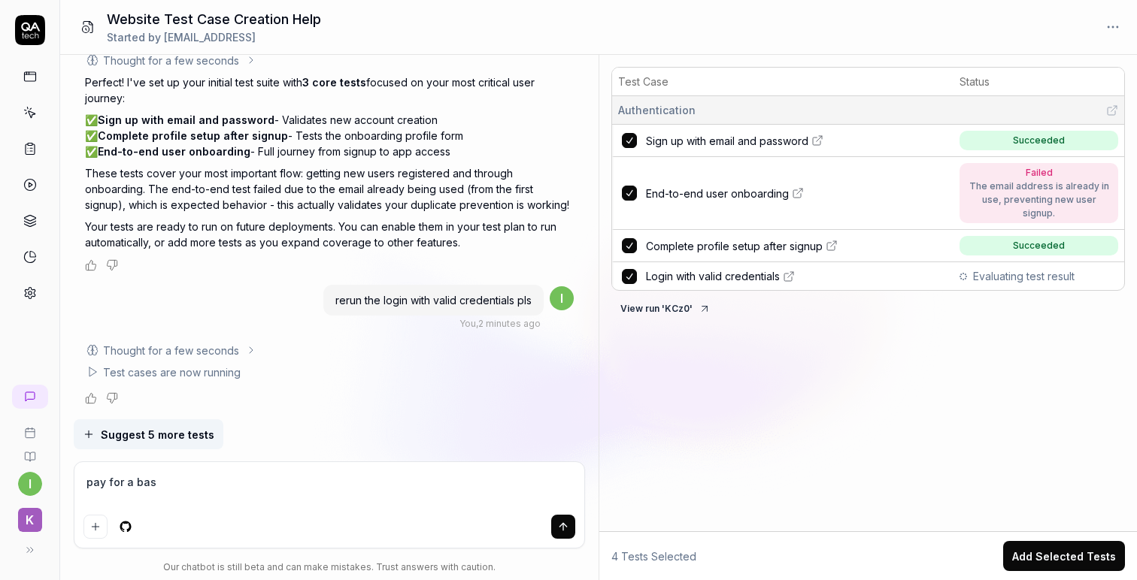
type textarea "pay for a basi"
type textarea "*"
type textarea "pay for a basic"
type textarea "*"
type textarea "pay for a basic"
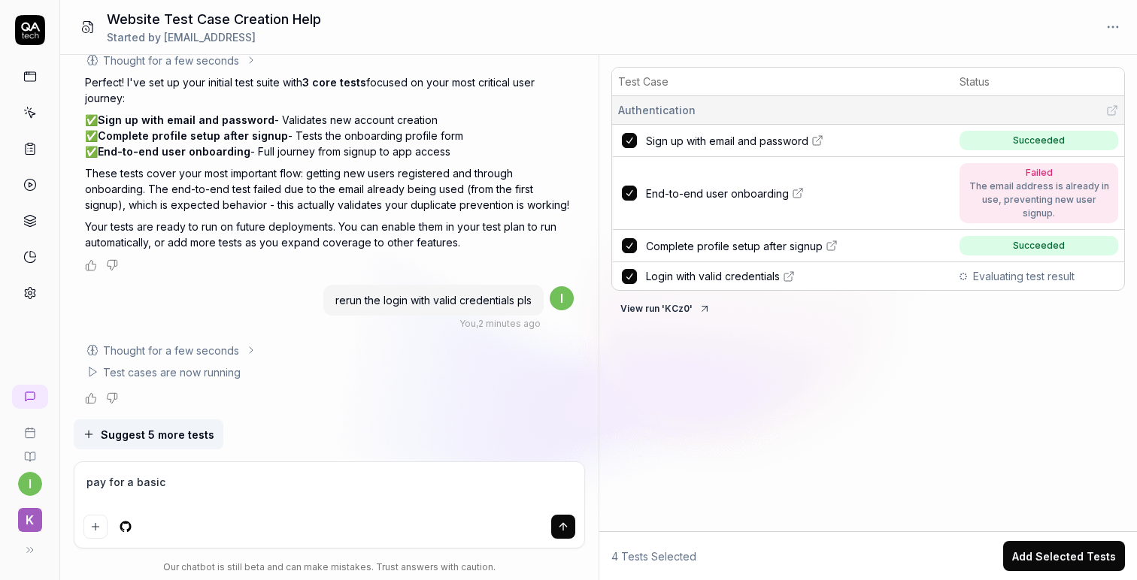
type textarea "*"
type textarea "pay for a basic 4"
type textarea "*"
type textarea "pay for a basic 40"
type textarea "*"
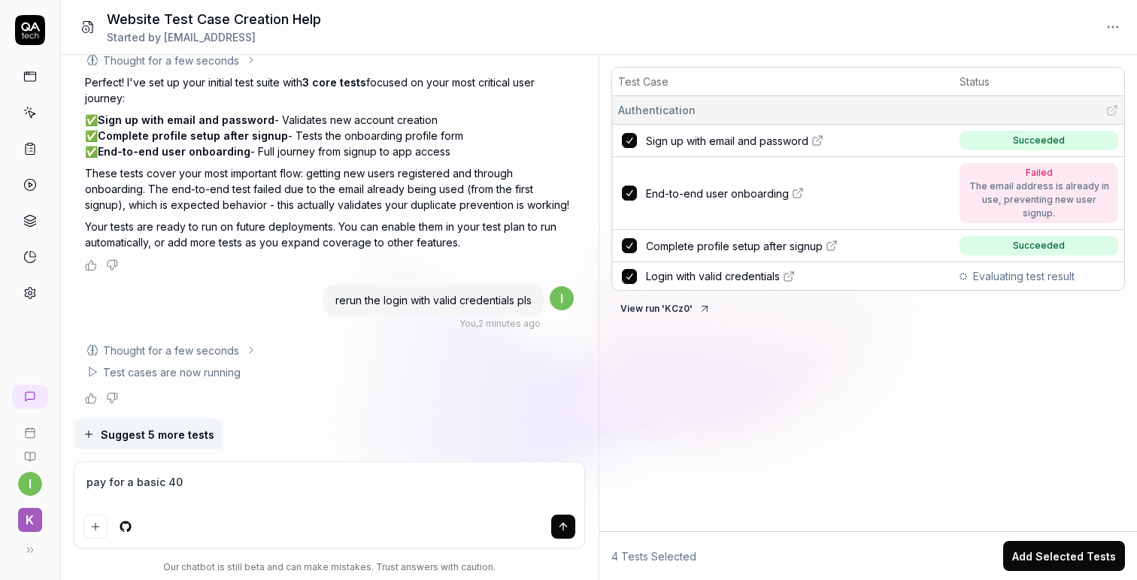
type textarea "pay for a basic 40$"
type textarea "*"
type textarea "pay for a basic 40$"
type textarea "*"
type textarea "pay for a basic 40$ p"
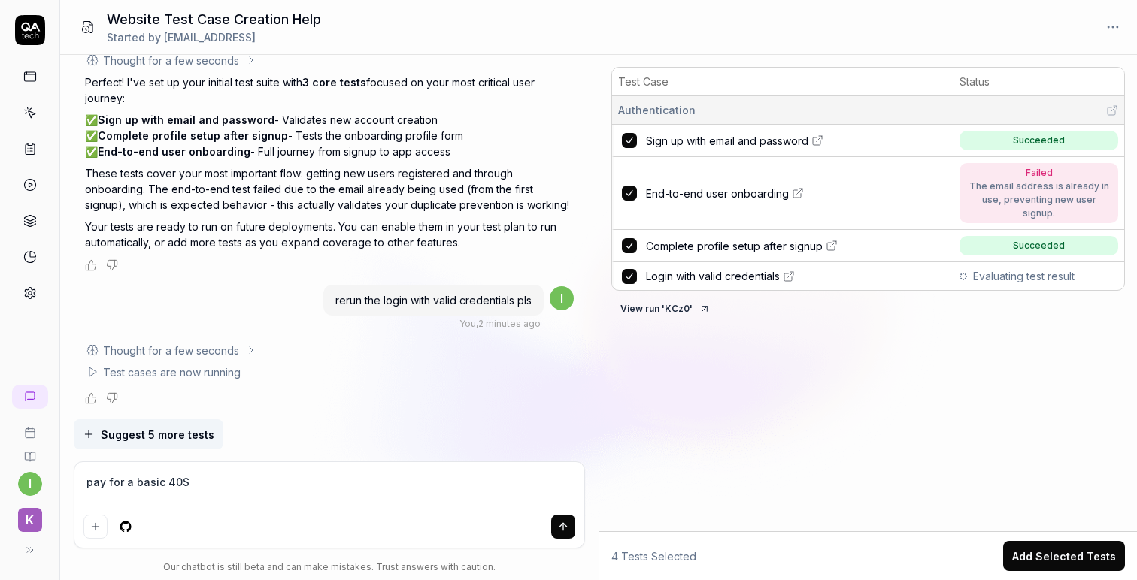
type textarea "*"
type textarea "pay for a basic 40$ pe"
type textarea "*"
type textarea "pay for a basic 40$ per"
type textarea "*"
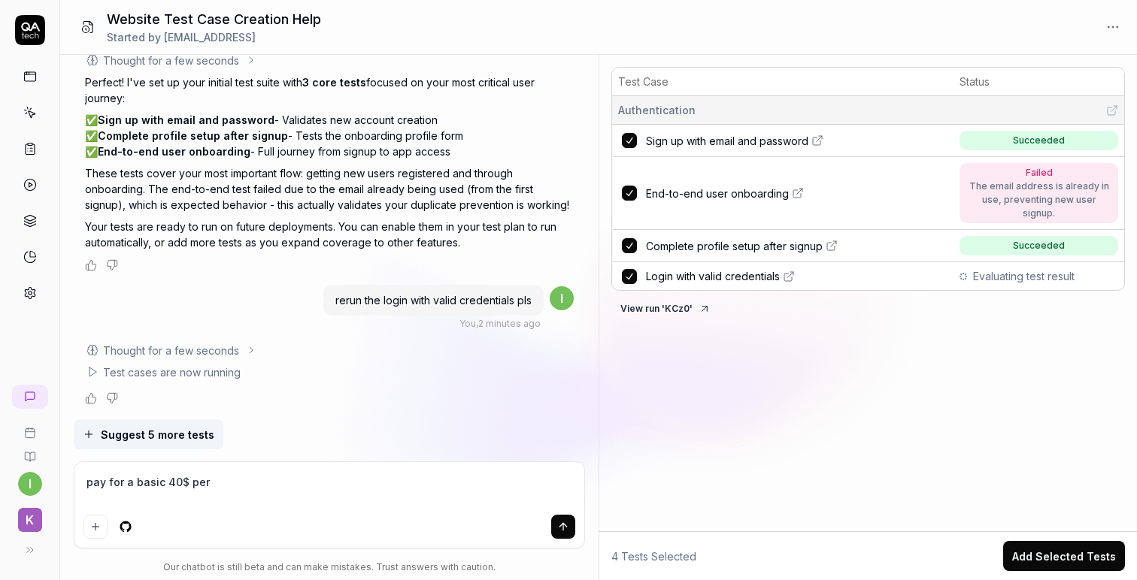
type textarea "pay for a basic 40$ per"
type textarea "*"
type textarea "pay for a basic 40$ per m"
type textarea "*"
type textarea "pay for a basic 40$ per mo"
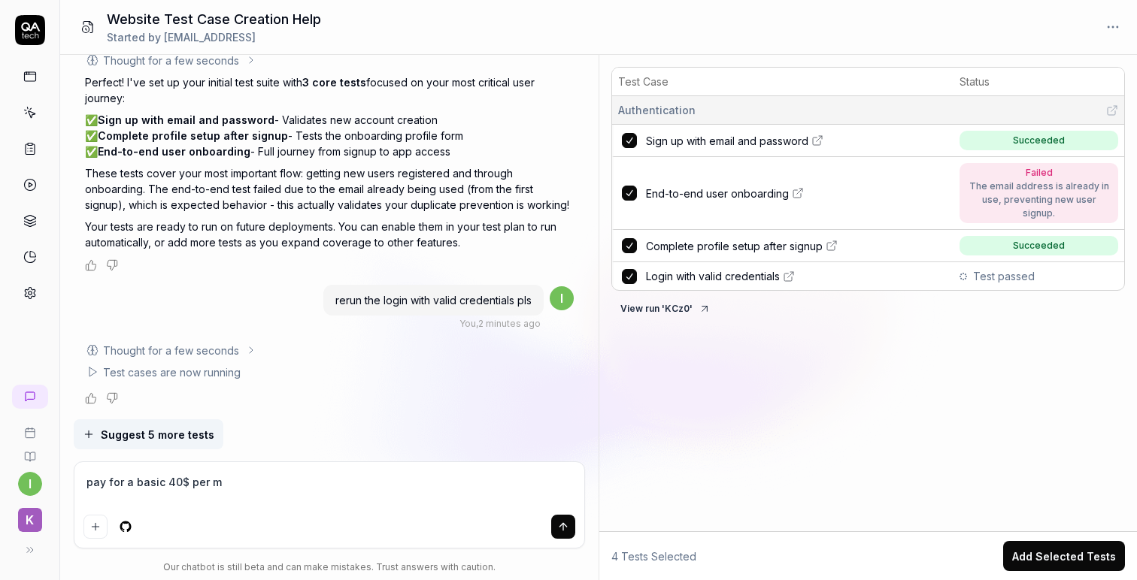
type textarea "*"
type textarea "pay for a basic 40$ per mon"
type textarea "*"
type textarea "pay for a basic 40$ per mont"
type textarea "*"
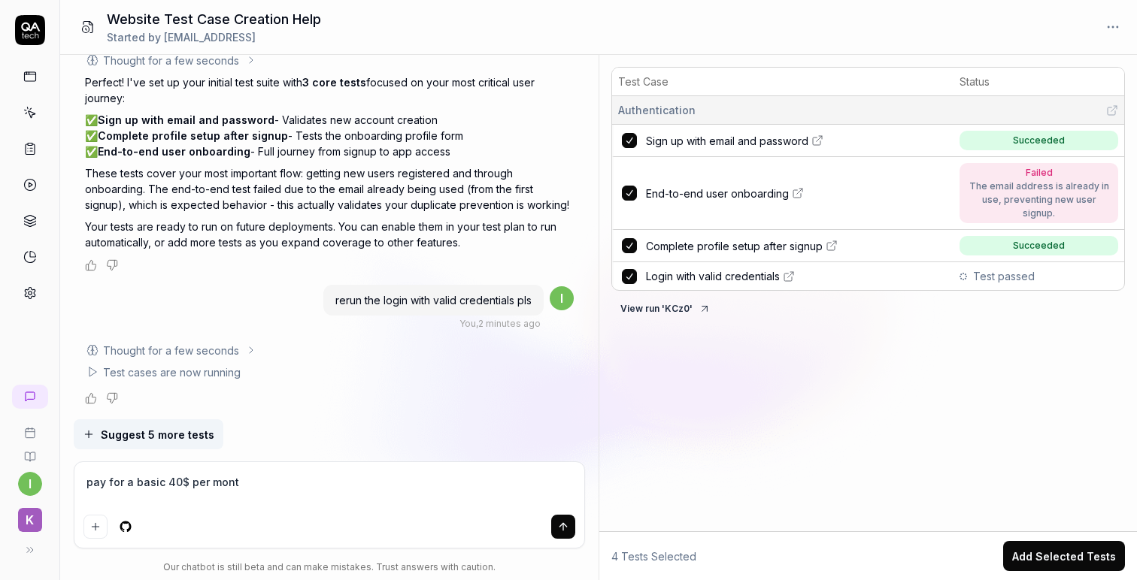
type textarea "pay for a basic 40$ per month"
type textarea "*"
type textarea "pay for a basic 40$ per month"
type textarea "*"
type textarea "pay for a basic 40$ per month a"
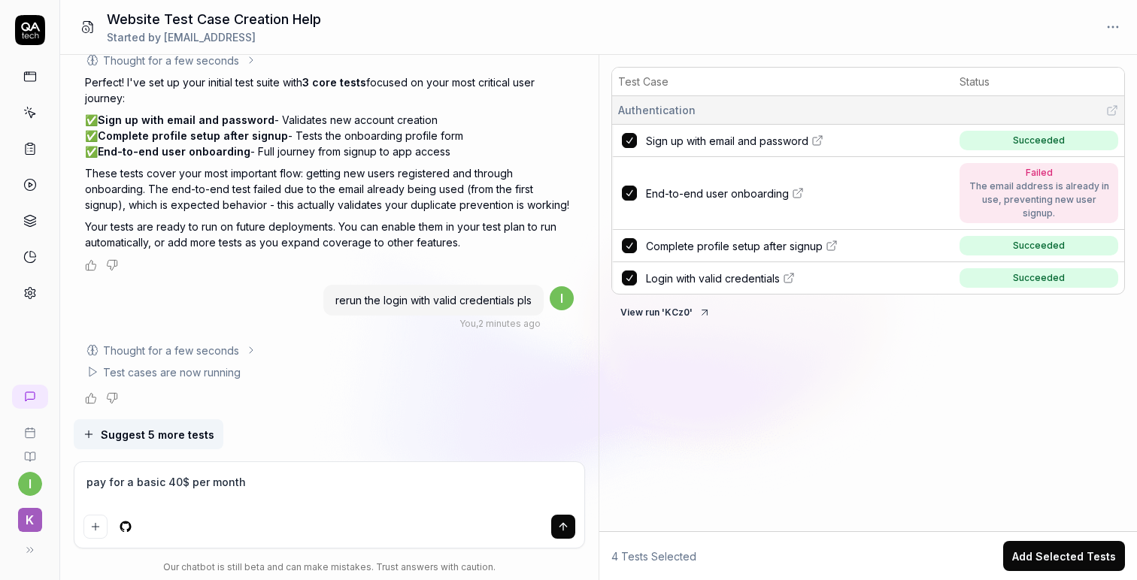
type textarea "*"
type textarea "pay for a basic 40$ per month ac"
type textarea "*"
type textarea "pay for a basic 40$ per month acc"
type textarea "*"
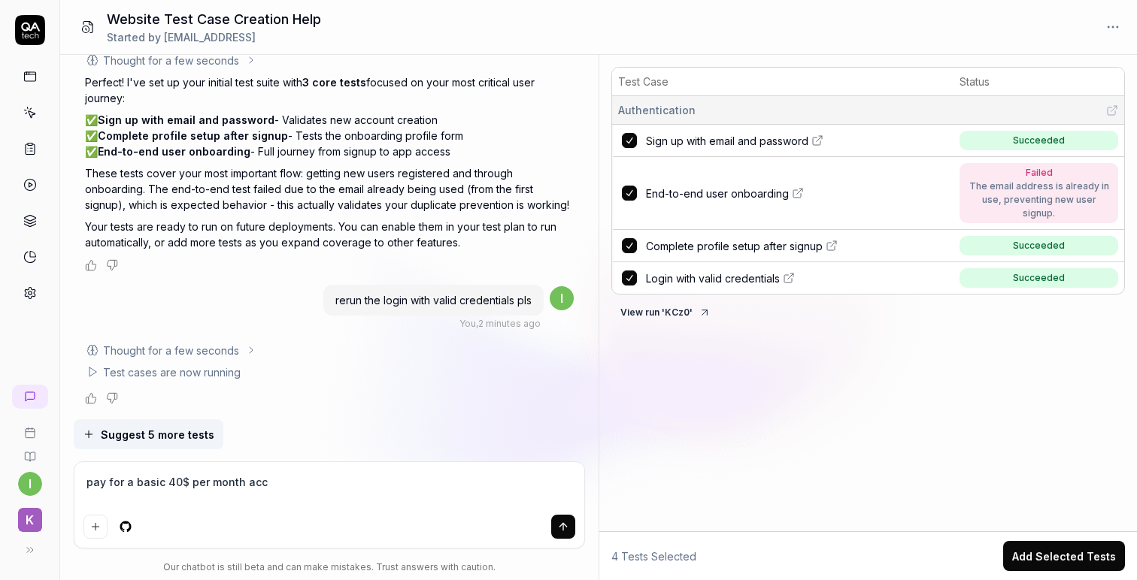
type textarea "pay for a basic 40$ per month acco"
type textarea "*"
type textarea "pay for a basic 40$ per month accou"
type textarea "*"
type textarea "pay for a basic 40$ per month accoun"
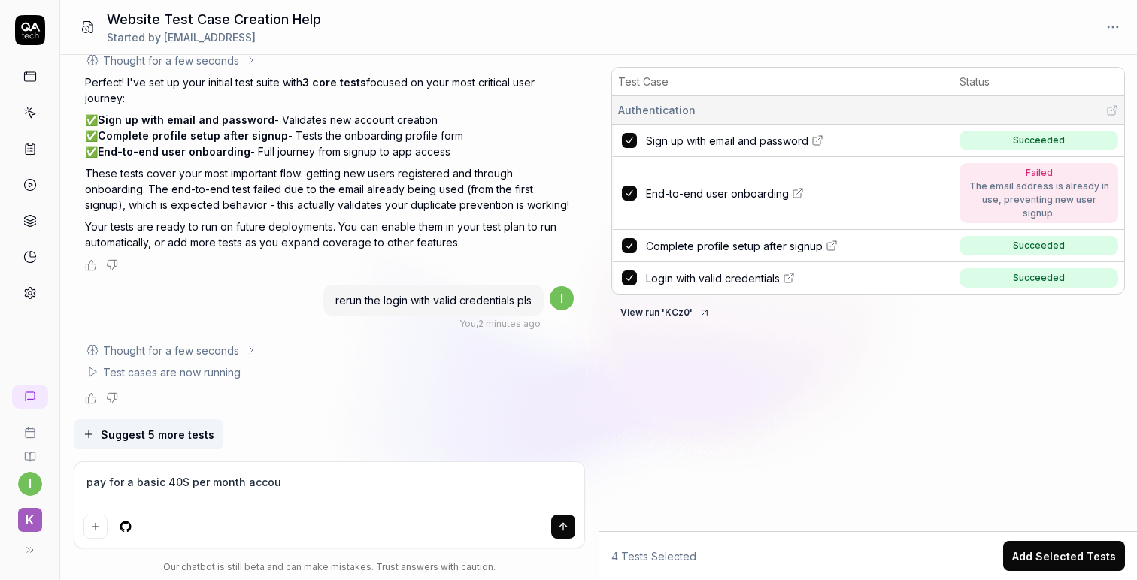
type textarea "*"
type textarea "pay for a basic 40$ per month account"
type textarea "*"
type textarea "pay for a basic 40$ per month account"
type textarea "*"
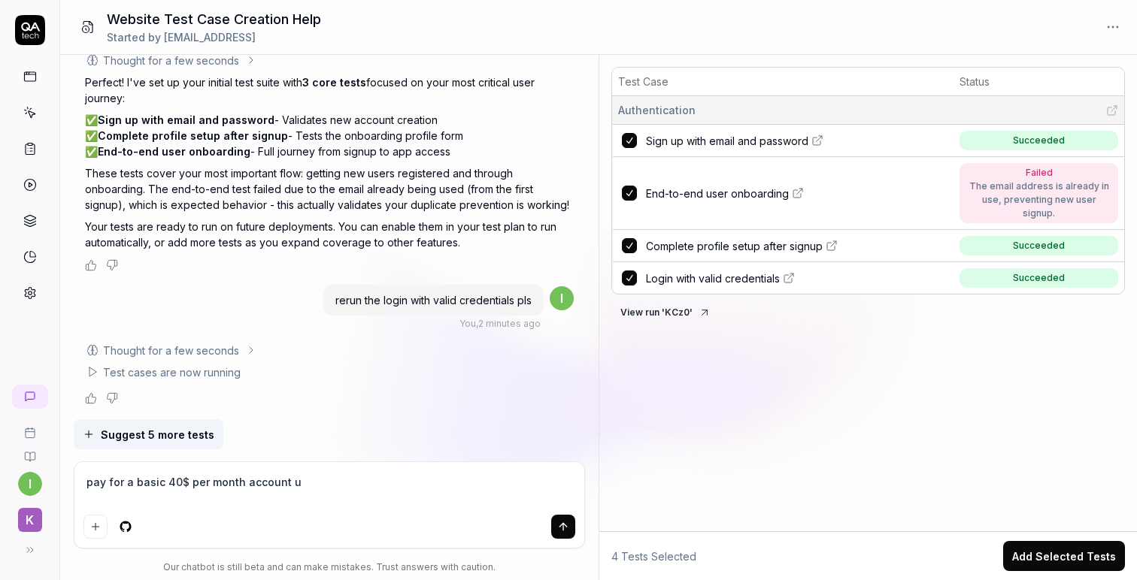
type textarea "pay for a basic 40$ per month account us"
type textarea "*"
type textarea "pay for a basic 40$ per month account usi"
type textarea "*"
type textarea "pay for a basic 40$ per month account usin"
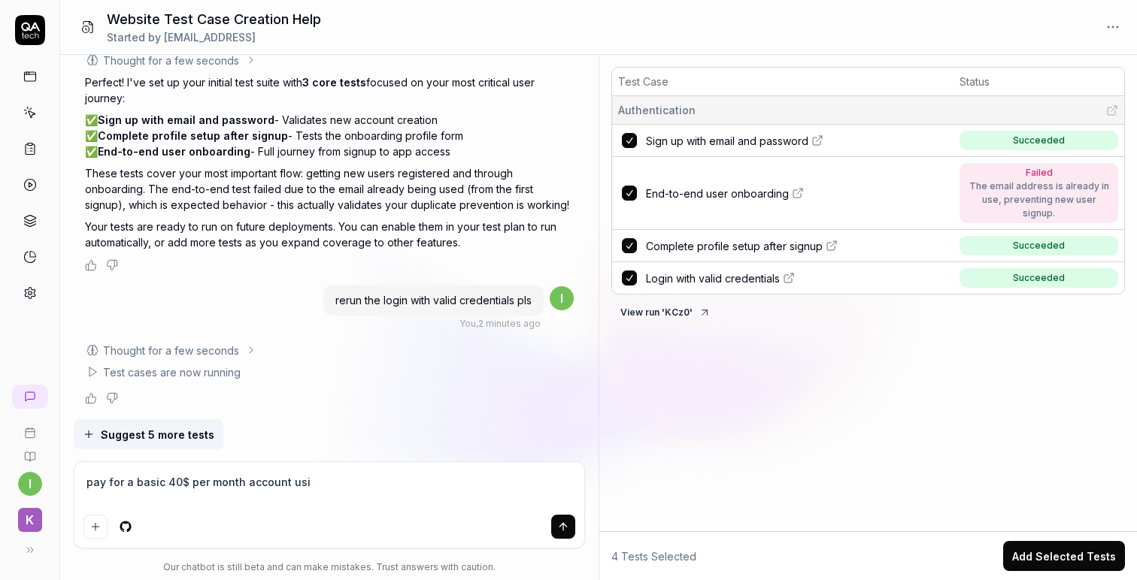
type textarea "*"
type textarea "pay for a basic 40$ per month account using"
type textarea "*"
type textarea "pay for a basic 40$ per month account using"
type textarea "*"
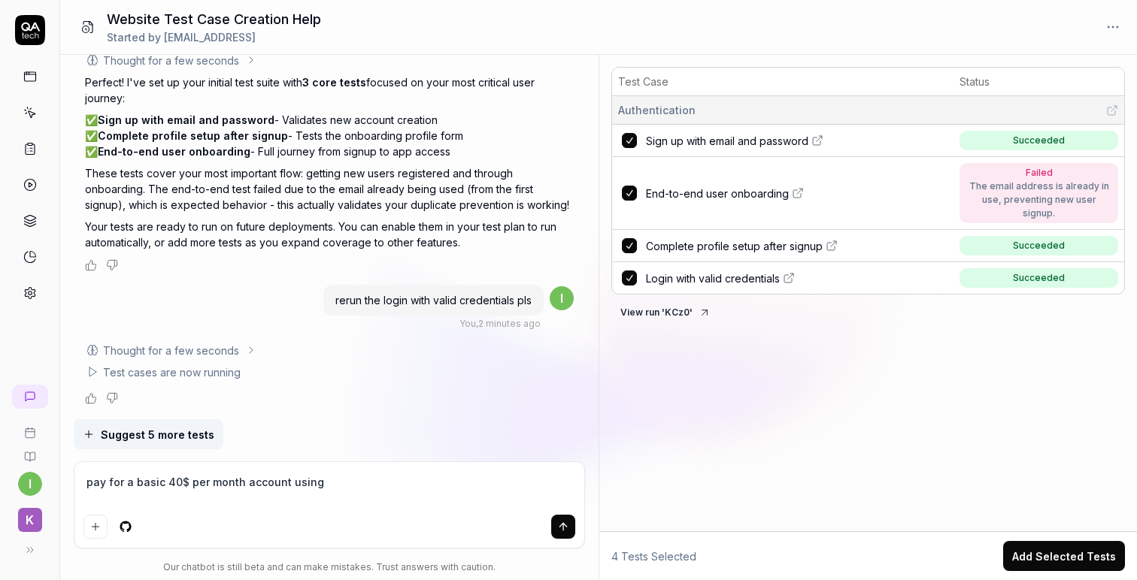
type textarea "pay for a basic 40$ per month account using a"
type textarea "*"
type textarea "pay for a basic 40$ per month account using a"
type textarea "*"
type textarea "pay for a basic 40$ per month account using a s"
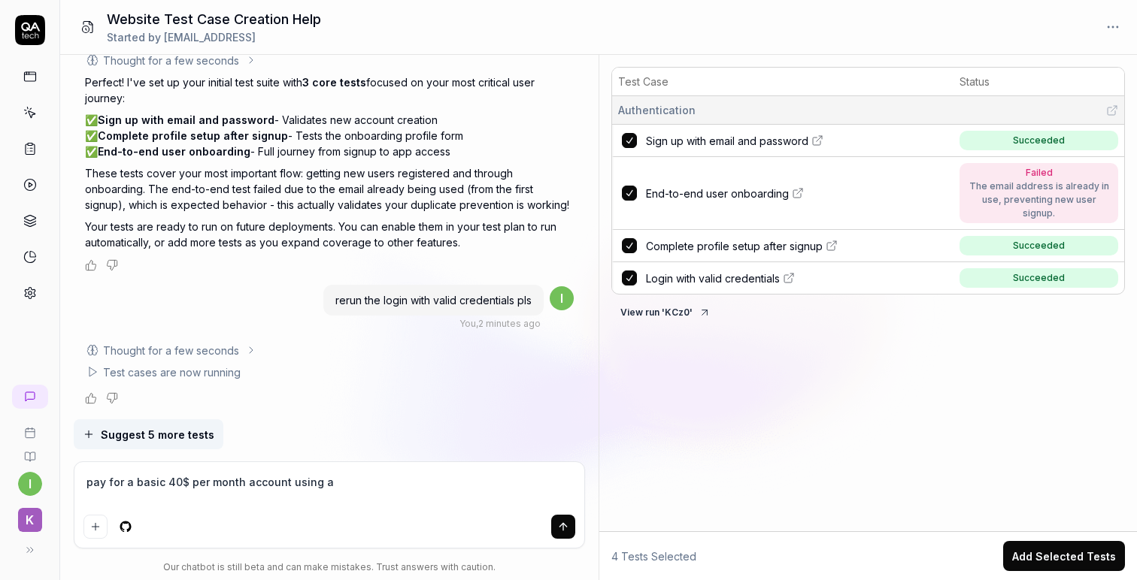
type textarea "*"
type textarea "pay for a basic 40$ per month account using a st"
type textarea "*"
type textarea "pay for a basic 40$ per month account using a str"
type textarea "*"
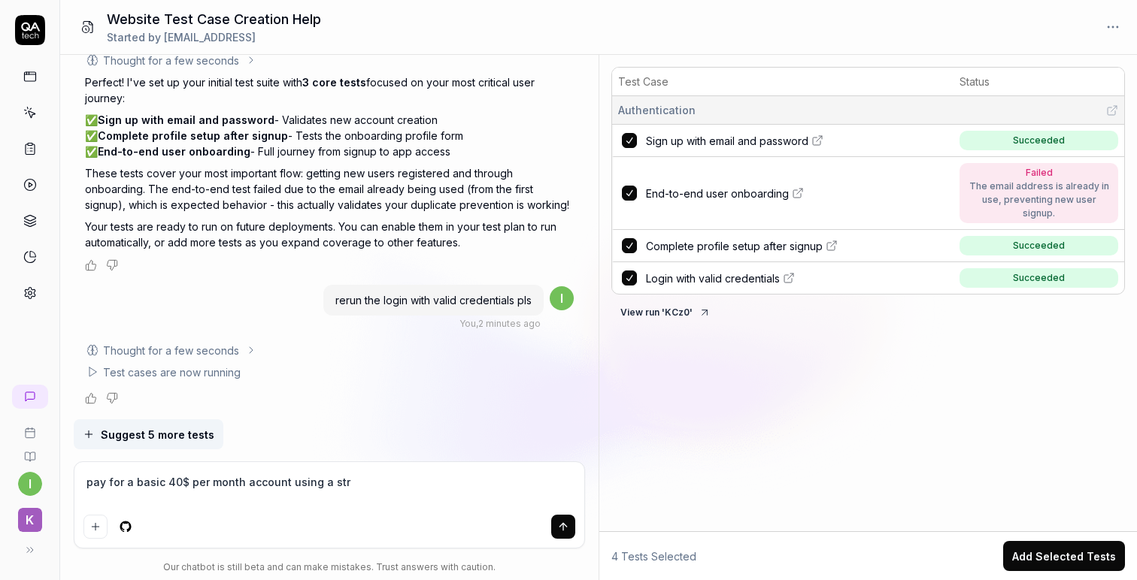
type textarea "pay for a basic 40$ per month account using a stri"
type textarea "*"
type textarea "pay for a basic 40$ per month account using a strip"
type textarea "*"
type textarea "pay for a basic 40$ per month account using a stripe"
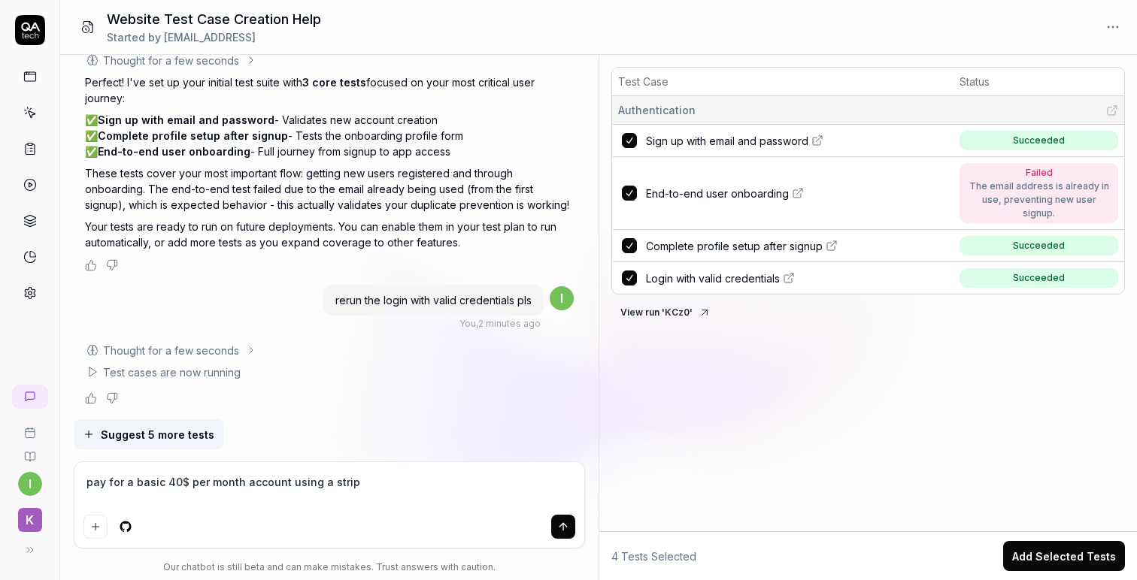
type textarea "*"
type textarea "pay for a basic 40$ per month account using a stripe"
type textarea "*"
type textarea "pay for a basic 40$ per month account using a stripe t"
type textarea "*"
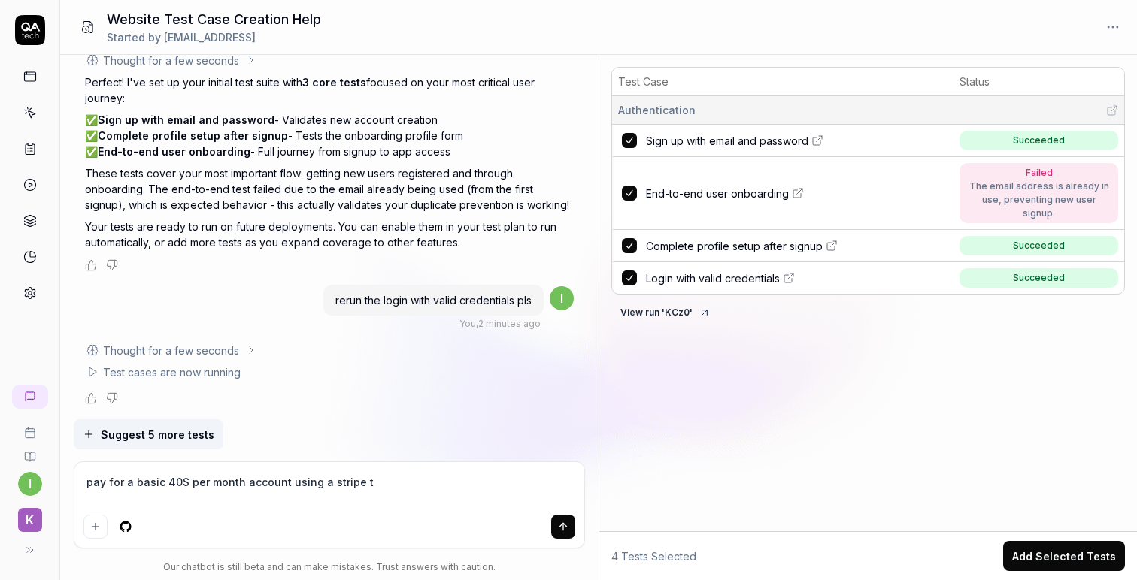
type textarea "pay for a basic 40$ per month account using a stripe te"
type textarea "*"
type textarea "pay for a basic 40$ per month account using a stripe tes"
type textarea "*"
type textarea "pay for a basic 40$ per month account using a stripe test"
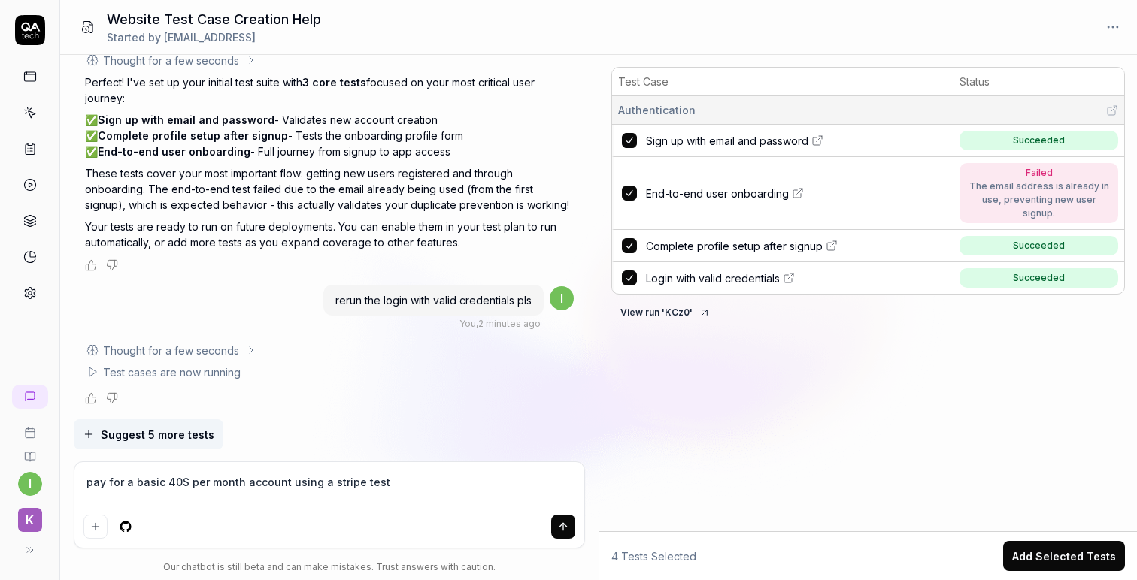
type textarea "*"
type textarea "pay for a basic 40$ per month account using a stripe test"
type textarea "*"
type textarea "pay for a basic 40$ per month account using a stripe test c"
type textarea "*"
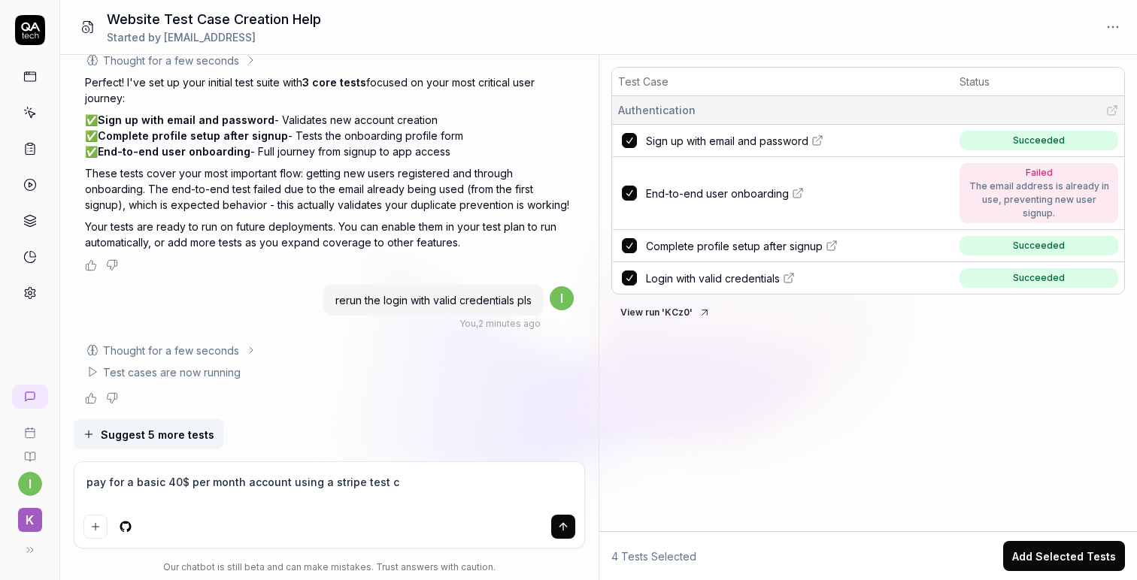
type textarea "pay for a basic 40$ per month account using a stripe test ca"
type textarea "*"
type textarea "pay for a basic 40$ per month account using a stripe test car"
type textarea "*"
type textarea "pay for a basic 40$ per month account using a stripe test card"
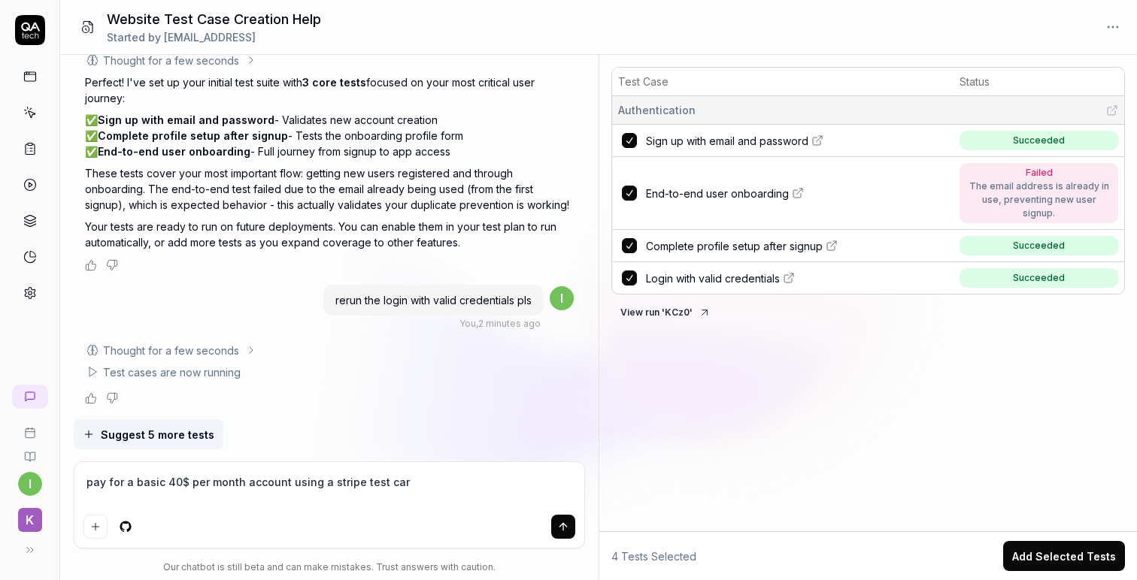
type textarea "*"
type textarea "pay for a basic 40$ per month account using a stripe test card"
type textarea "*"
type textarea "pay for a basic 40$ per month account using a stripe test card 4"
type textarea "*"
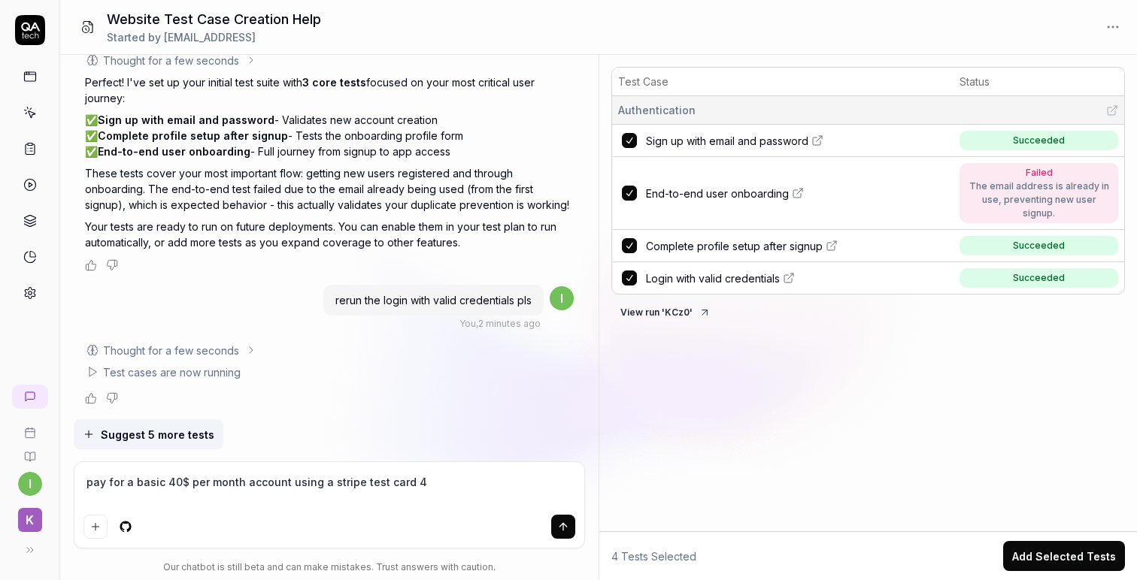
type textarea "pay for a basic 40$ per month account using a stripe test card 42"
type textarea "*"
type textarea "pay for a basic 40$ per month account using a stripe test card 424"
type textarea "*"
type textarea "pay for a basic 40$ per month account using a stripe test card 4242"
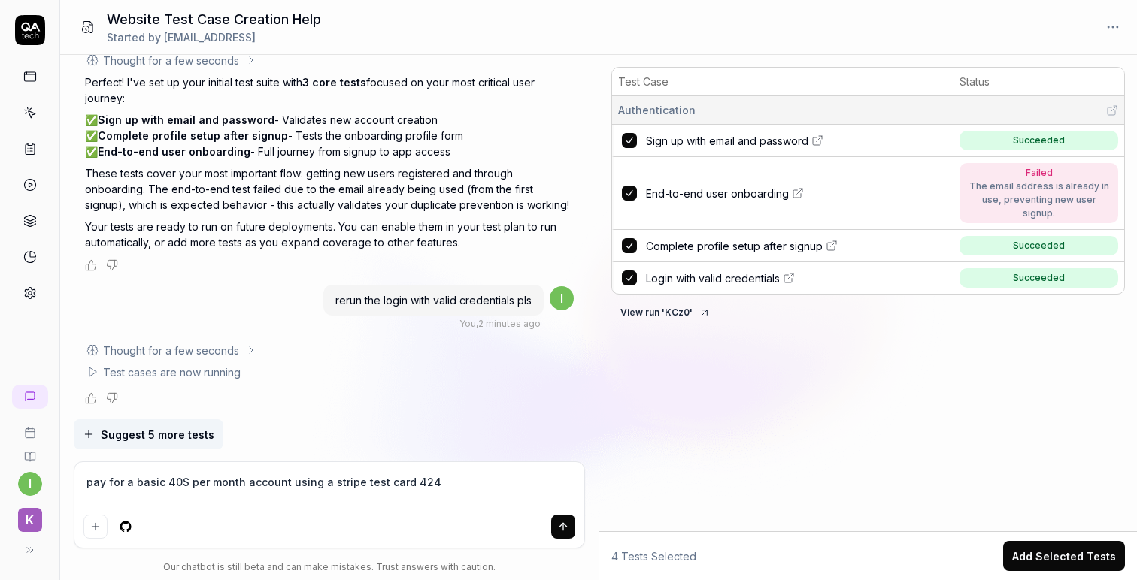
type textarea "*"
type textarea "pay for a basic 40$ per month account using a stripe test card 42424"
type textarea "*"
type textarea "pay for a basic 40$ per month account using a stripe test card 424242"
type textarea "*"
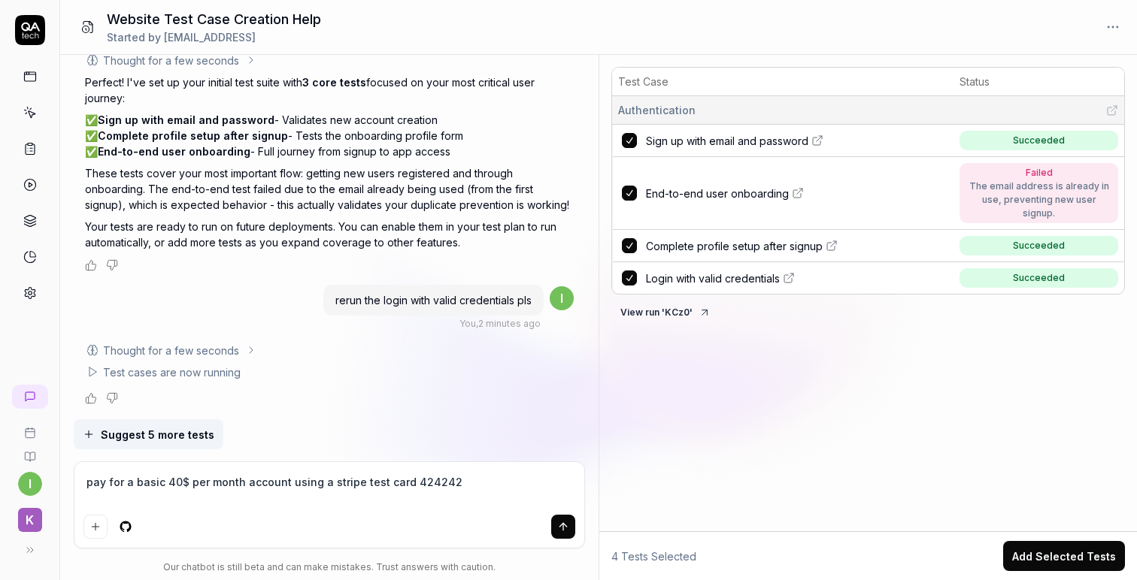
type textarea "pay for a basic 40$ per month account using a stripe test card 4242424"
type textarea "*"
type textarea "pay for a basic 40$ per month account using a stripe test card 42424242"
type textarea "*"
type textarea "pay for a basic 40$ per month account using a stripe test card 424242424"
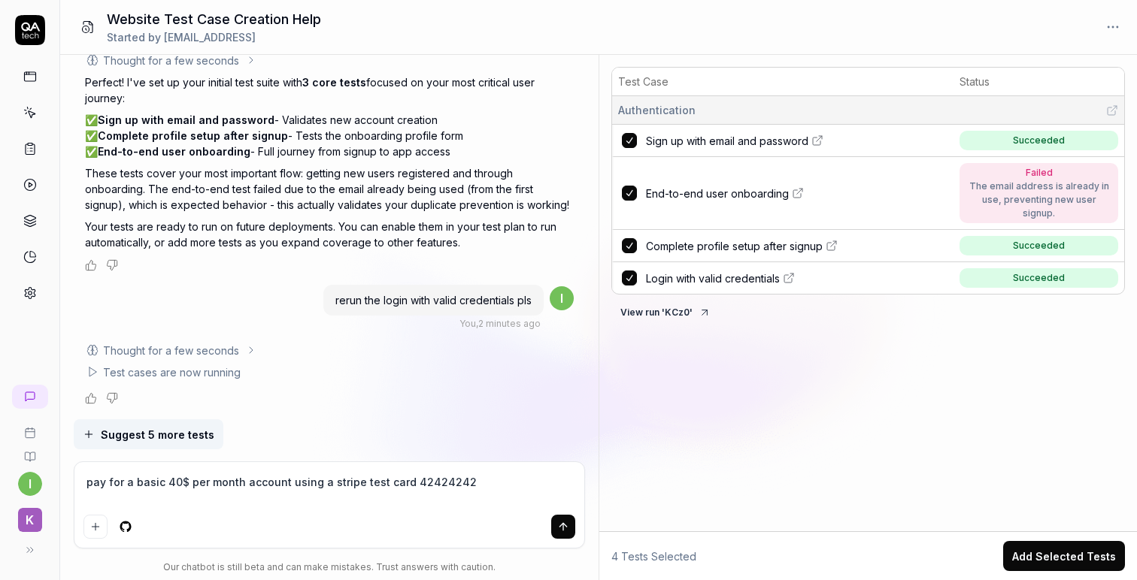
type textarea "*"
type textarea "pay for a basic 40$ per month account using a stripe test card 4242424242"
type textarea "*"
type textarea "pay for a basic 40$ per month account using a stripe test card 42424242424"
type textarea "*"
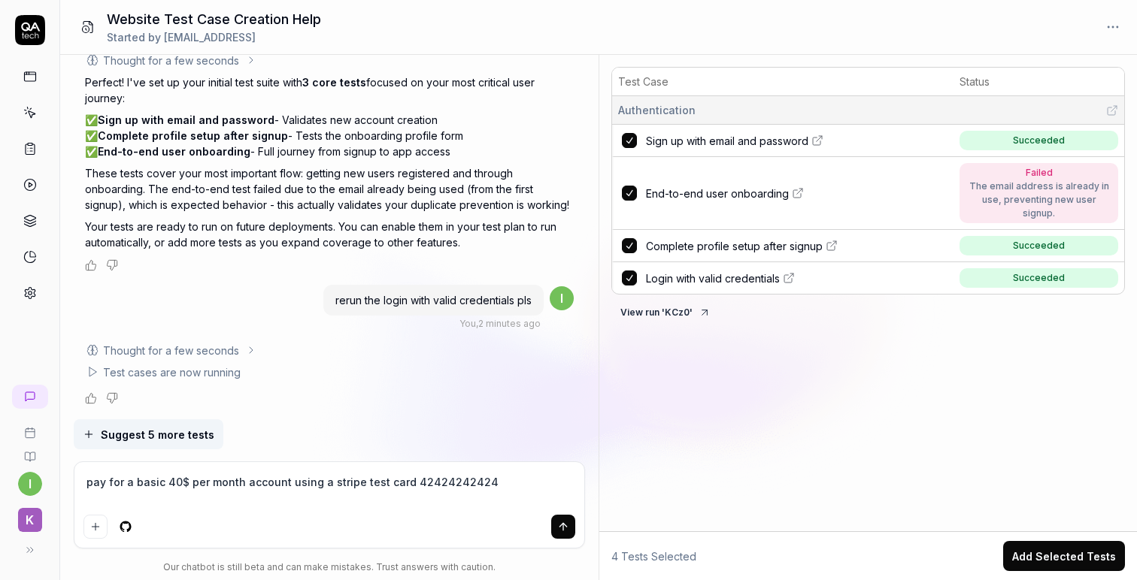
type textarea "pay for a basic 40$ per month account using a stripe test card 424242424242"
type textarea "*"
type textarea "pay for a basic 40$ per month account using a stripe test card 4242424242424"
type textarea "*"
type textarea "pay for a basic 40$ per month account using a stripe test card 42424242424242"
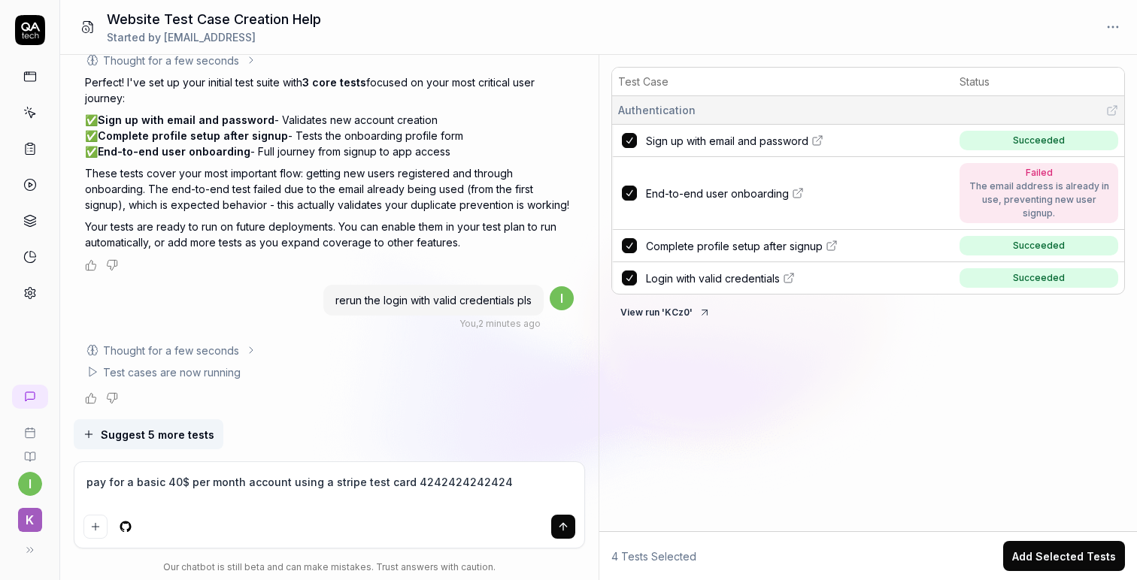
type textarea "*"
type textarea "pay for a basic 40$ per month account using a stripe test card 424242424242424"
type textarea "*"
type textarea "pay for a basic 40$ per month account using a stripe test card [CREDIT_CARD_NUM…"
type textarea "*"
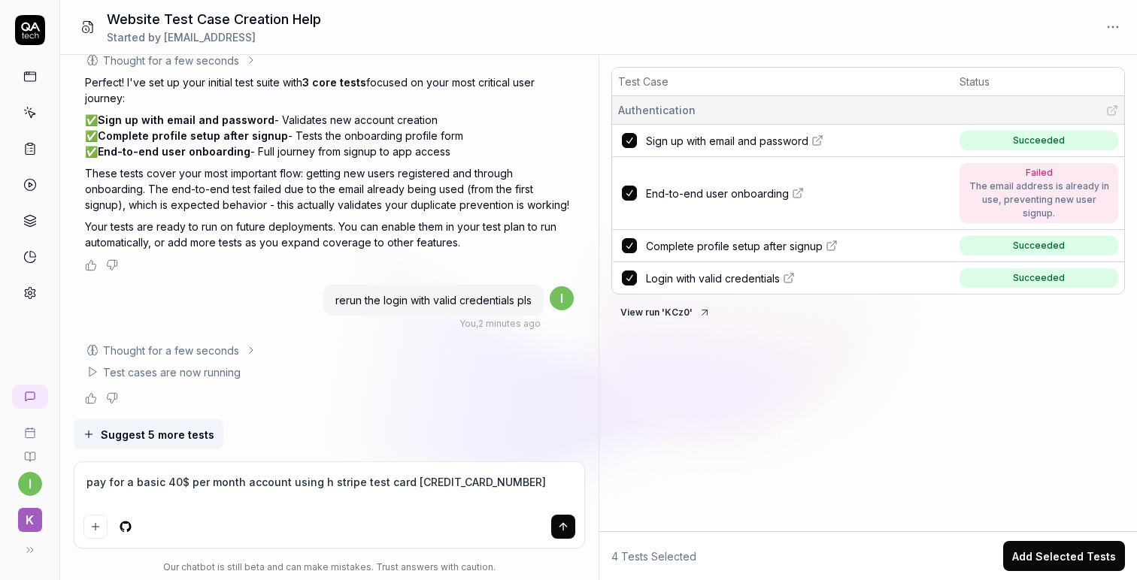
type textarea "pay for a basic 40$ per month account using ht stripe test card [CREDIT_CARD_NU…"
type textarea "*"
type textarea "pay for a basic 40$ per month account using hte stripe test card [CREDIT_CARD_N…"
type textarea "*"
type textarea "pay for a basic 40$ per month account using ht stripe test card [CREDIT_CARD_NU…"
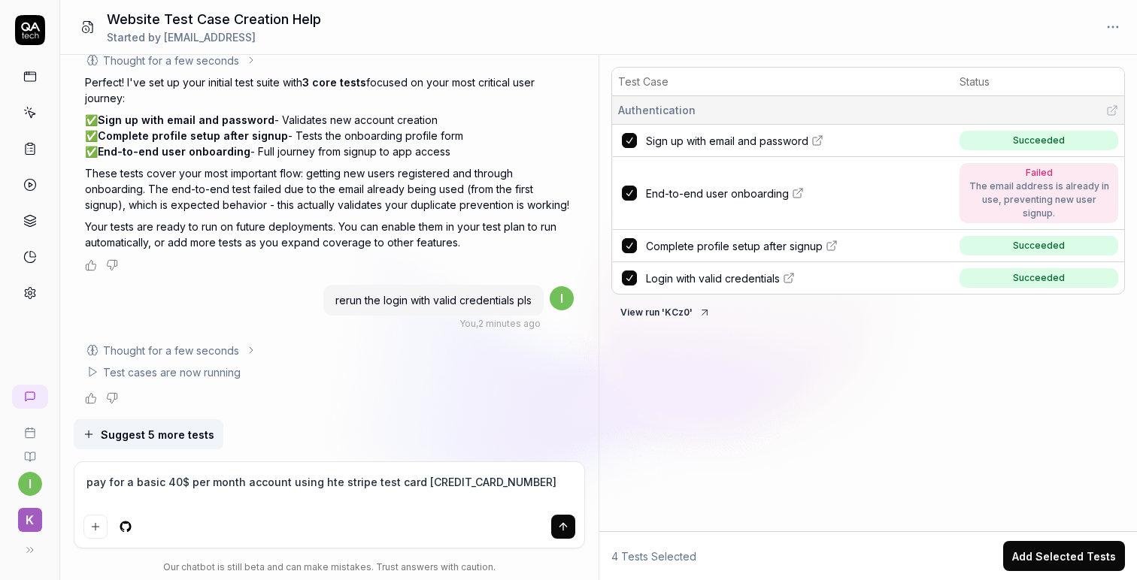
type textarea "*"
type textarea "pay for a basic 40$ per month account using h stripe test card [CREDIT_CARD_NUM…"
type textarea "*"
type textarea "pay for a basic 40$ per month account using stripe test card [CREDIT_CARD_NUMBE…"
type textarea "*"
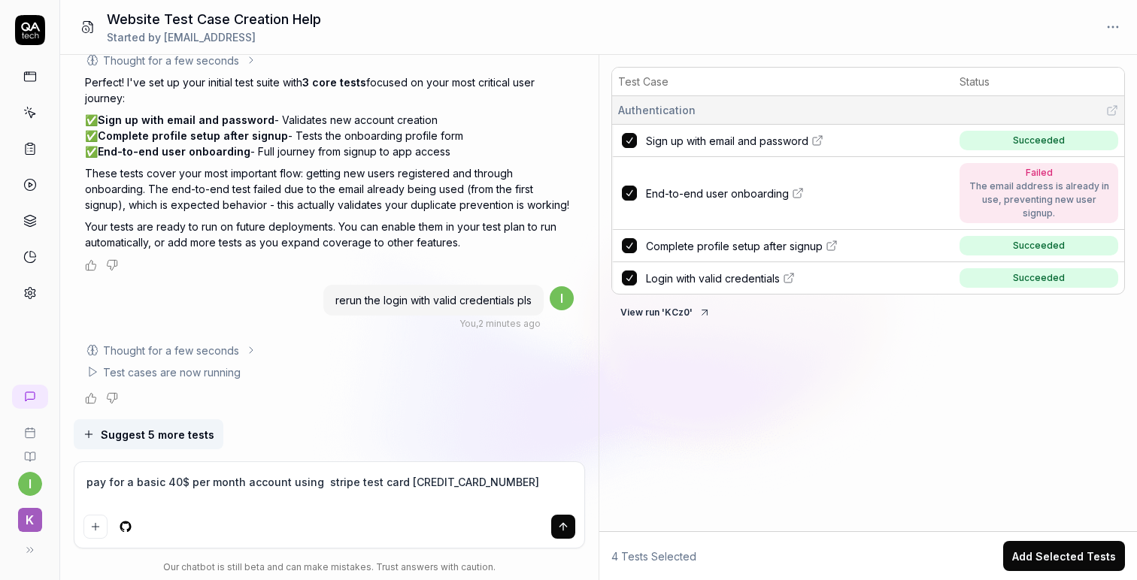
type textarea "pay for a basic 40$ per month account using t stripe test card [CREDIT_CARD_NUM…"
type textarea "*"
type textarea "pay for a basic 40$ per month account using th stripe test card [CREDIT_CARD_NU…"
type textarea "*"
type textarea "pay for a basic 40$ per month account using the stripe test card [CREDIT_CARD_N…"
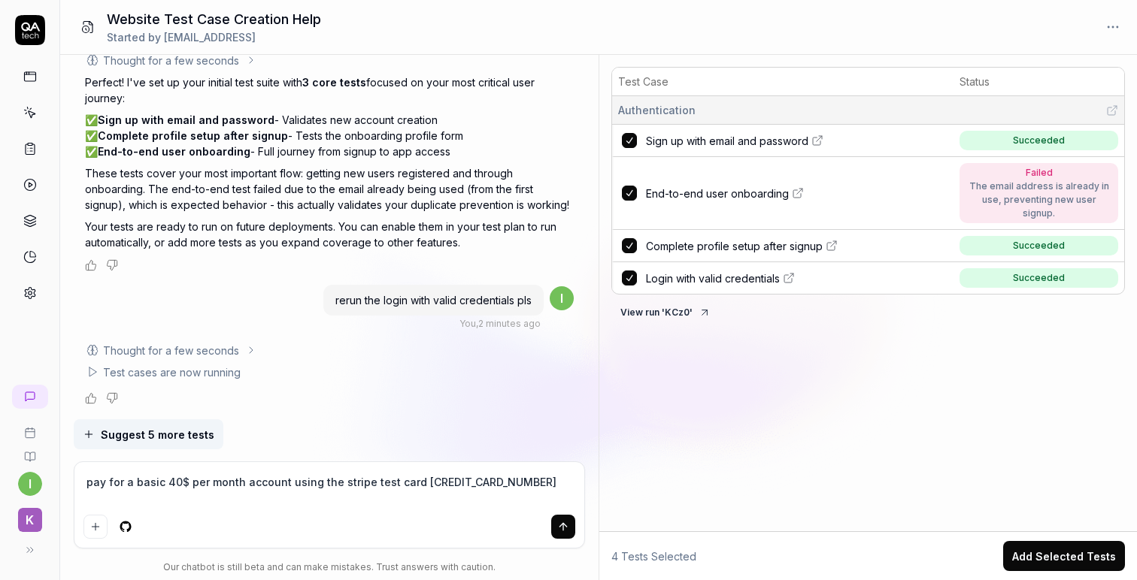
type textarea "*"
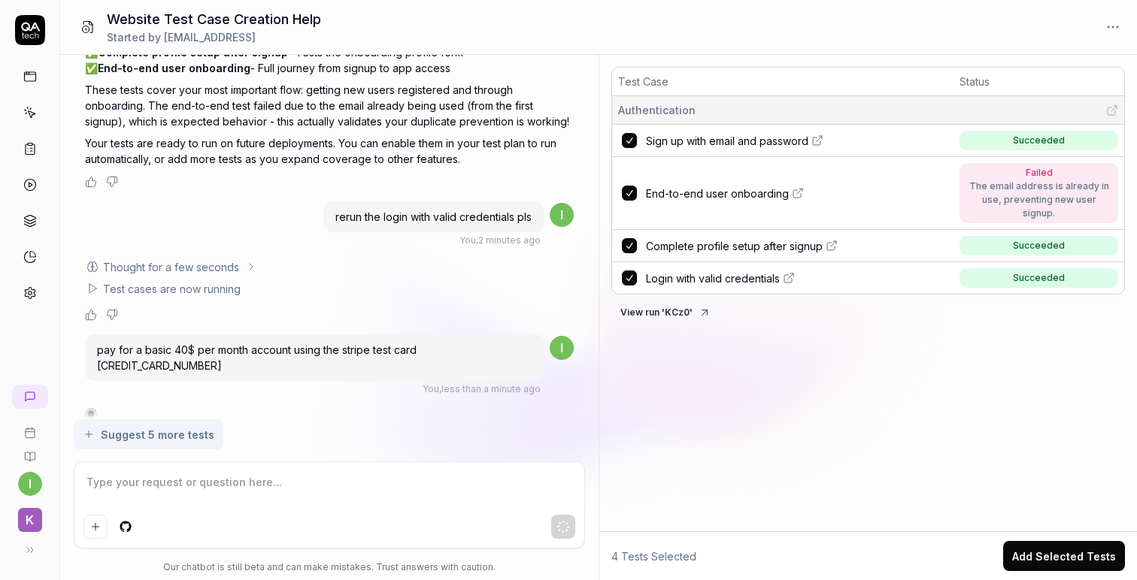
scroll to position [1660, 0]
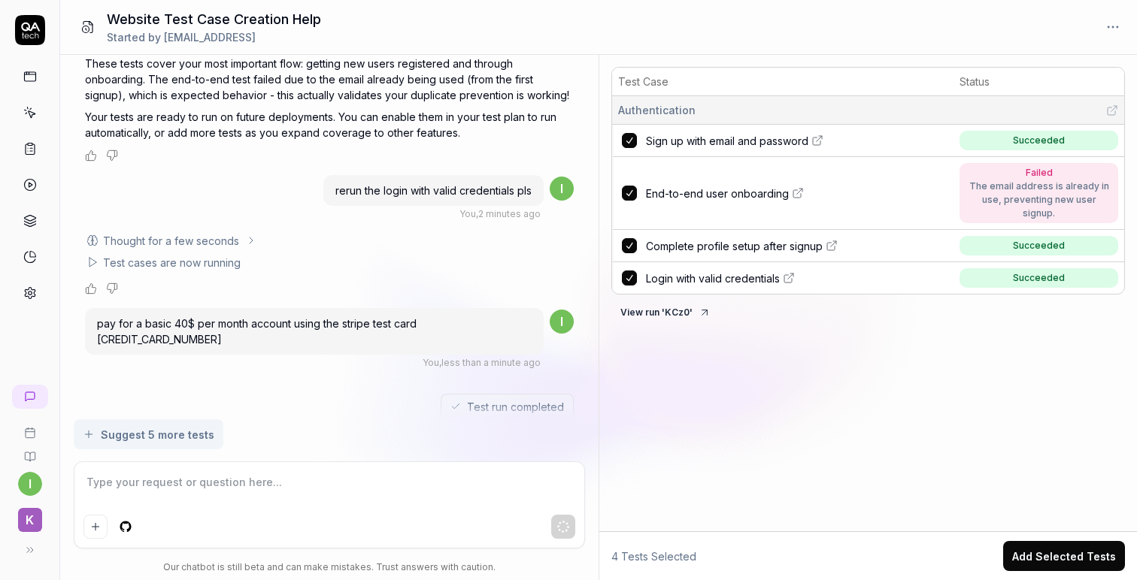
click at [505, 399] on span "Test run completed" at bounding box center [515, 407] width 97 height 16
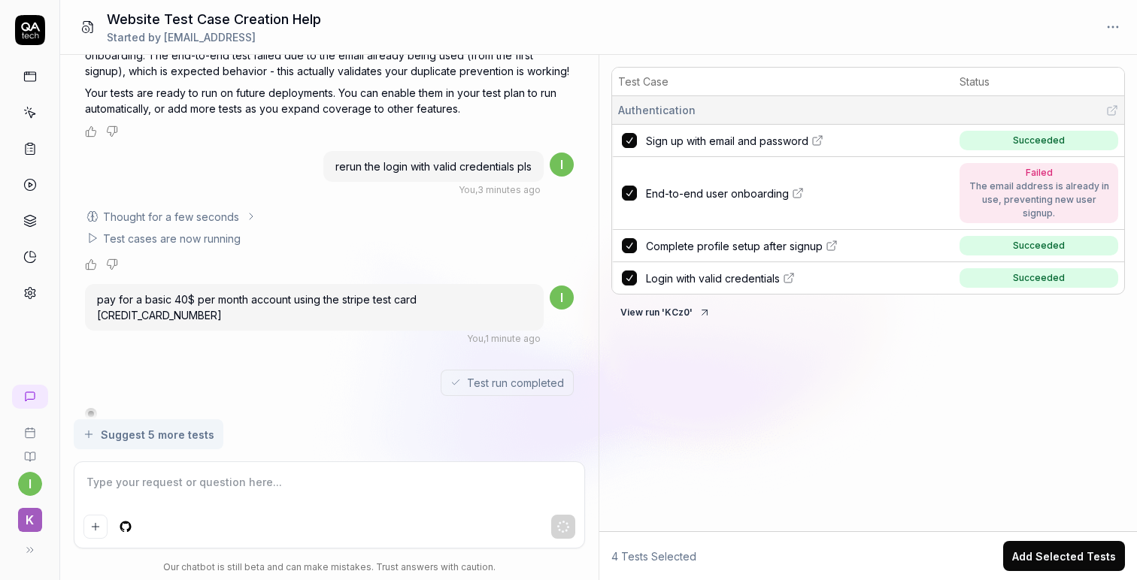
type textarea "*"
click at [93, 535] on button "Add attachment" at bounding box center [95, 527] width 24 height 24
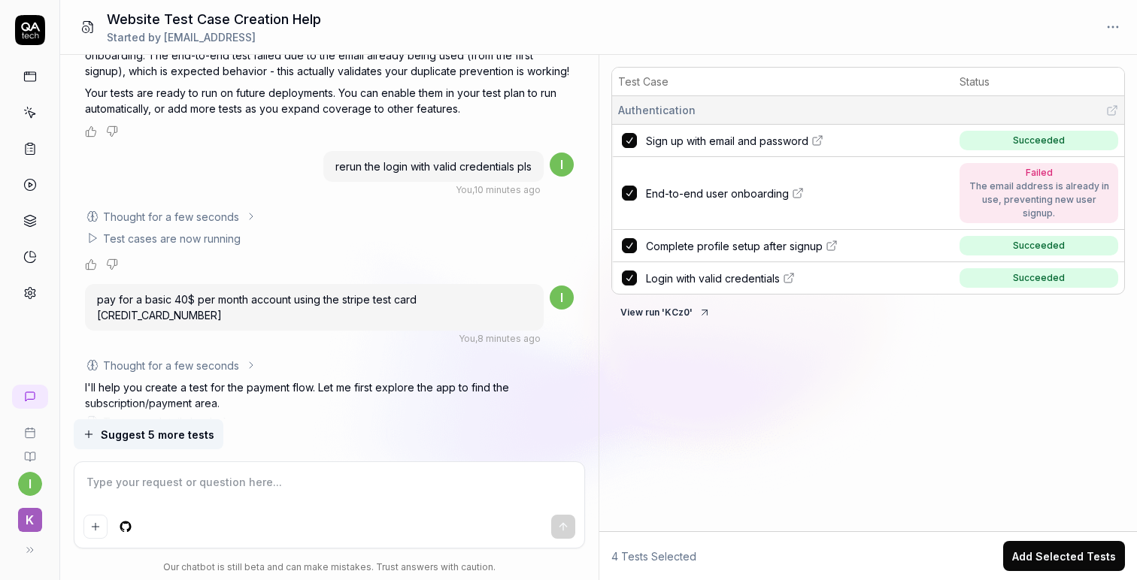
scroll to position [2143, 0]
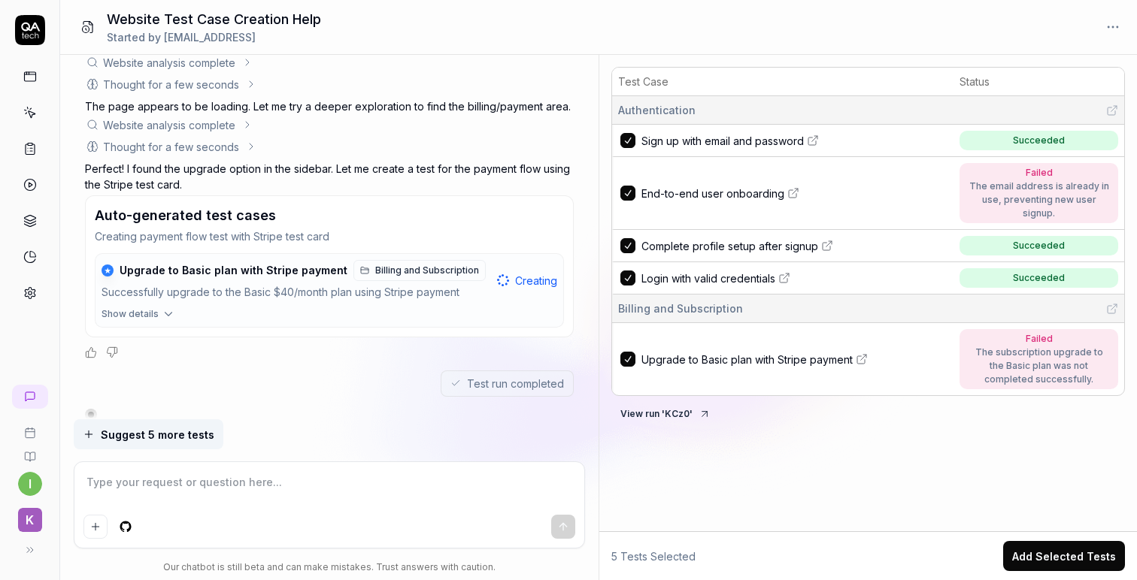
type textarea "*"
